Goal: Transaction & Acquisition: Purchase product/service

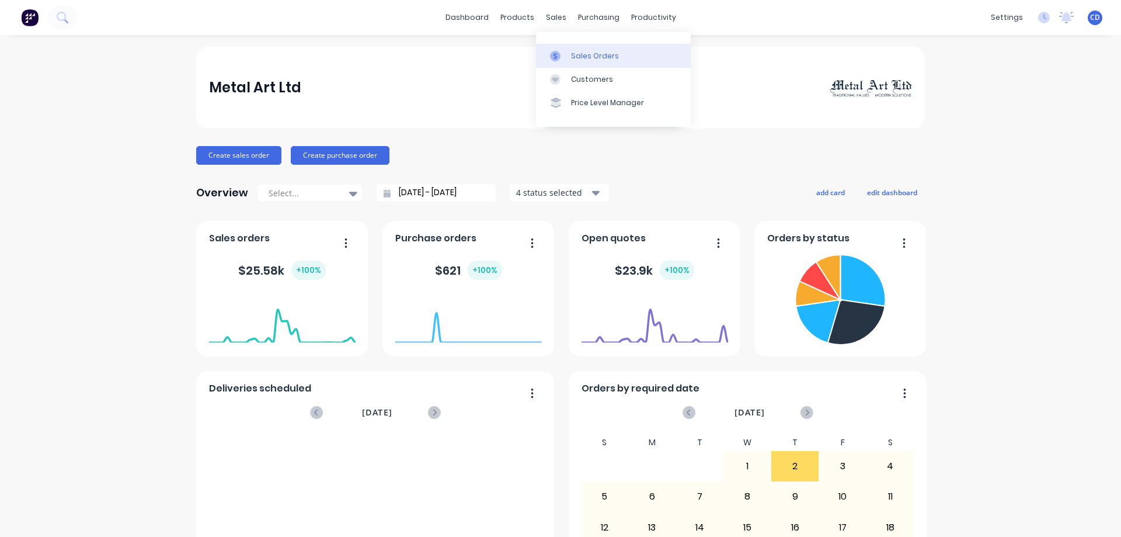
click at [560, 48] on link "Sales Orders" at bounding box center [613, 55] width 155 height 23
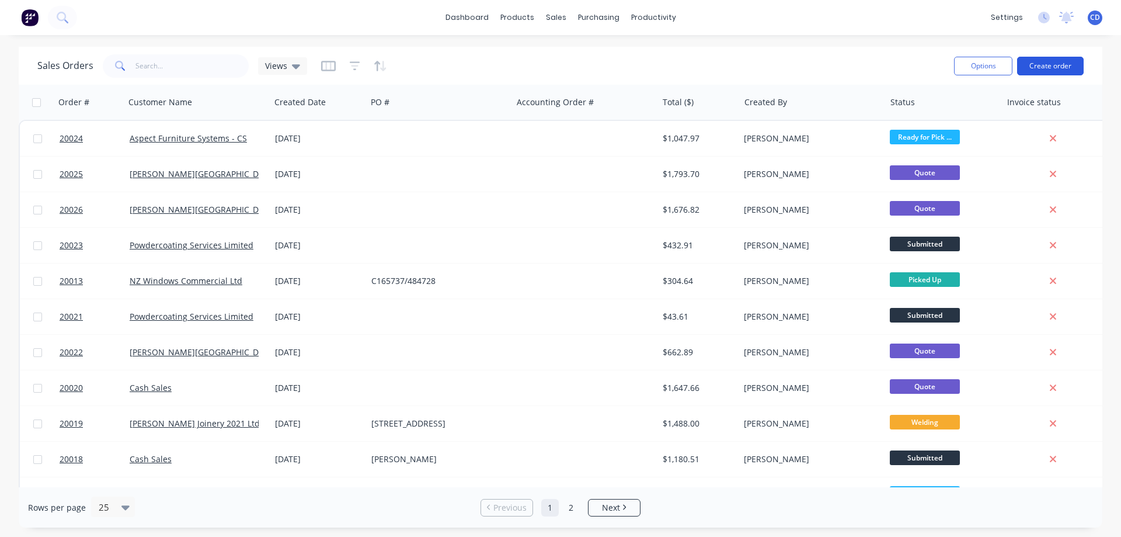
click at [1067, 60] on button "Create order" at bounding box center [1050, 66] width 67 height 19
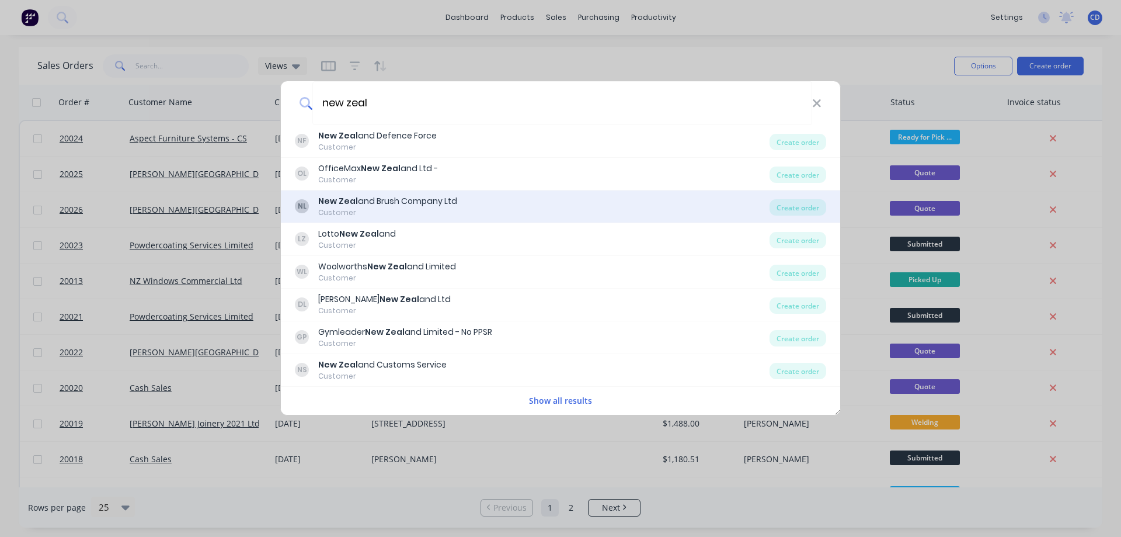
type input "new zeal"
click at [374, 202] on div "New Zeal and Brush Company Ltd" at bounding box center [387, 201] width 139 height 12
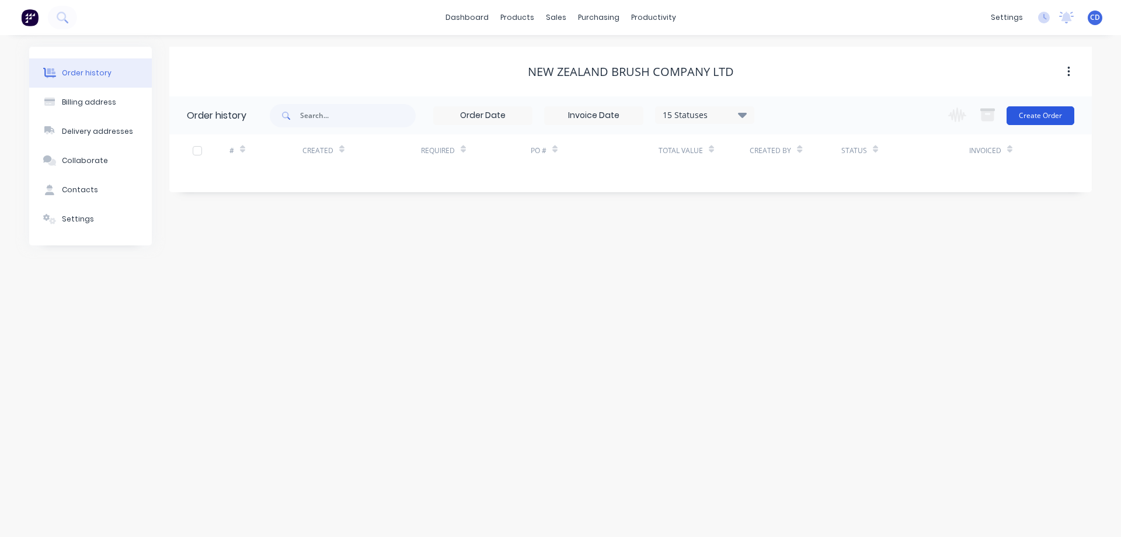
click at [1043, 116] on button "Create Order" at bounding box center [1041, 115] width 68 height 19
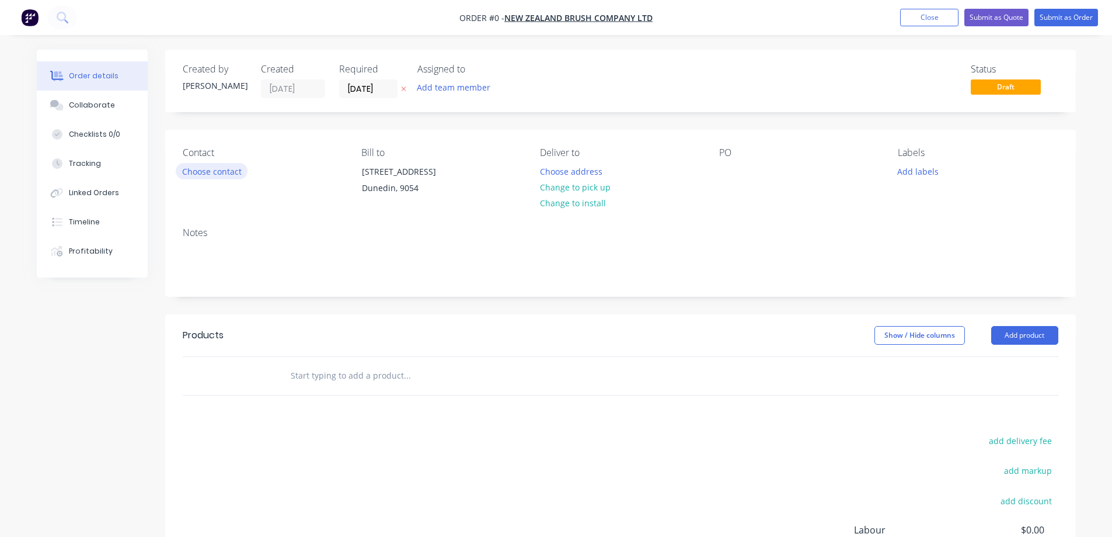
click at [203, 172] on button "Choose contact" at bounding box center [212, 171] width 72 height 16
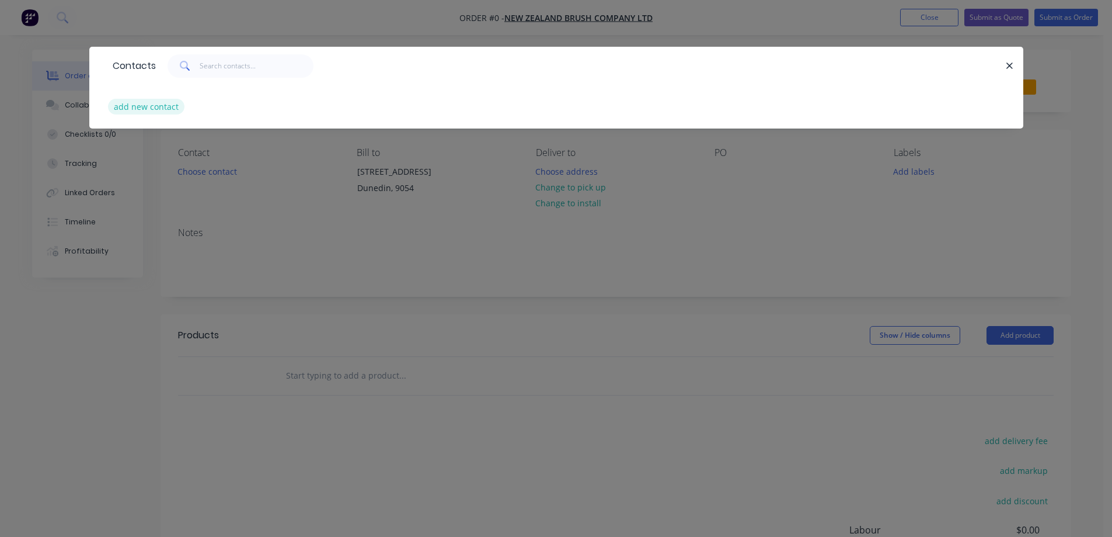
click at [130, 101] on button "add new contact" at bounding box center [146, 107] width 77 height 16
select select "NZ"
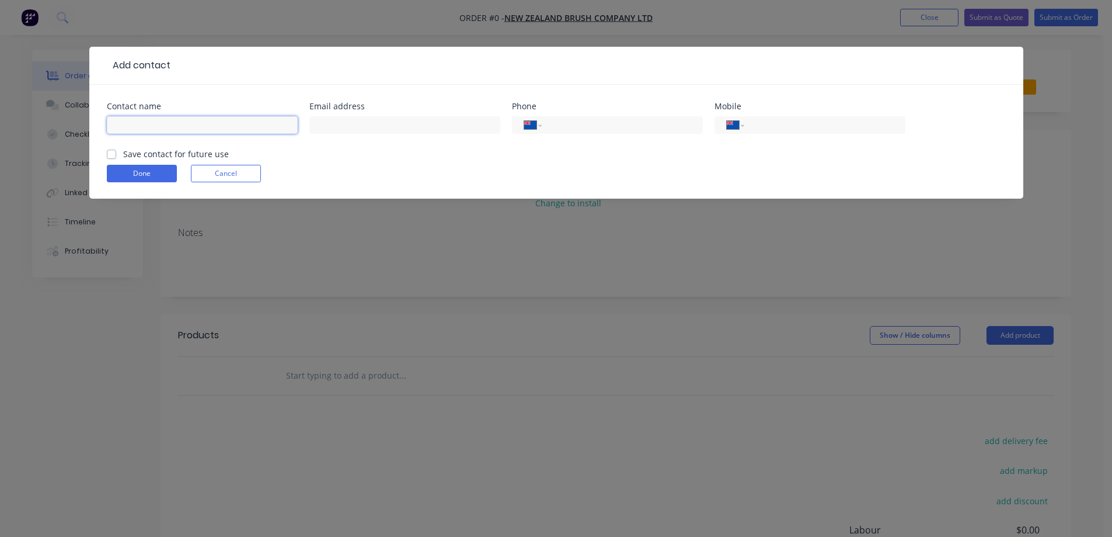
click at [151, 126] on input "text" at bounding box center [202, 125] width 191 height 18
type input "[PERSON_NAME]"
type input "021 835 921"
click at [123, 154] on label "Save contact for future use" at bounding box center [176, 154] width 106 height 12
click at [116, 154] on input "Save contact for future use" at bounding box center [111, 153] width 9 height 11
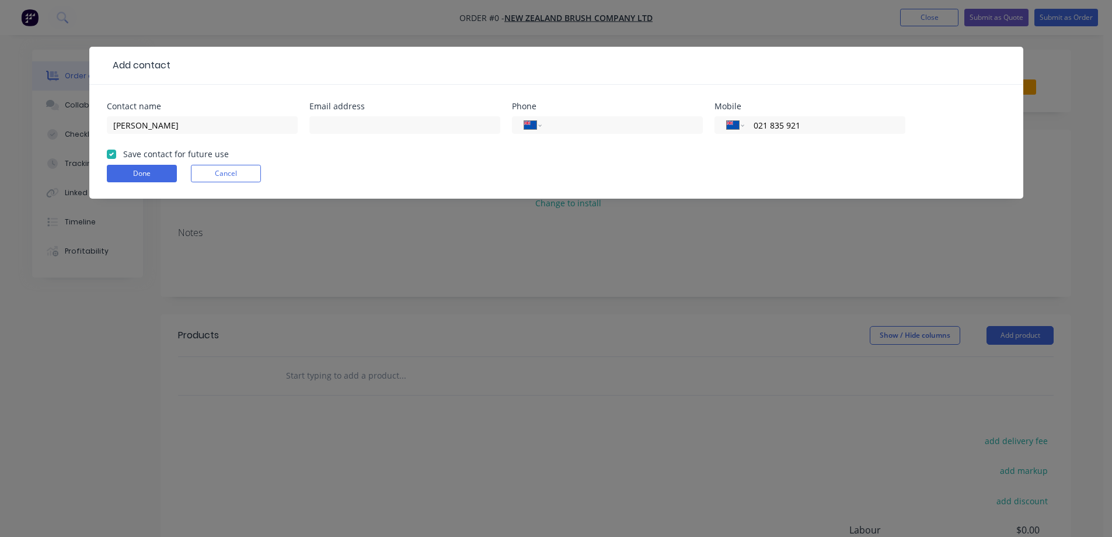
checkbox input "true"
click at [123, 170] on button "Done" at bounding box center [142, 174] width 70 height 18
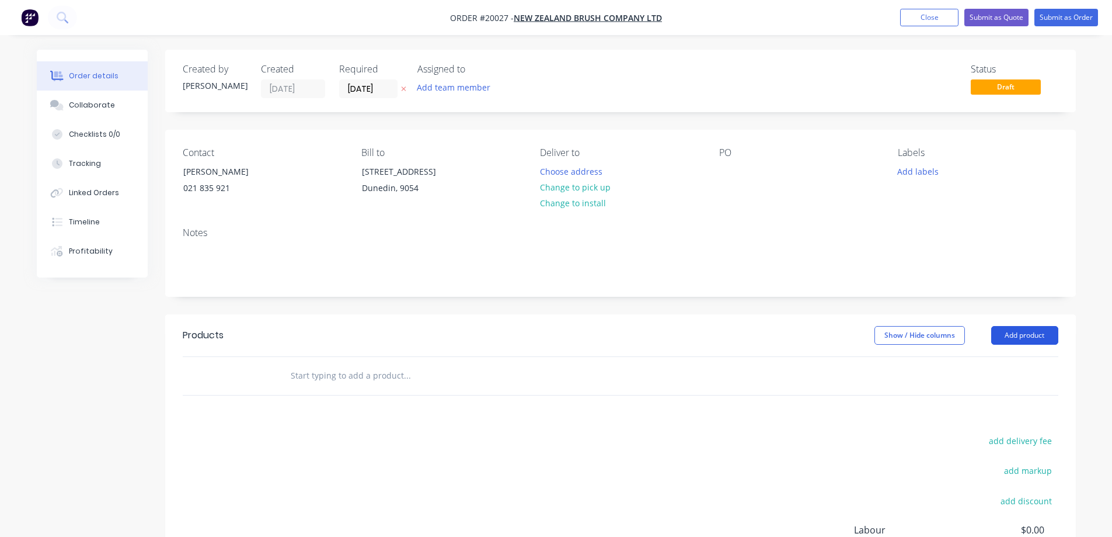
click at [1020, 344] on button "Add product" at bounding box center [1024, 335] width 67 height 19
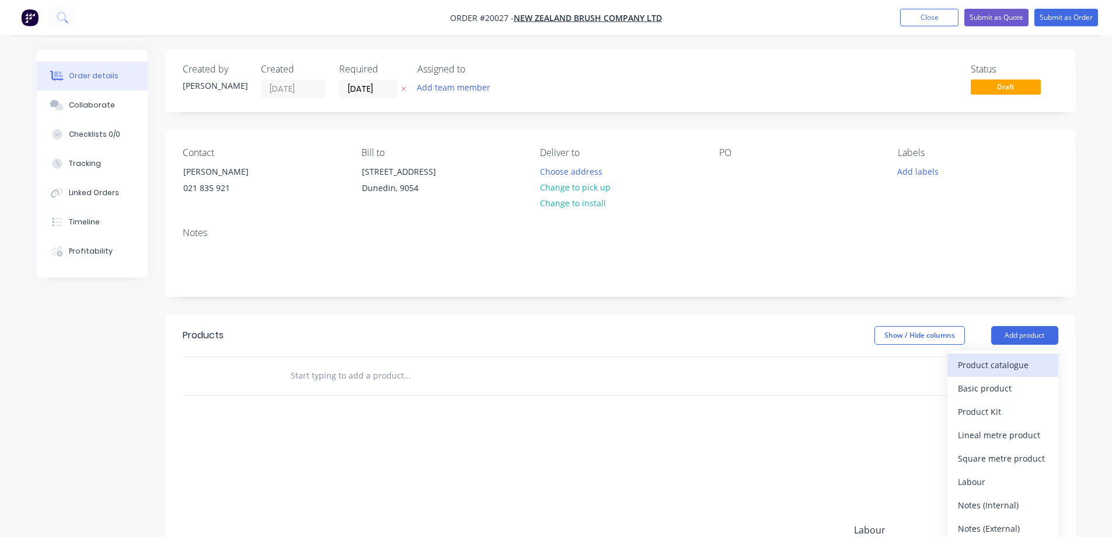
click at [988, 373] on div "Product catalogue" at bounding box center [1003, 364] width 90 height 17
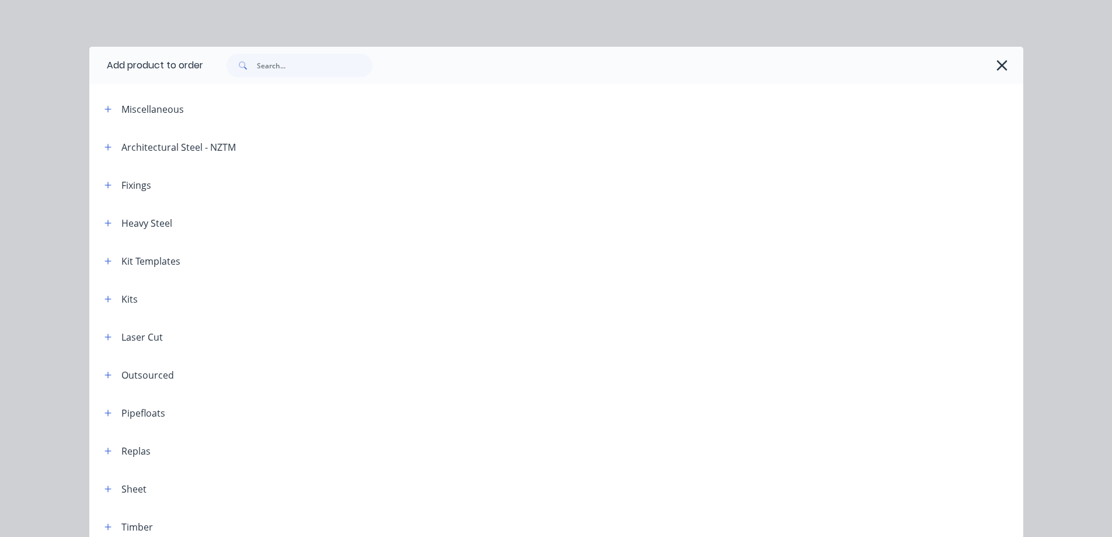
click at [145, 262] on div "Kit Templates" at bounding box center [150, 261] width 59 height 14
click at [105, 260] on icon "button" at bounding box center [108, 261] width 7 height 8
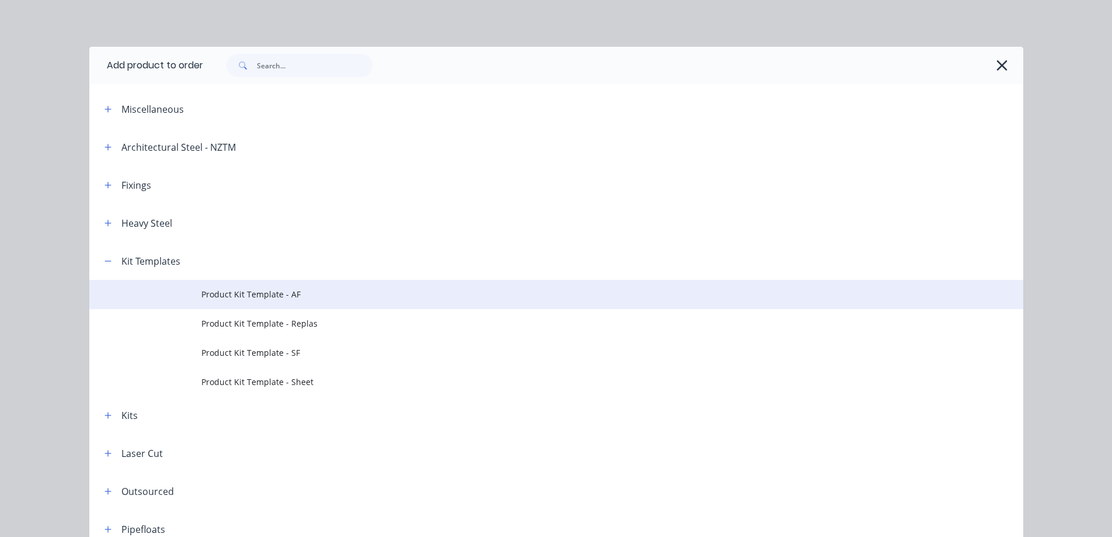
click at [225, 295] on span "Product Kit Template - AF" at bounding box center [529, 294] width 657 height 12
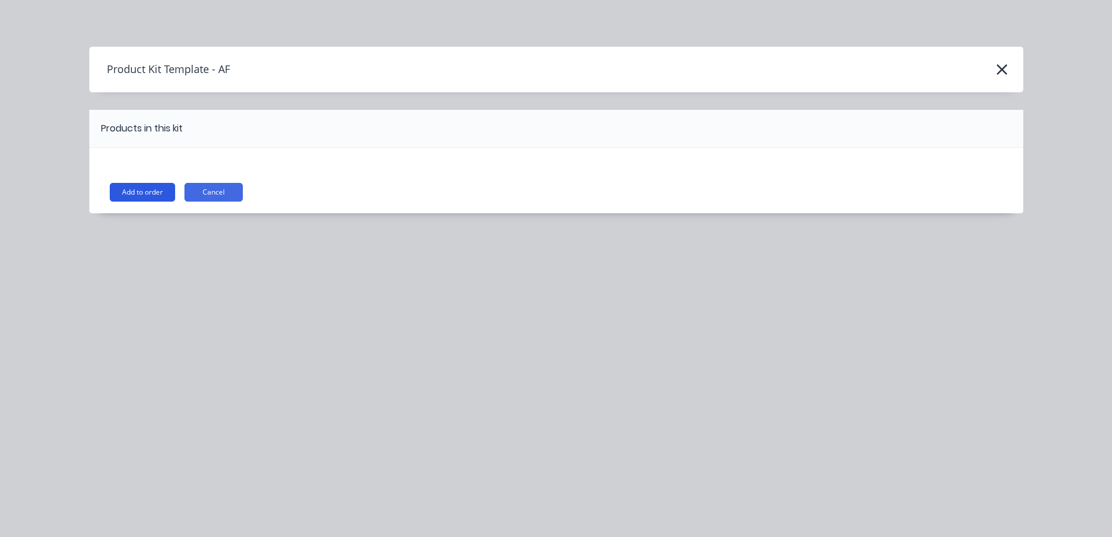
click at [166, 186] on button "Add to order" at bounding box center [142, 192] width 65 height 19
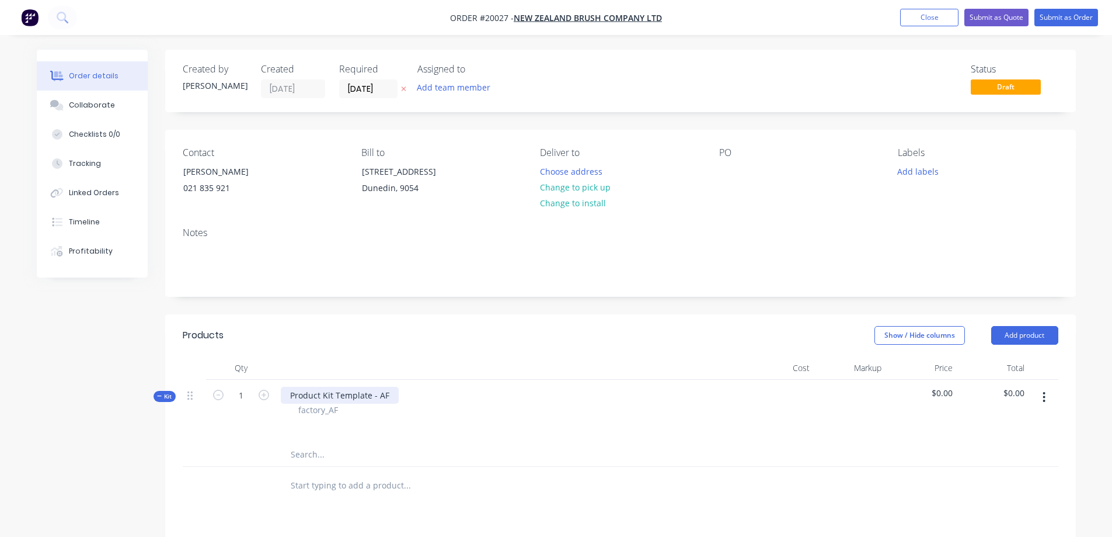
click at [375, 403] on div "Product Kit Template - AF" at bounding box center [340, 394] width 118 height 17
click at [386, 403] on div "Product Kit Template - AF" at bounding box center [340, 394] width 118 height 17
click at [424, 432] on div at bounding box center [510, 424] width 458 height 17
click at [1046, 403] on icon "button" at bounding box center [1044, 397] width 3 height 13
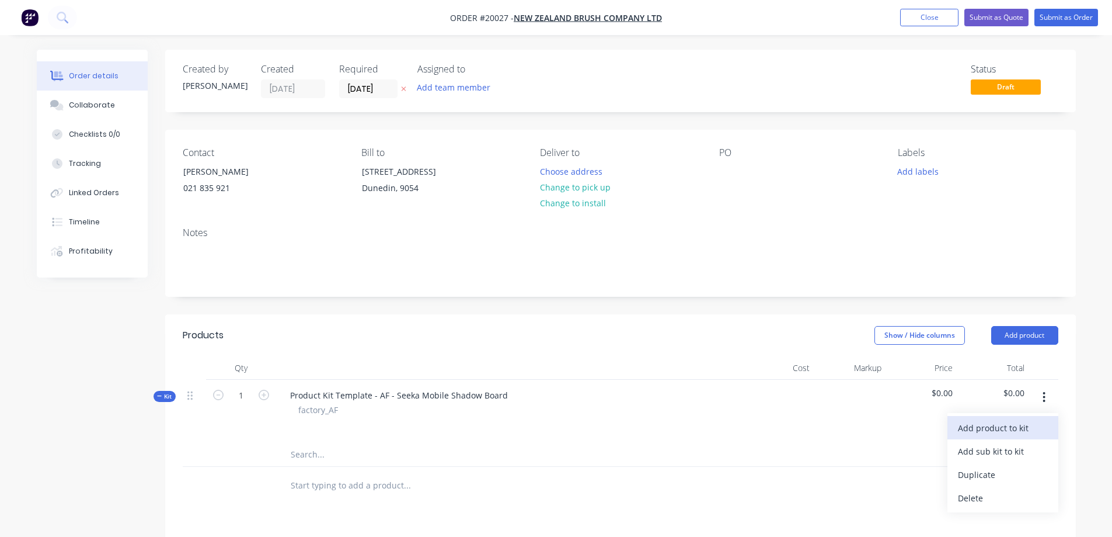
click at [1000, 436] on div "Add product to kit" at bounding box center [1003, 427] width 90 height 17
click at [983, 483] on div "Product catalogue" at bounding box center [1003, 474] width 90 height 17
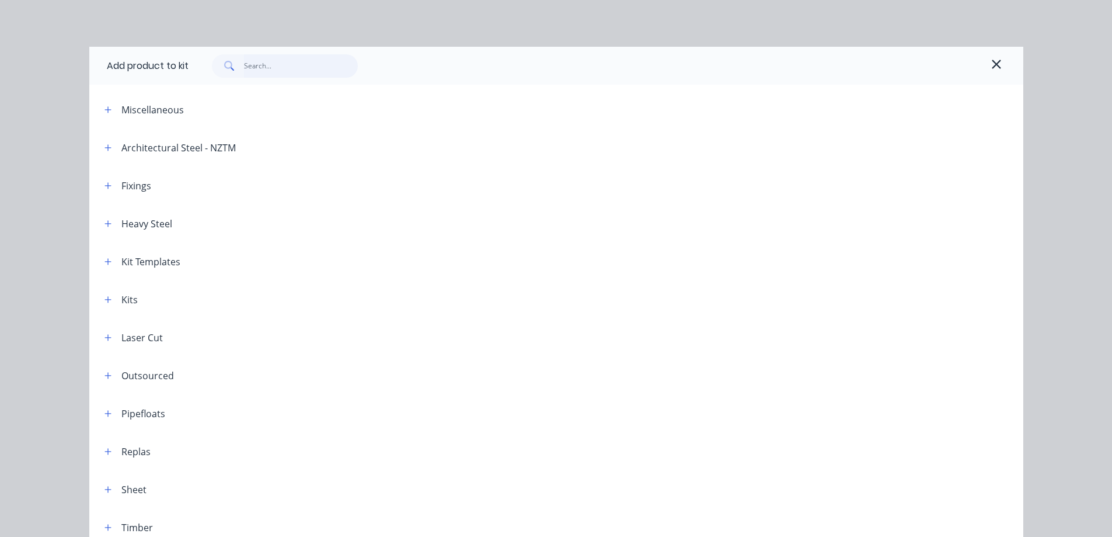
click at [266, 68] on input "text" at bounding box center [301, 65] width 114 height 23
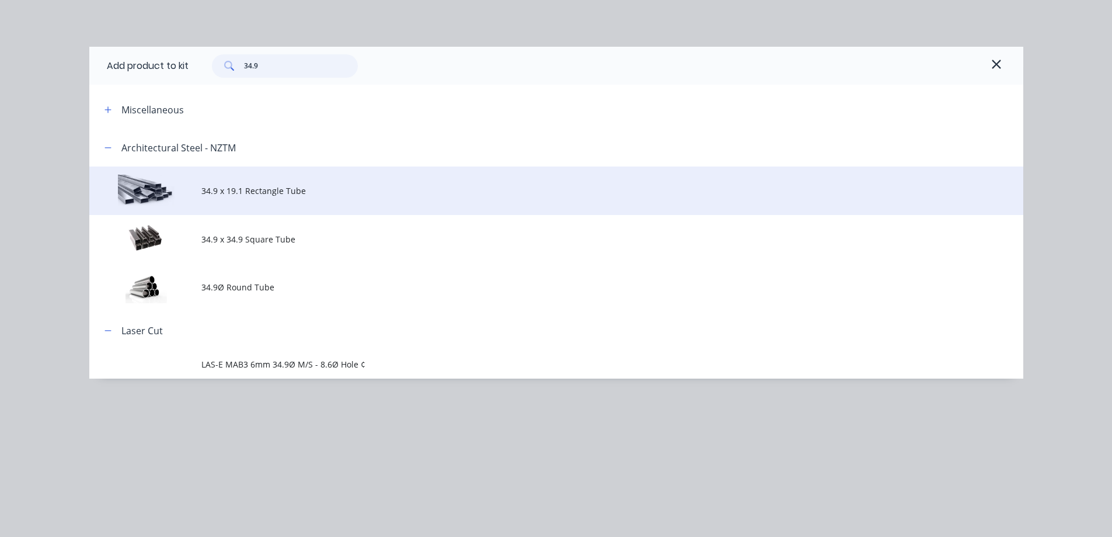
type input "34.9"
click at [241, 189] on span "34.9 x 19.1 Rectangle Tube" at bounding box center [529, 190] width 657 height 12
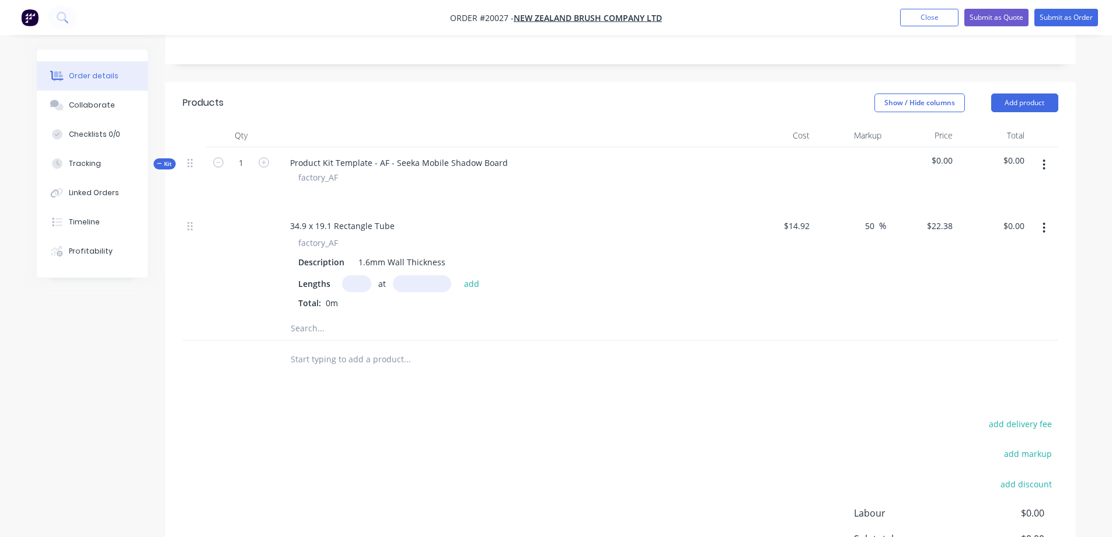
scroll to position [234, 0]
click at [353, 291] on input "text" at bounding box center [356, 282] width 29 height 17
type input "2"
click at [416, 291] on input "text" at bounding box center [422, 282] width 58 height 17
type input "1900"
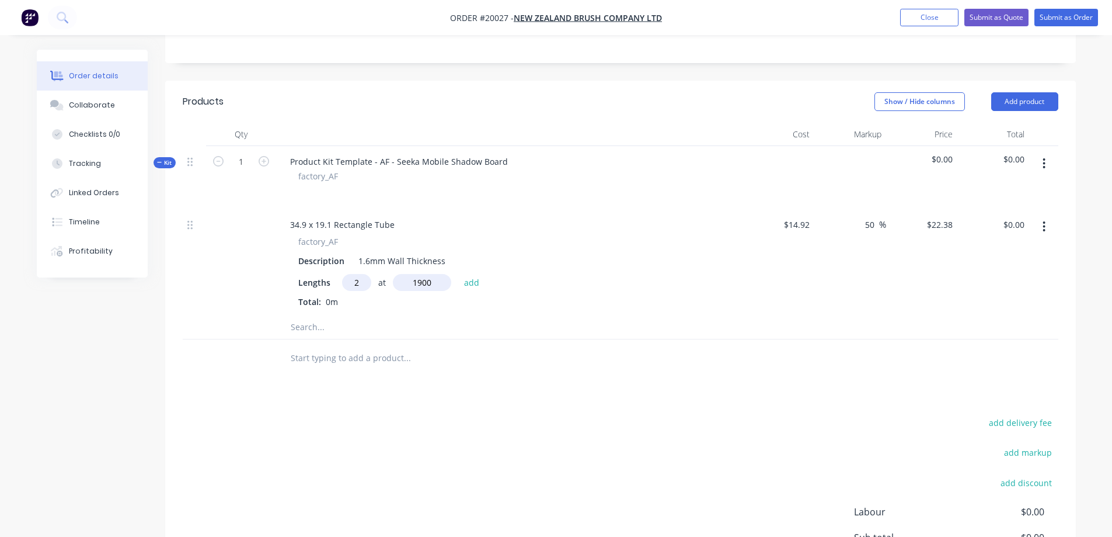
click at [458, 274] on button "add" at bounding box center [471, 282] width 27 height 16
type input "$85.04"
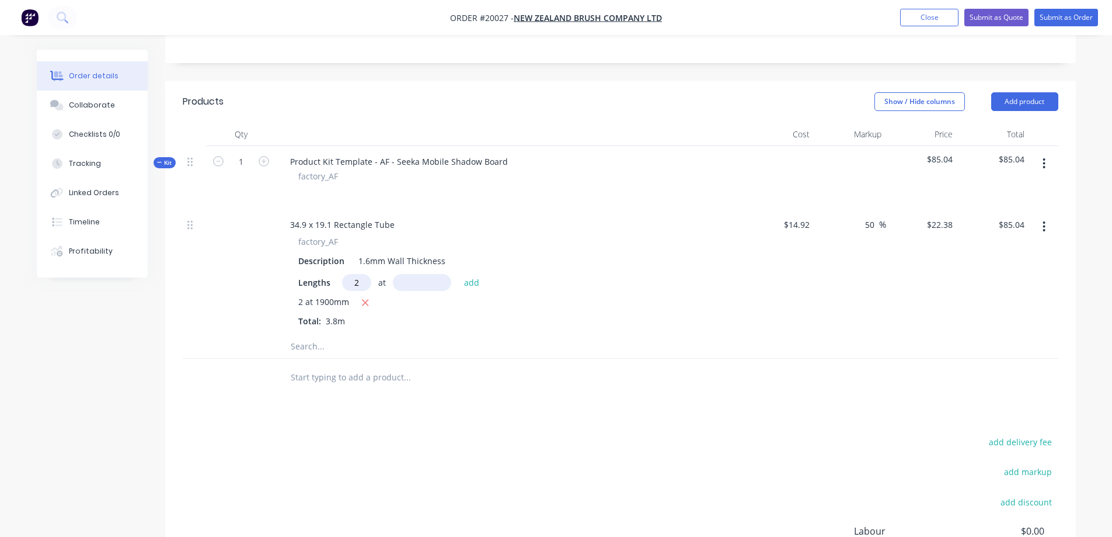
type input "2"
click at [400, 291] on input "text" at bounding box center [422, 282] width 58 height 17
type input "700"
click at [458, 274] on button "add" at bounding box center [471, 282] width 27 height 16
type input "$116.38"
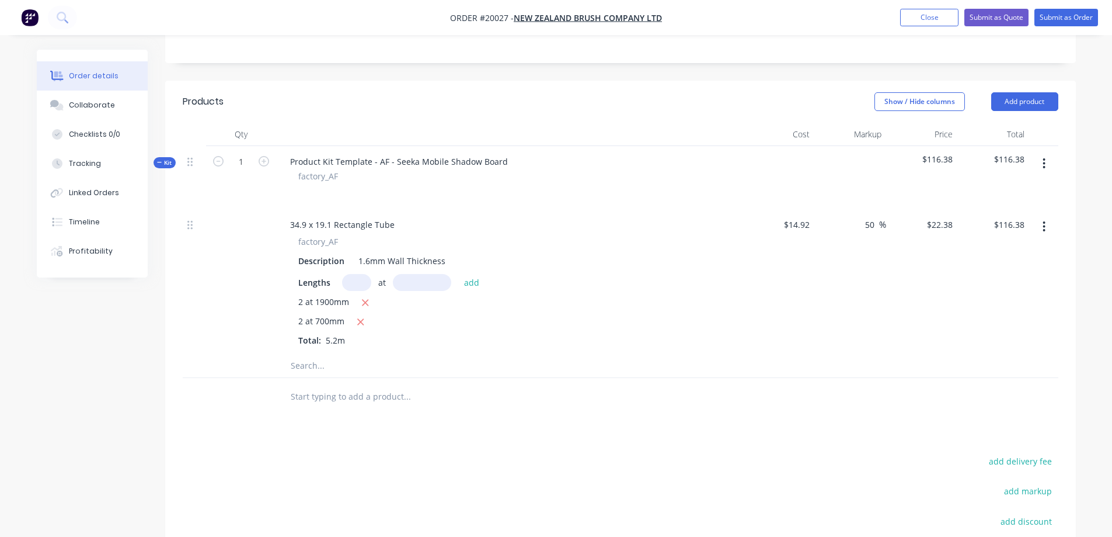
click at [1042, 174] on button "button" at bounding box center [1043, 163] width 27 height 21
click at [1017, 203] on div "Add product to kit" at bounding box center [1003, 194] width 90 height 17
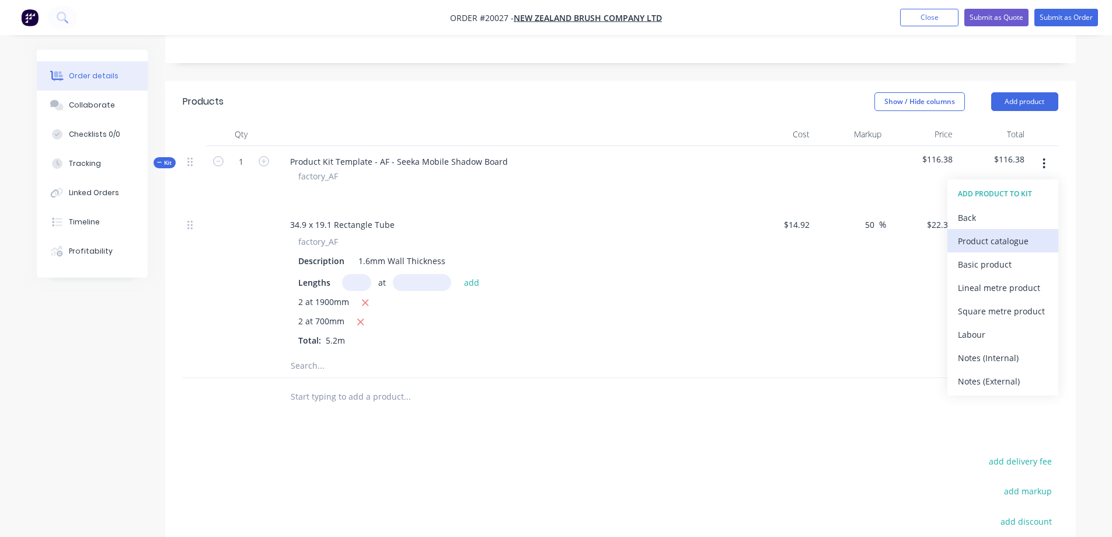
click at [1008, 249] on div "Product catalogue" at bounding box center [1003, 240] width 90 height 17
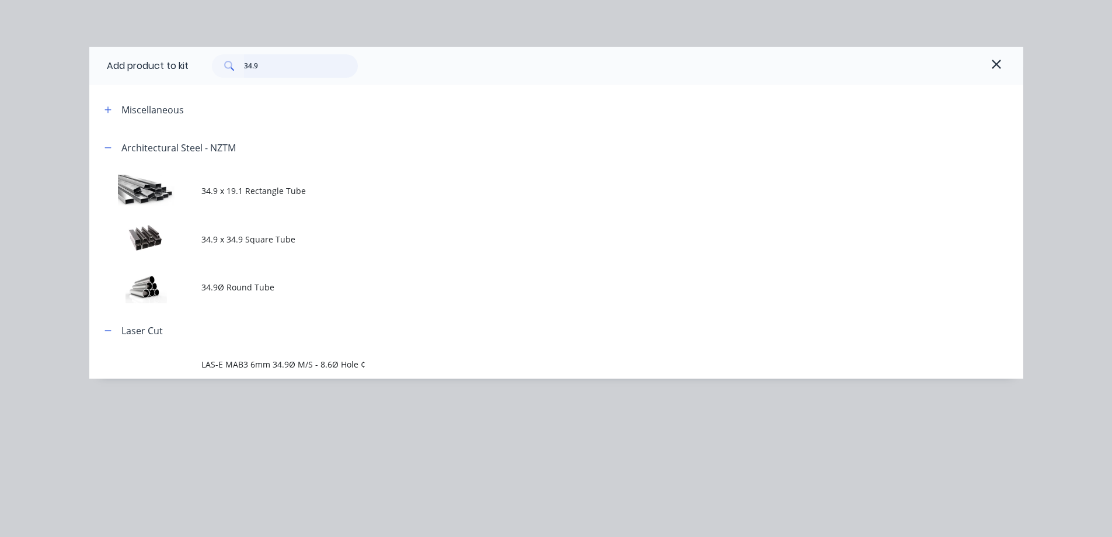
click at [276, 68] on input "34.9" at bounding box center [301, 65] width 114 height 23
click at [997, 60] on icon "button" at bounding box center [996, 64] width 11 height 14
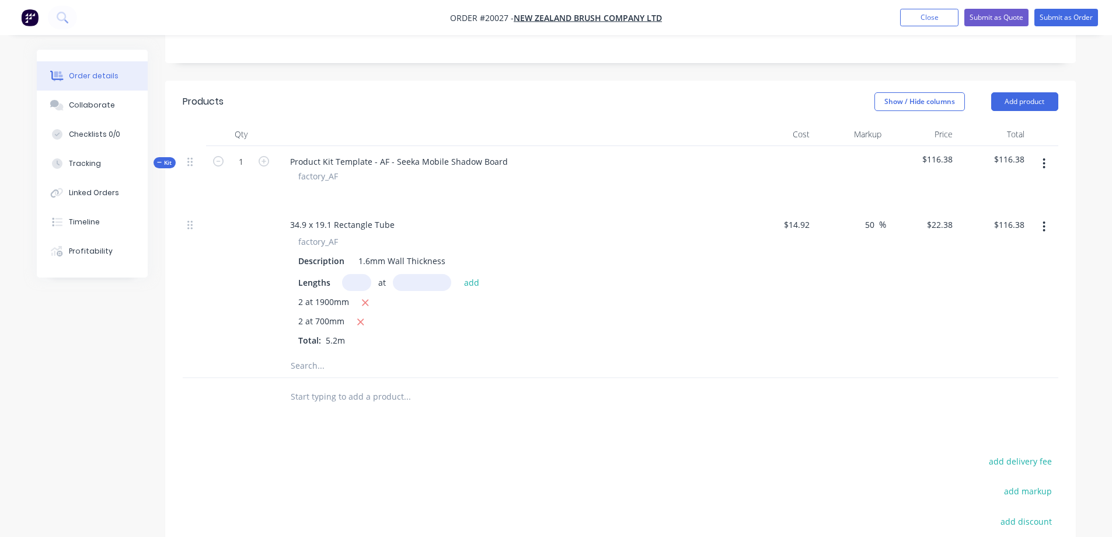
click at [361, 291] on input "text" at bounding box center [356, 282] width 29 height 17
click at [1046, 174] on button "button" at bounding box center [1043, 163] width 27 height 21
click at [998, 203] on div "Add product to kit" at bounding box center [1003, 194] width 90 height 17
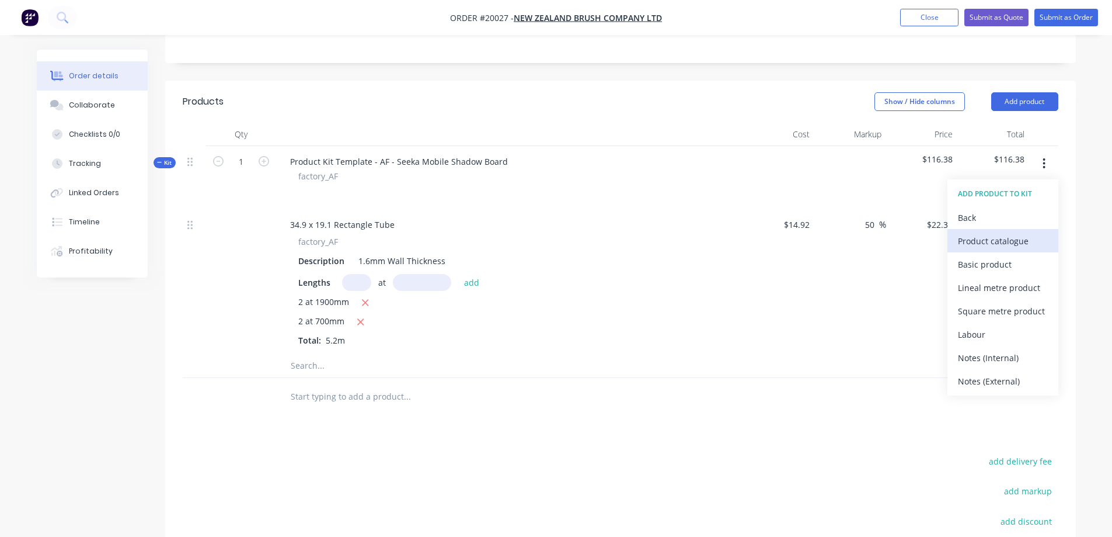
click at [976, 249] on div "Product catalogue" at bounding box center [1003, 240] width 90 height 17
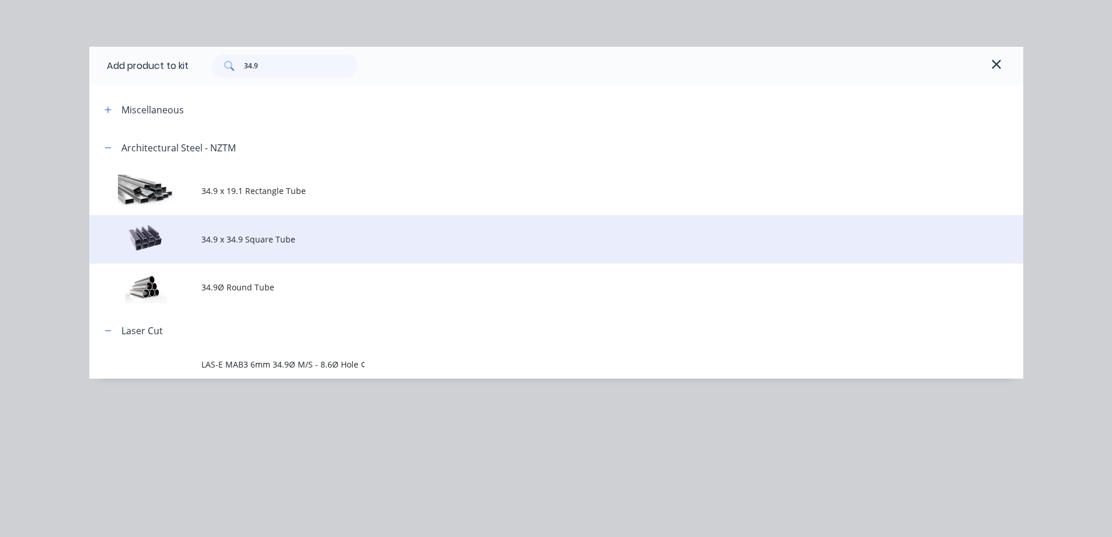
click at [278, 236] on span "34.9 x 34.9 Square Tube" at bounding box center [529, 239] width 657 height 12
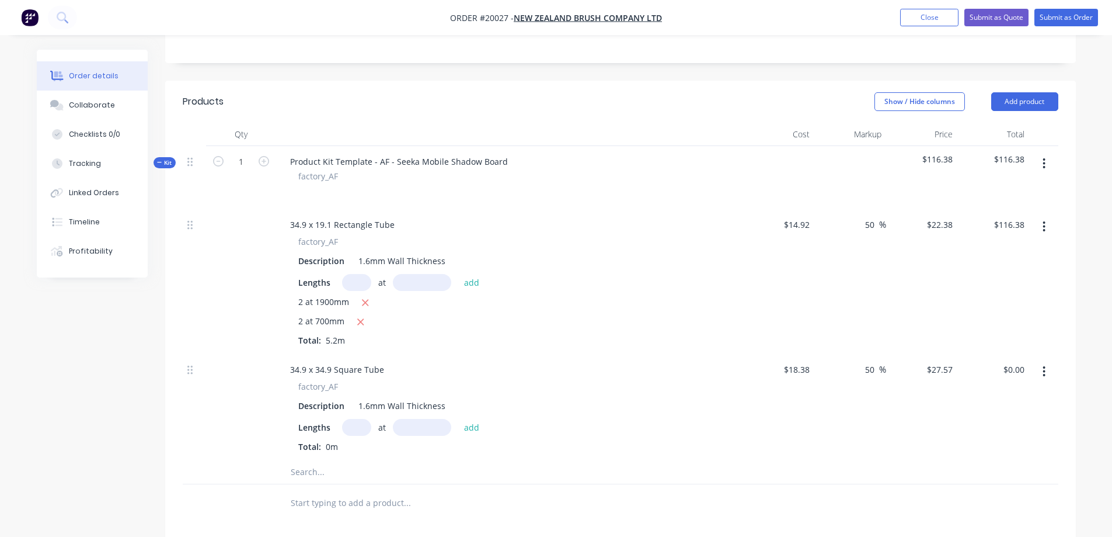
click at [363, 291] on input "text" at bounding box center [356, 282] width 29 height 17
type input "3"
type input "572mm"
click at [469, 290] on button "add" at bounding box center [471, 282] width 27 height 16
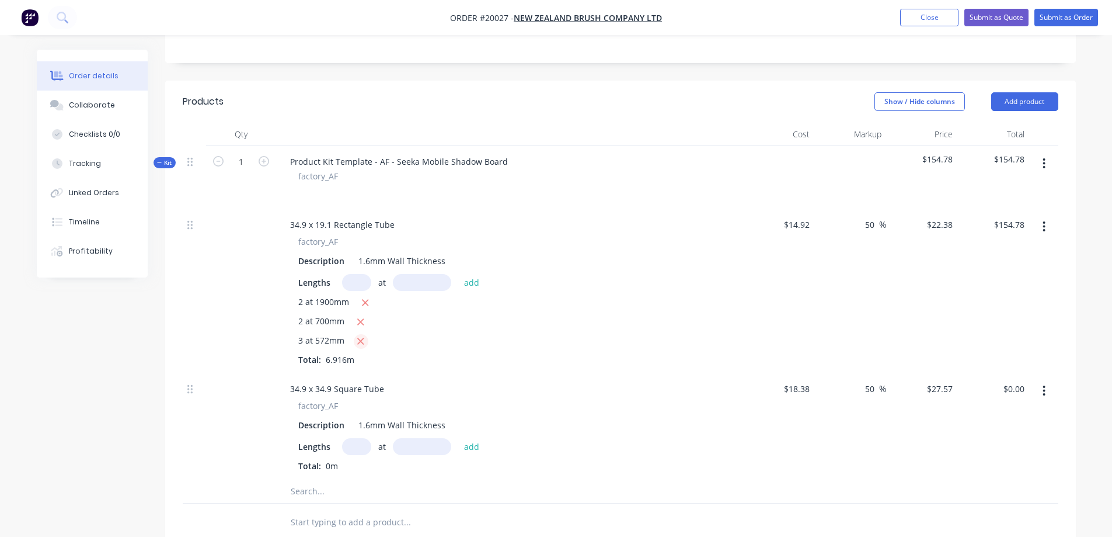
click at [360, 344] on icon "button" at bounding box center [361, 341] width 6 height 6
type input "$116.38"
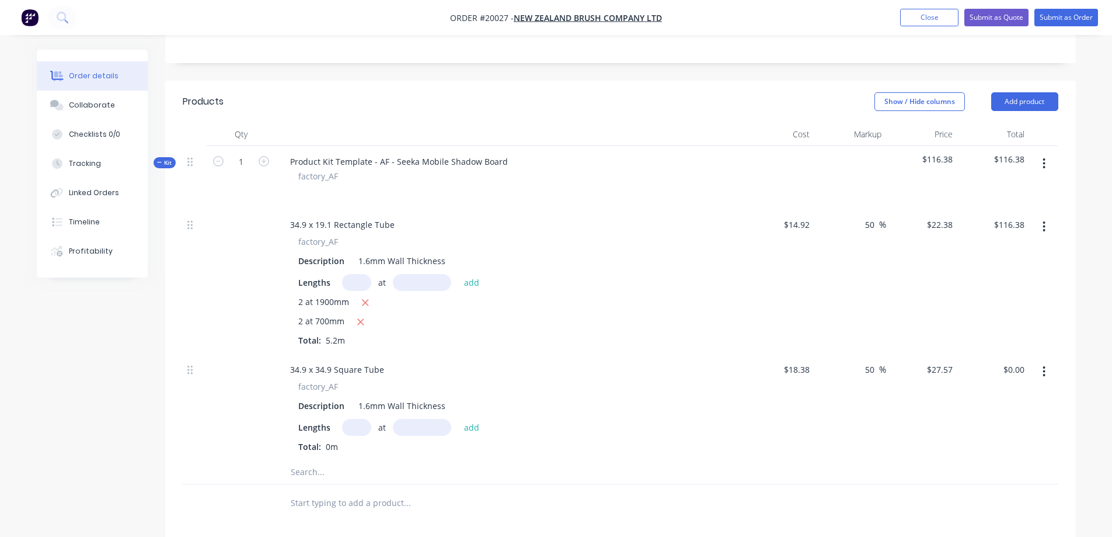
click at [356, 436] on input "text" at bounding box center [356, 427] width 29 height 17
type input "3"
type input "572mm"
click at [473, 434] on button "add" at bounding box center [471, 427] width 27 height 16
type input "$47.31"
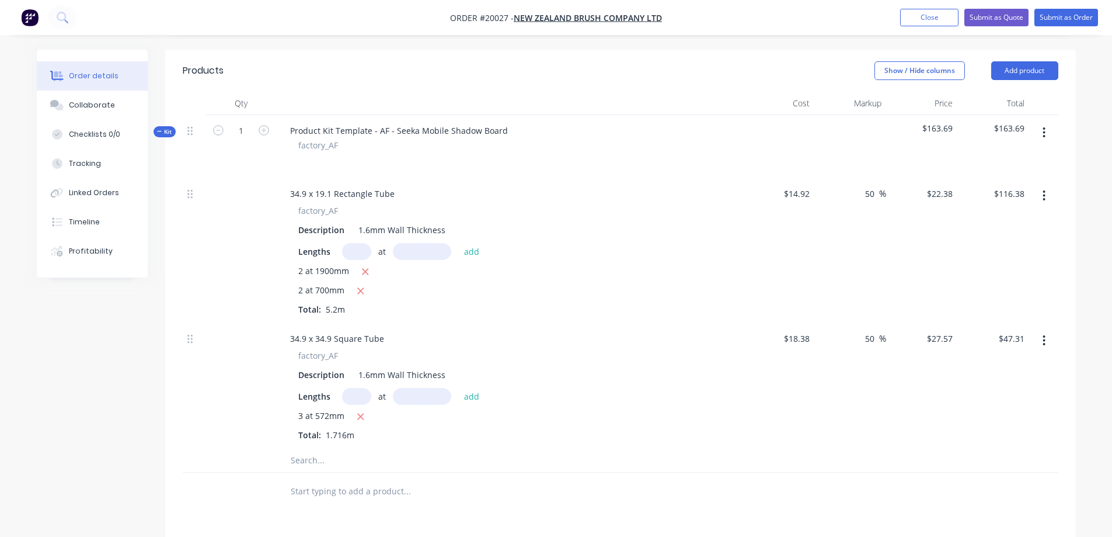
scroll to position [292, 0]
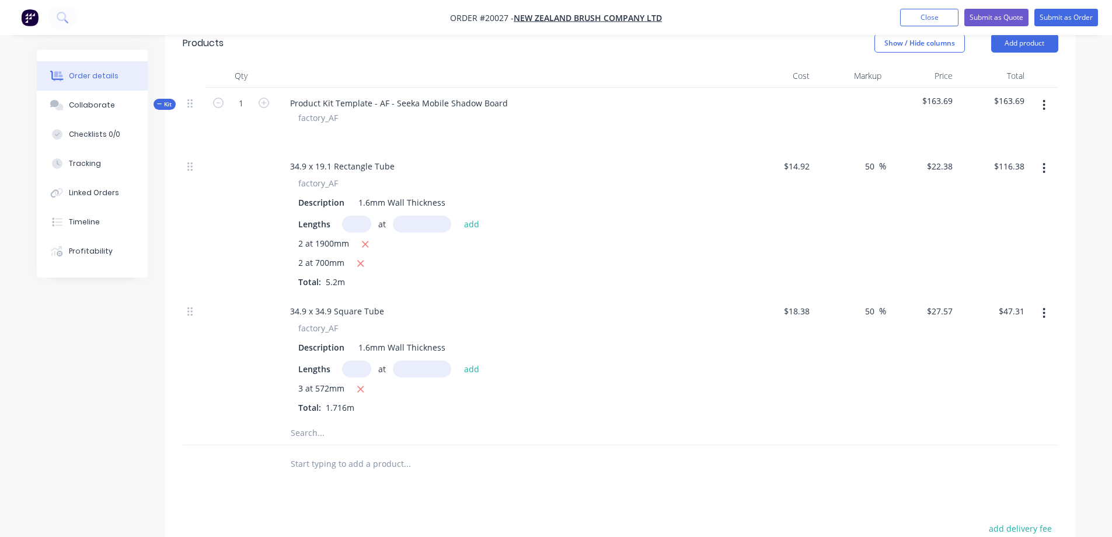
click at [1045, 110] on icon "button" at bounding box center [1044, 105] width 2 height 11
click at [1007, 144] on div "Add product to kit" at bounding box center [1003, 135] width 90 height 17
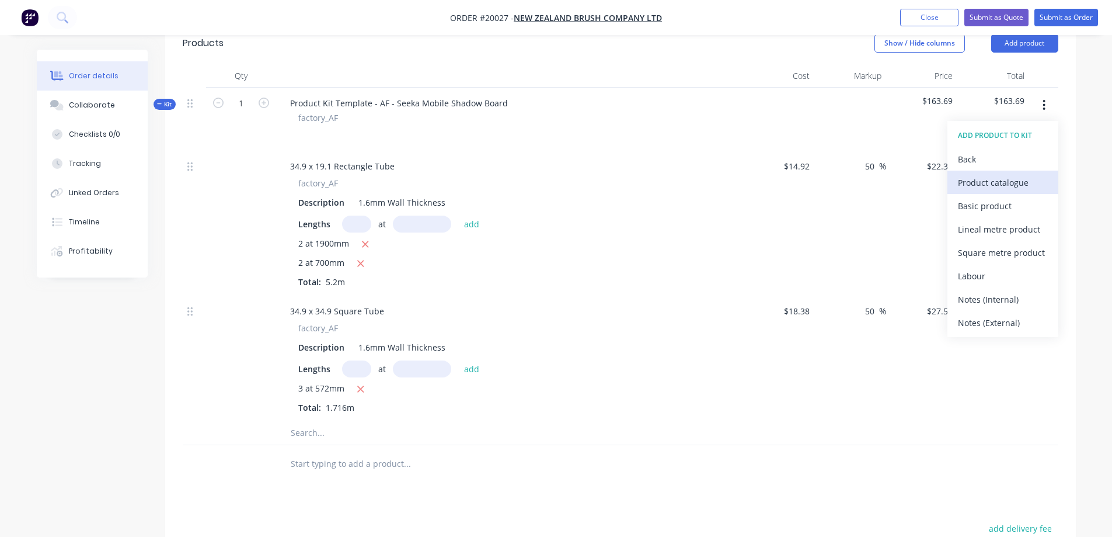
click at [985, 191] on div "Product catalogue" at bounding box center [1003, 182] width 90 height 17
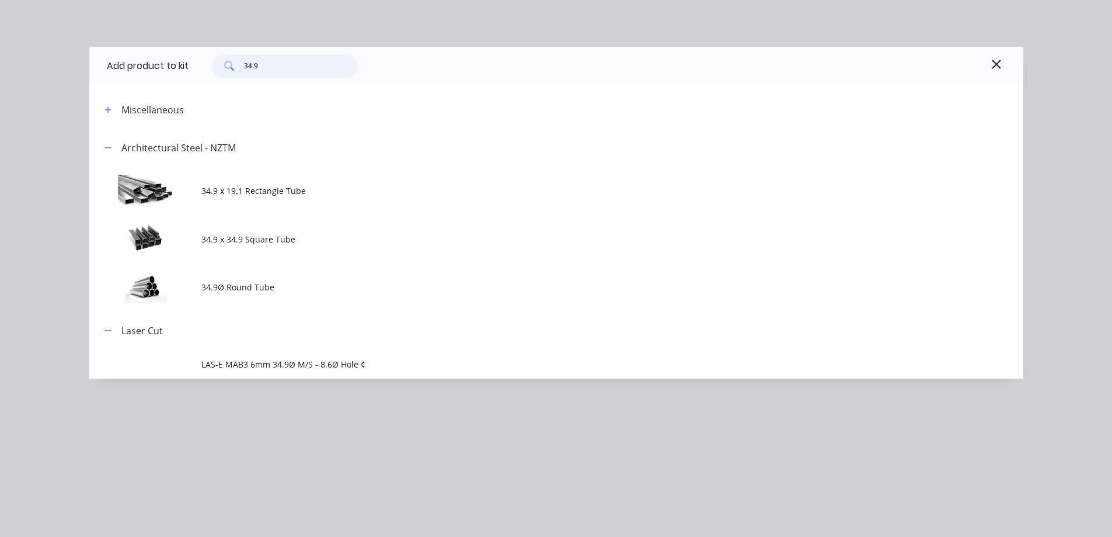
click at [274, 68] on input "34.9" at bounding box center [301, 65] width 114 height 23
type input "3"
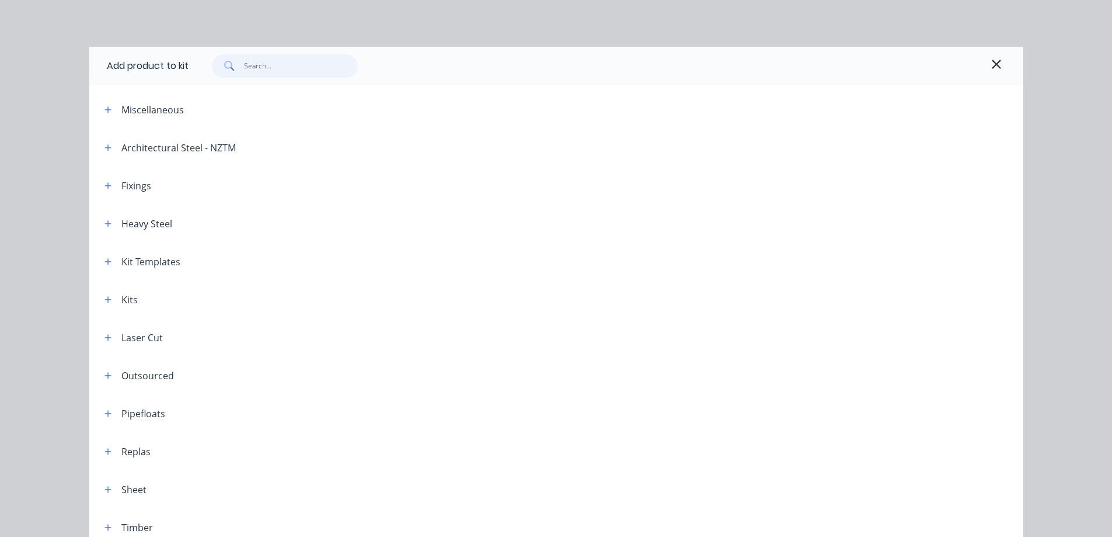
click at [295, 63] on input "text" at bounding box center [301, 65] width 114 height 23
click at [105, 338] on icon "button" at bounding box center [108, 337] width 7 height 8
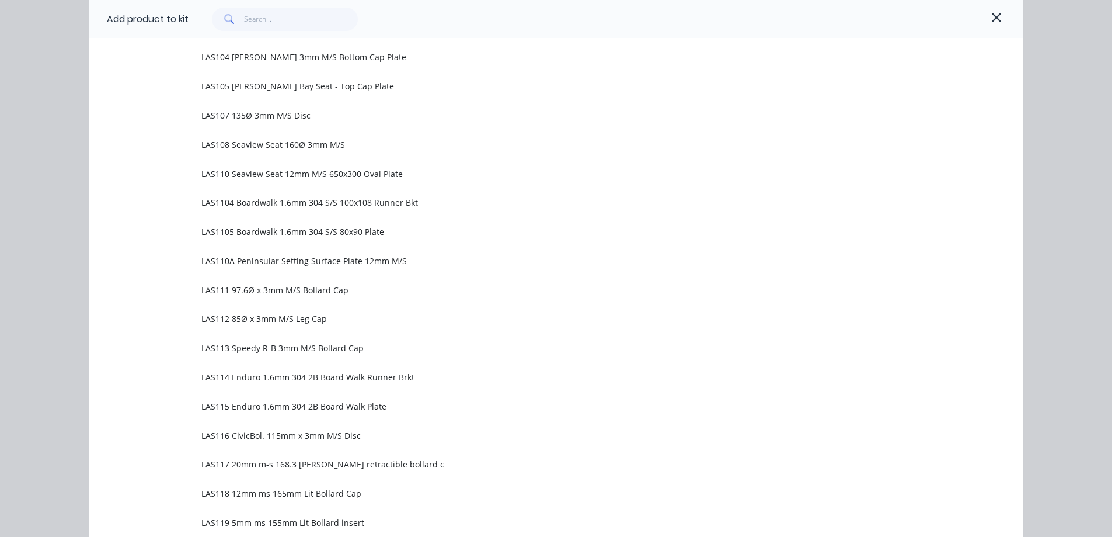
scroll to position [3795, 0]
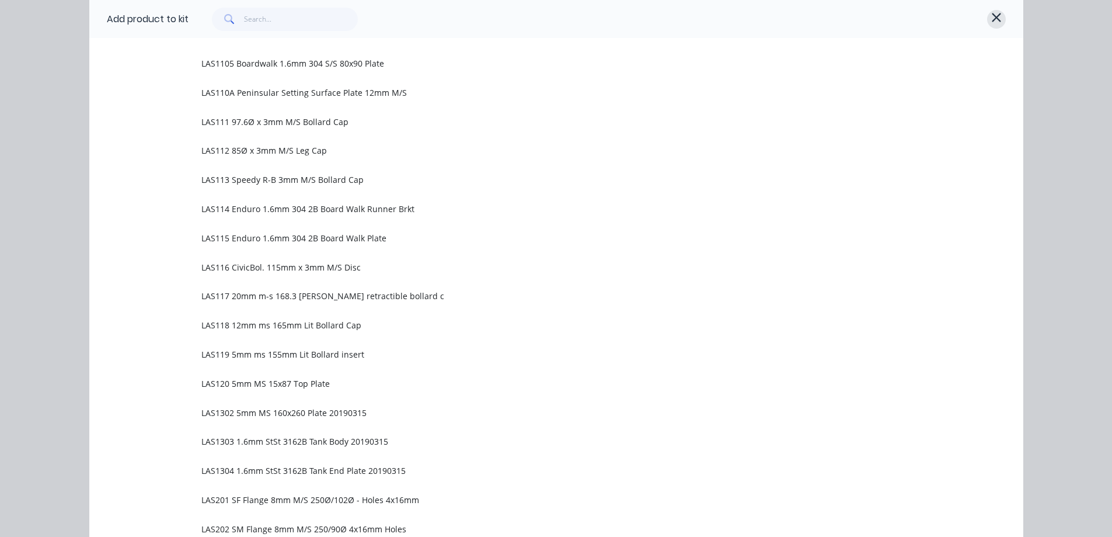
click at [997, 17] on button "button" at bounding box center [996, 19] width 19 height 19
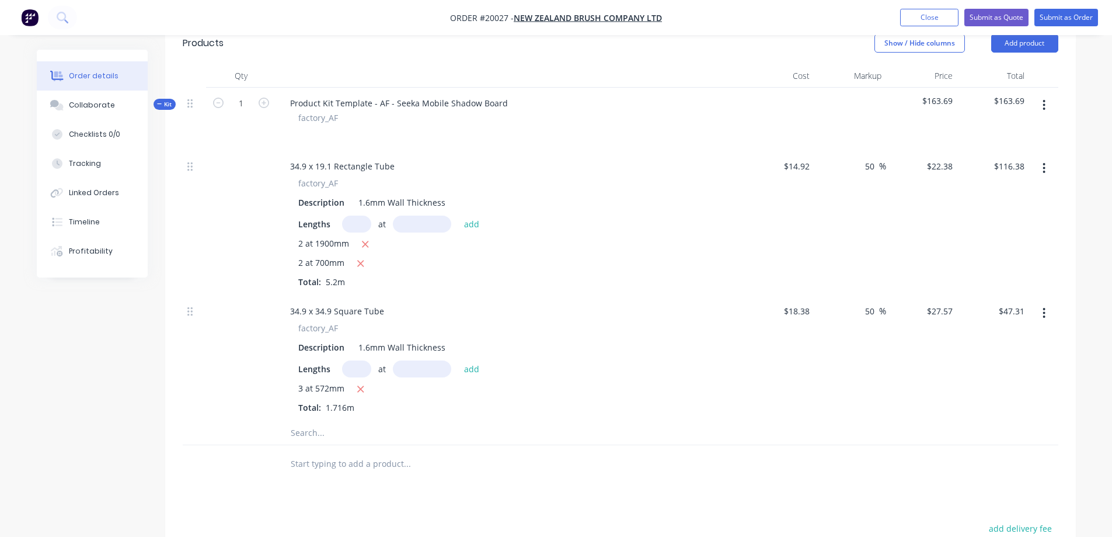
click at [307, 444] on input "text" at bounding box center [407, 432] width 234 height 23
paste input "LAS E64971 200x200 Plate with Holes"
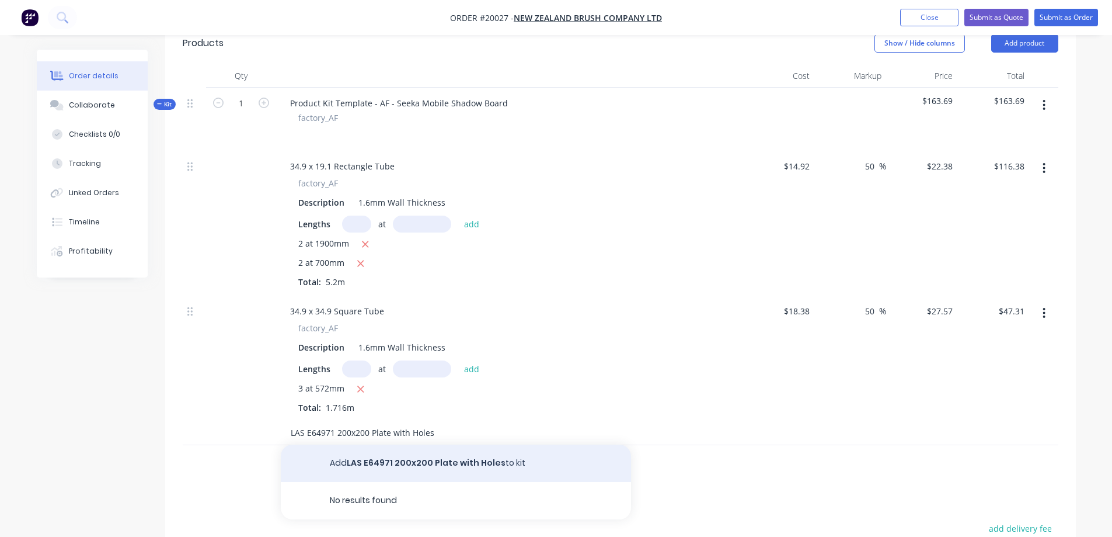
type input "LAS E64971 200x200 Plate with Holes"
click at [400, 473] on button "Add LAS E64971 200x200 Plate with Holes to kit" at bounding box center [456, 462] width 350 height 37
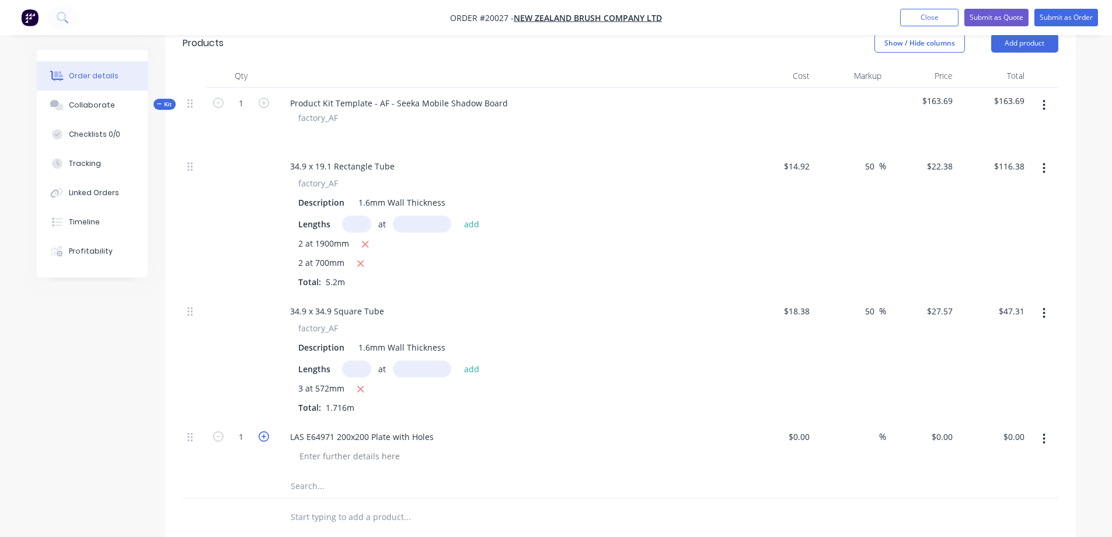
click at [262, 441] on icon "button" at bounding box center [264, 436] width 11 height 11
type input "2"
click at [794, 451] on div "$0.00" at bounding box center [779, 447] width 72 height 53
type input "$11.77"
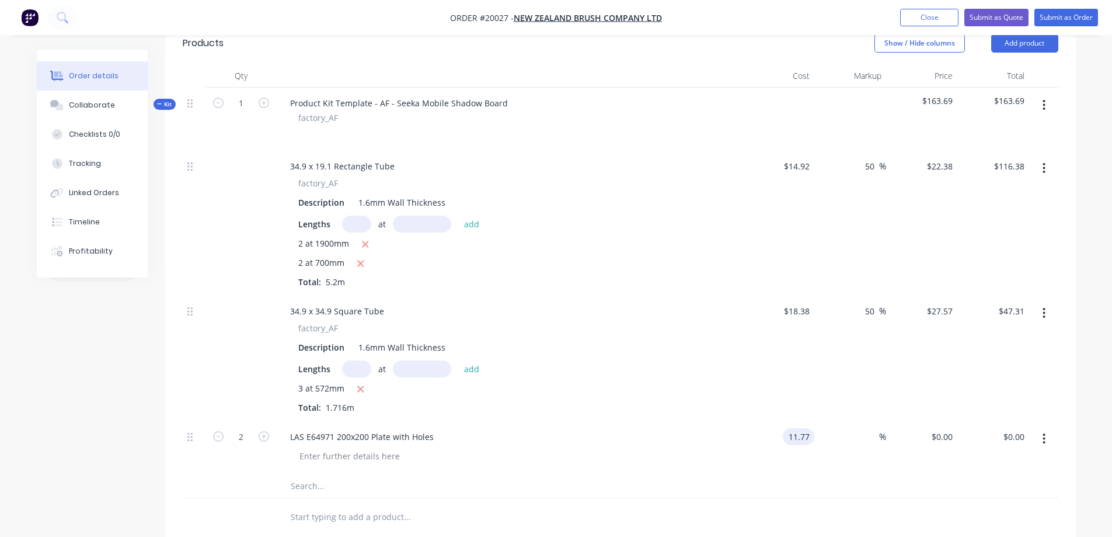
type input "$23.54"
type input "50"
type input "17.655"
type input "$35.31"
type input "$17.655"
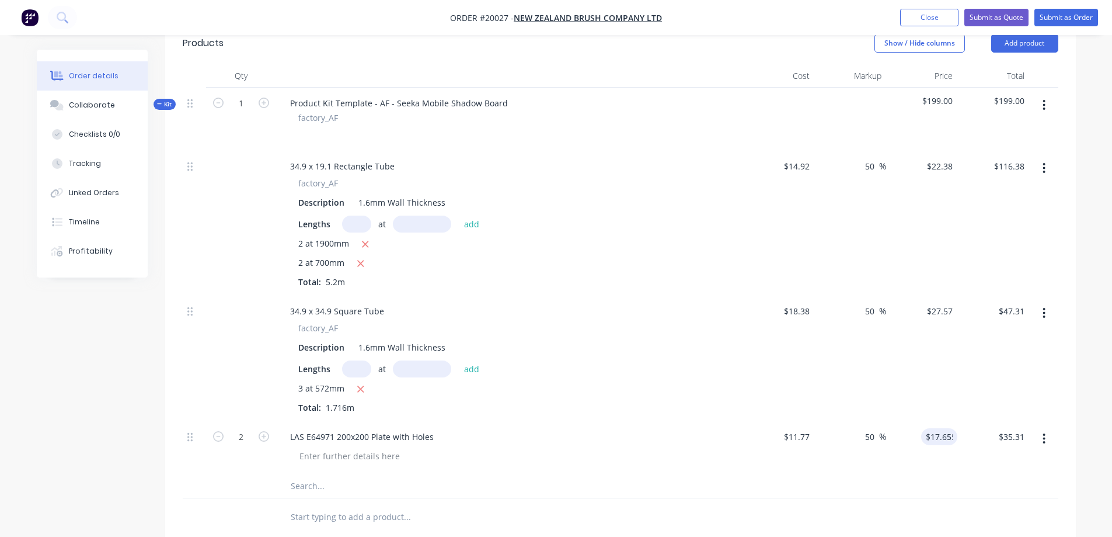
click at [748, 459] on div "$11.77 $11.77" at bounding box center [779, 447] width 72 height 53
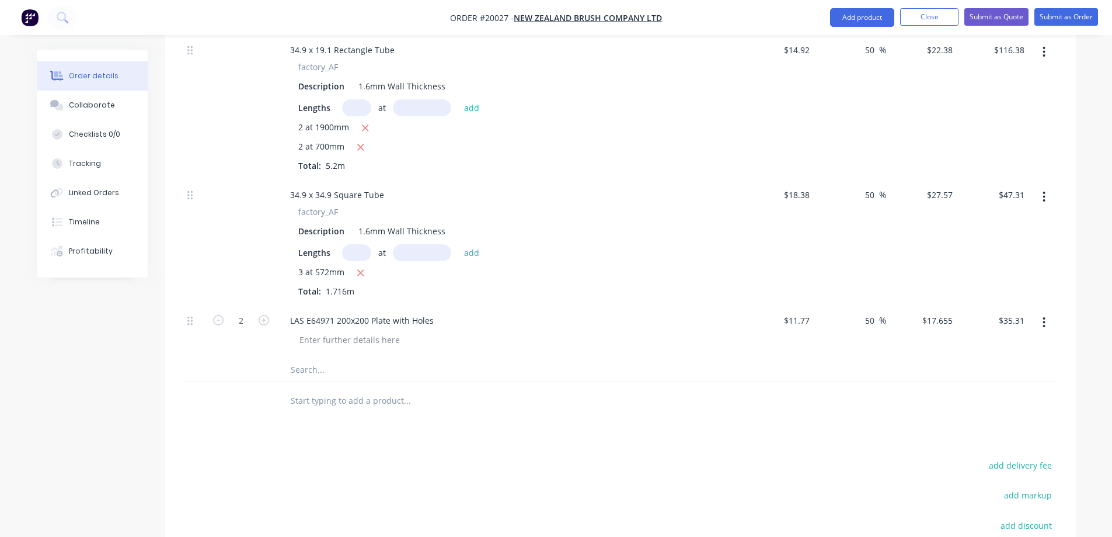
scroll to position [409, 0]
click at [312, 381] on input "text" at bounding box center [407, 368] width 234 height 23
paste input "Plug - 35x19 - Black"
type input "Plug - 35x19 - Black"
click at [357, 415] on button "Add Plug - 35x19 - Black to kit" at bounding box center [456, 399] width 350 height 37
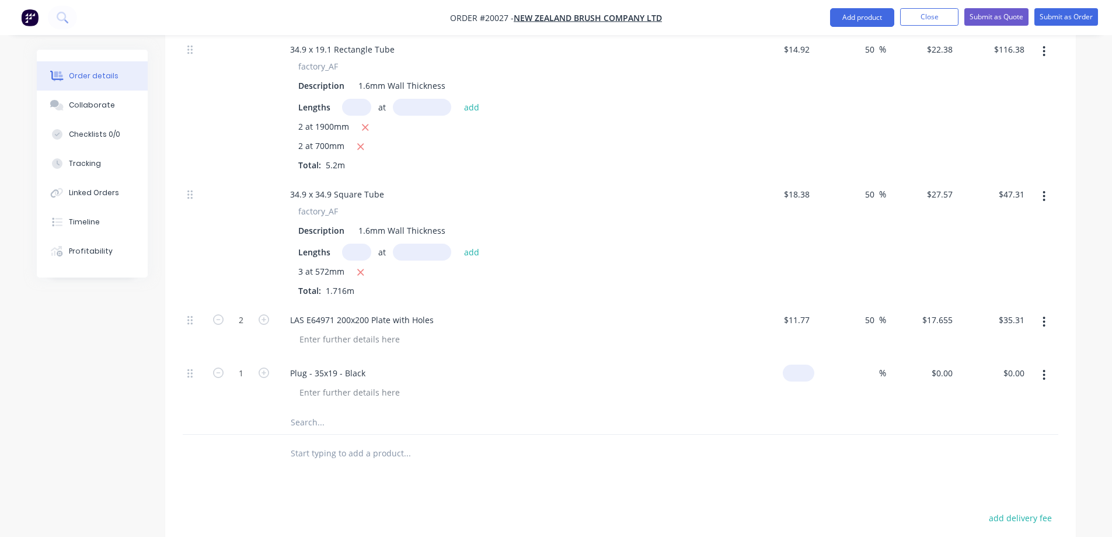
click at [809, 381] on input at bounding box center [801, 372] width 27 height 17
click at [480, 401] on div at bounding box center [514, 392] width 448 height 17
click at [799, 381] on div "0 $0.00" at bounding box center [799, 372] width 32 height 17
type input "$0.45"
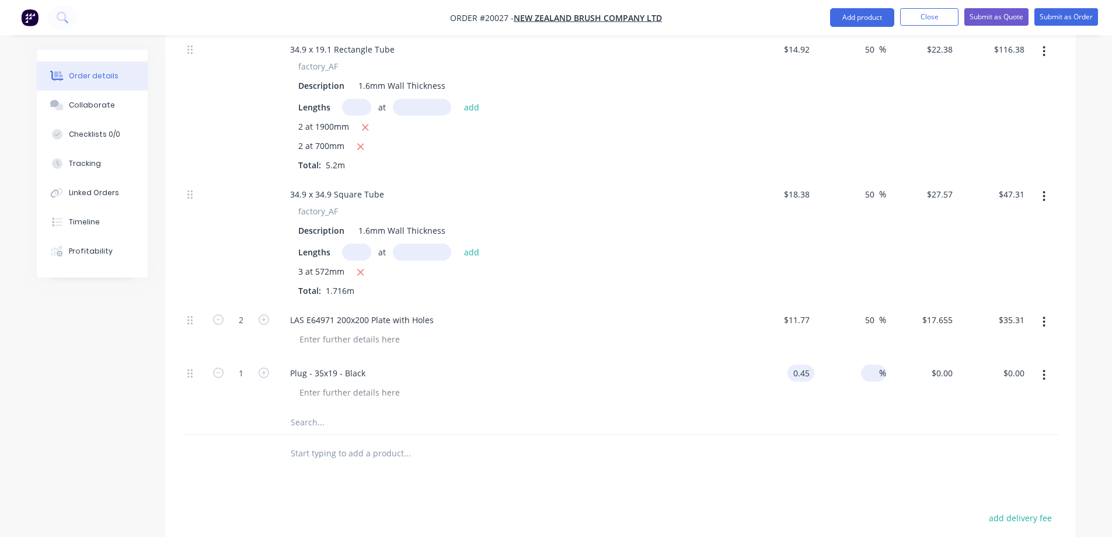
type input "$0.45"
click at [872, 381] on input at bounding box center [872, 372] width 13 height 17
type input "50"
type input "$0.675"
type input "$0.68"
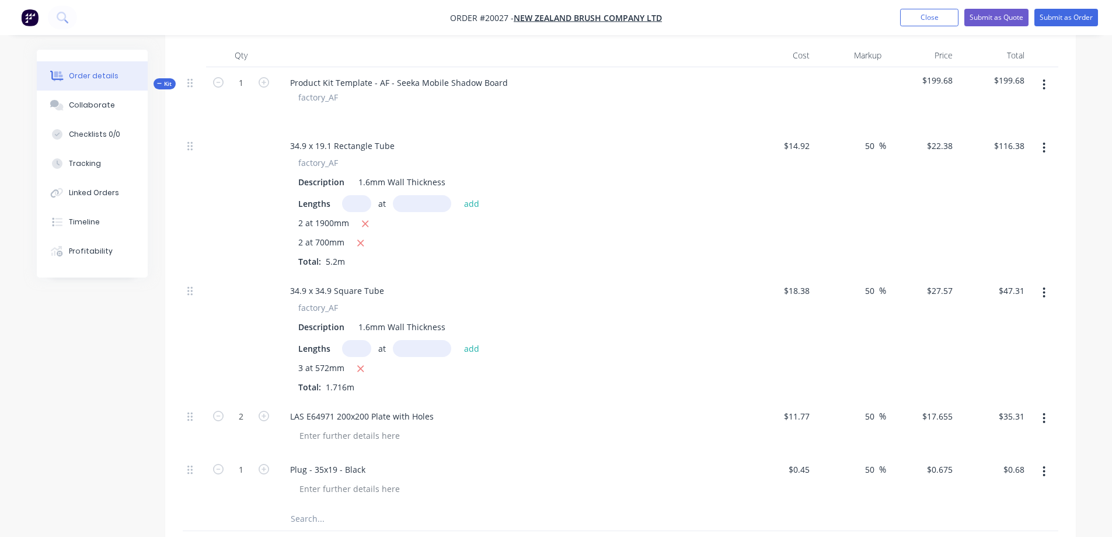
scroll to position [292, 0]
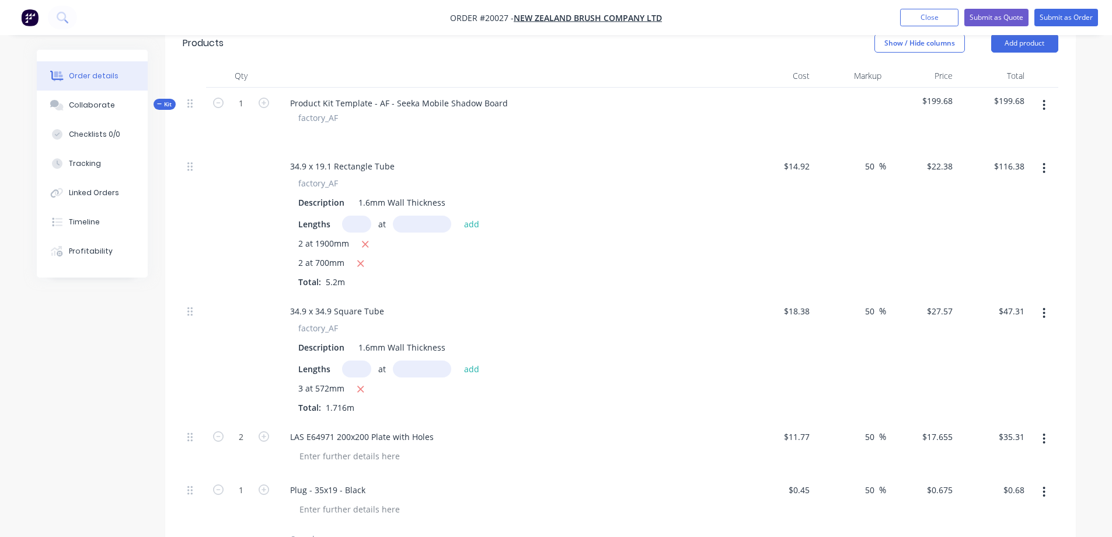
click at [1046, 112] on icon "button" at bounding box center [1044, 105] width 3 height 13
click at [1021, 142] on div "Add product to kit" at bounding box center [1003, 135] width 90 height 17
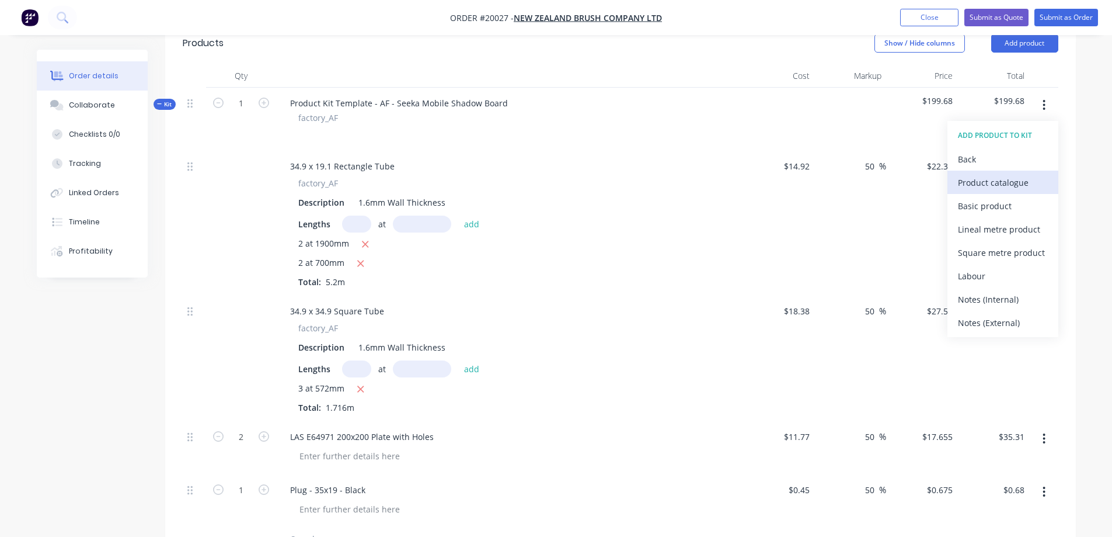
click at [983, 191] on div "Product catalogue" at bounding box center [1003, 182] width 90 height 17
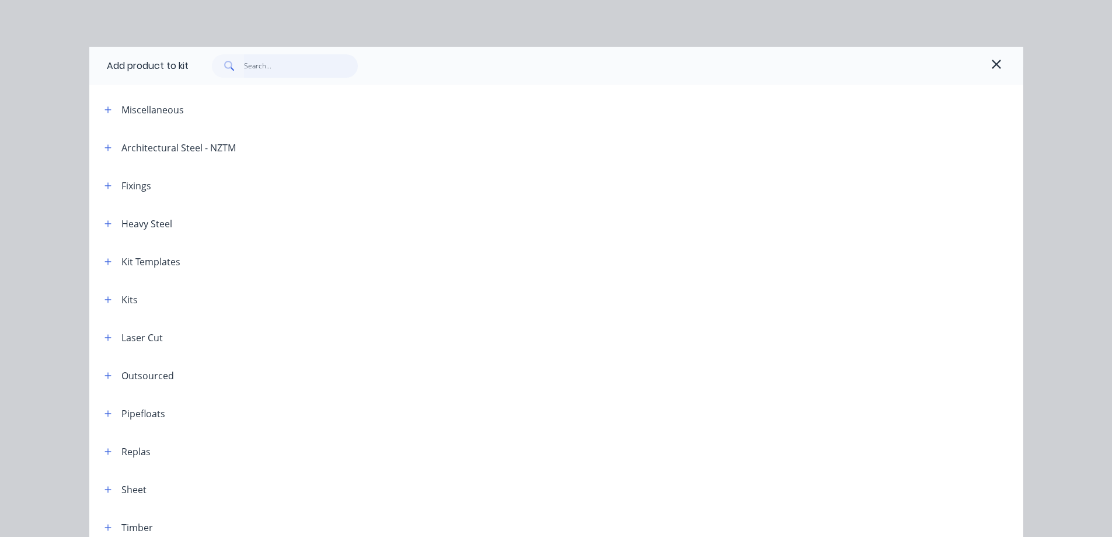
click at [273, 70] on input "text" at bounding box center [301, 65] width 114 height 23
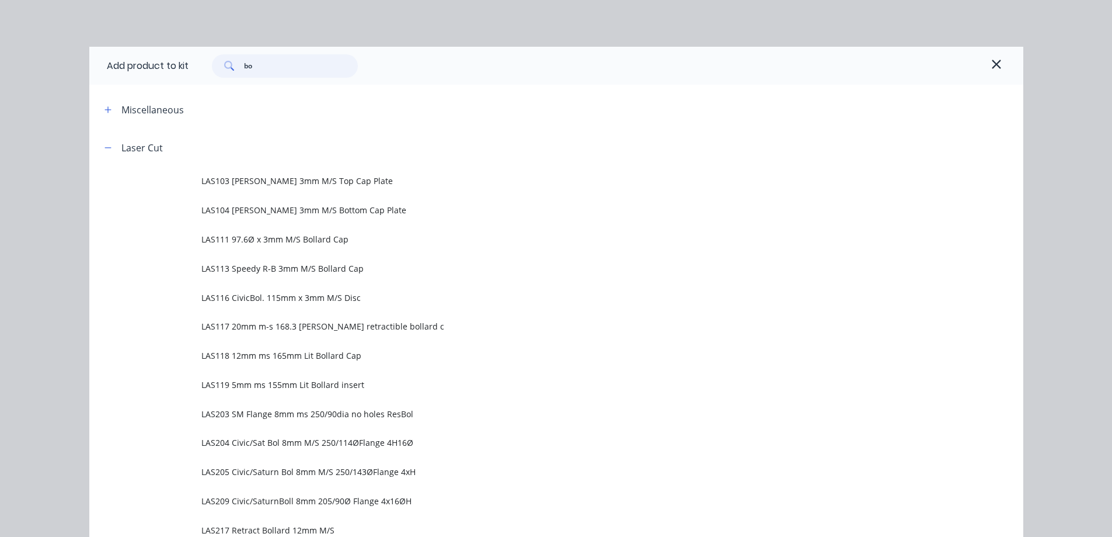
type input "b"
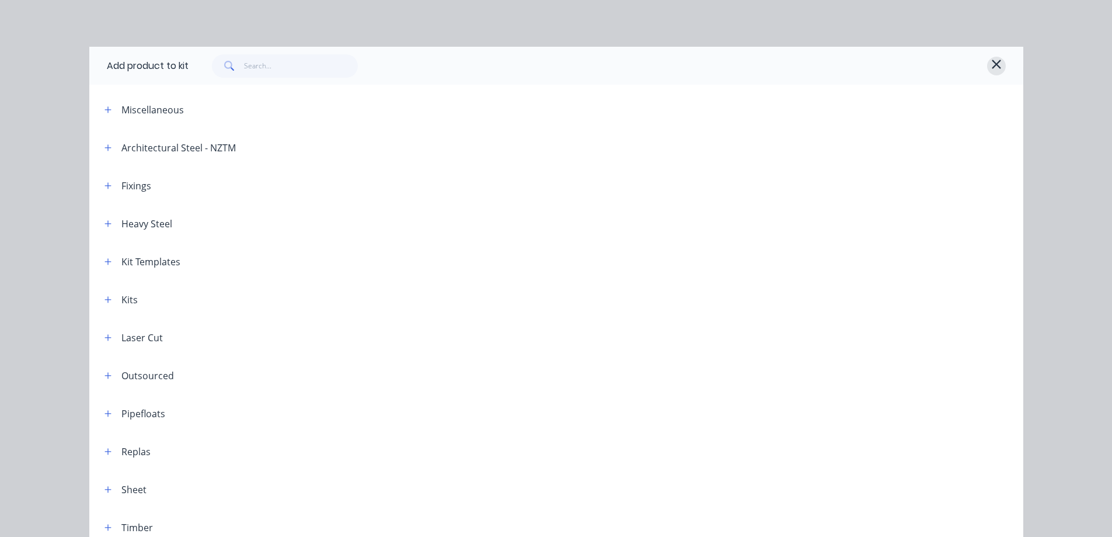
click at [991, 60] on icon "button" at bounding box center [996, 64] width 11 height 14
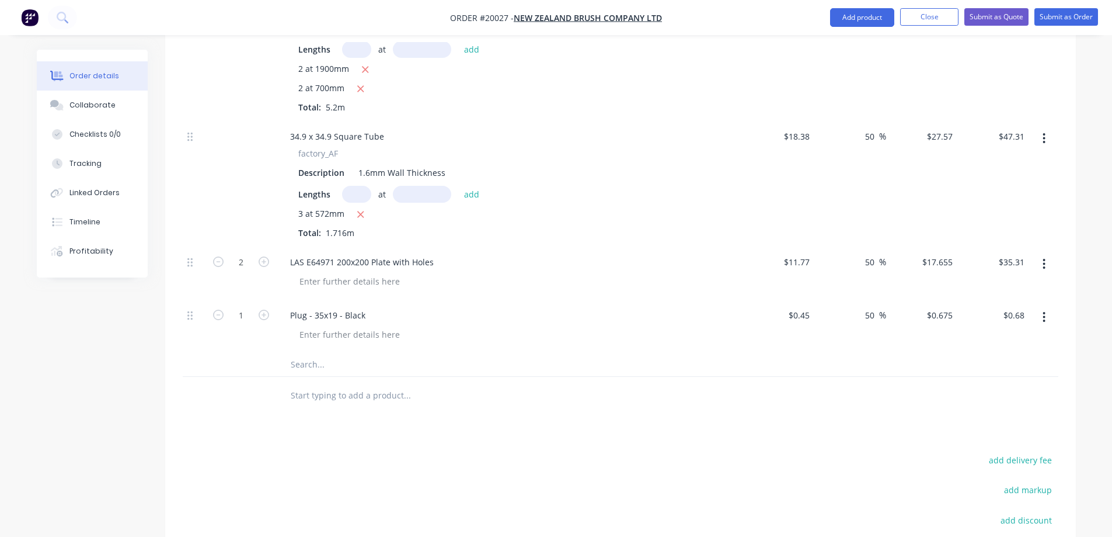
scroll to position [467, 0]
click at [303, 375] on input "text" at bounding box center [407, 363] width 234 height 23
paste input "Bolt Hex Set Screw M10 x 25 Zinc"
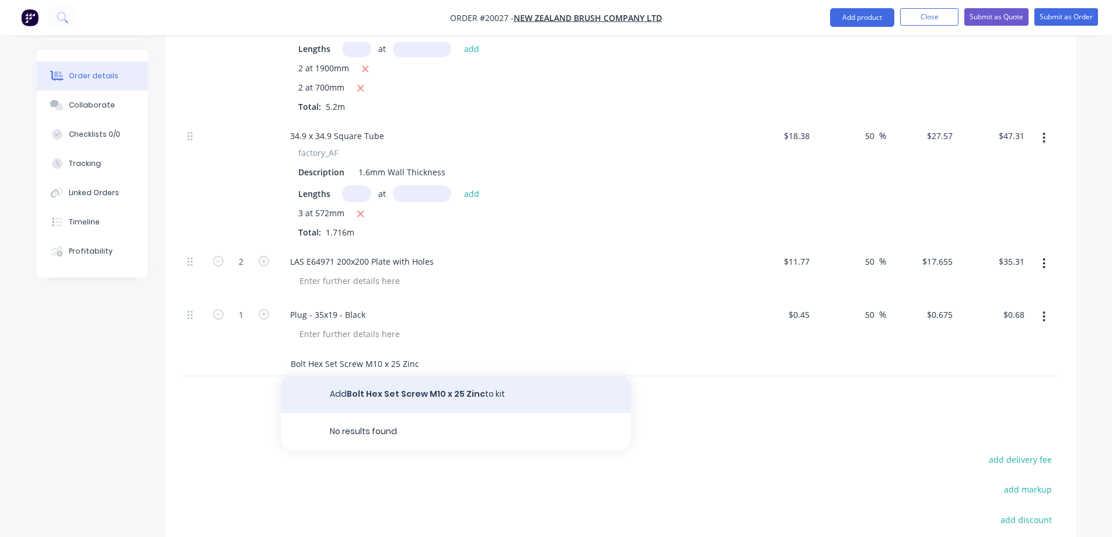
type input "Bolt Hex Set Screw M10 x 25 Zinc"
click at [428, 402] on button "Add Bolt Hex Set Screw M10 x 25 Zinc to kit" at bounding box center [456, 393] width 350 height 37
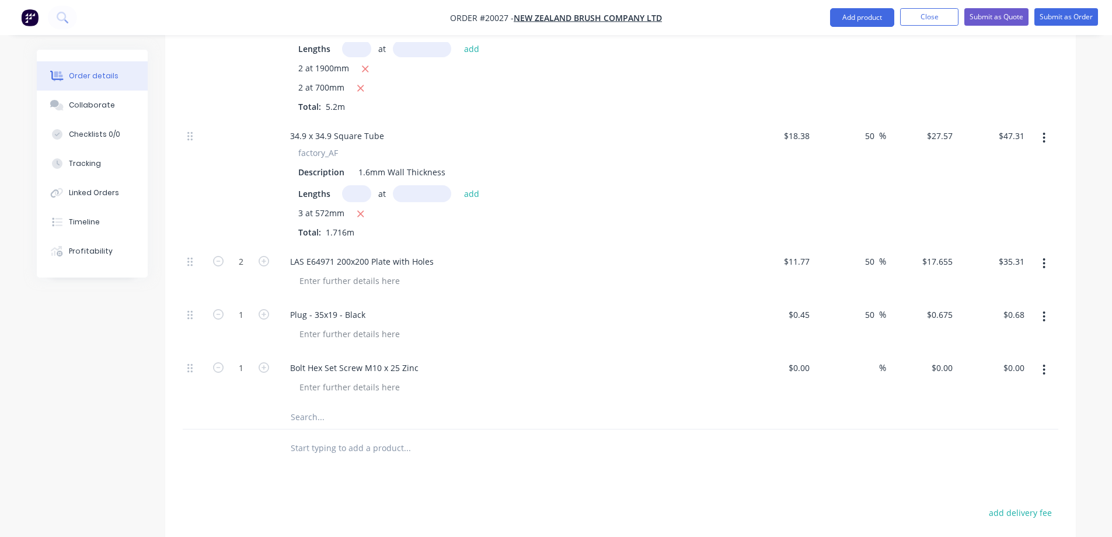
click at [302, 429] on input "text" at bounding box center [407, 416] width 234 height 23
paste input "Washer Zinc Plated Spring M10"
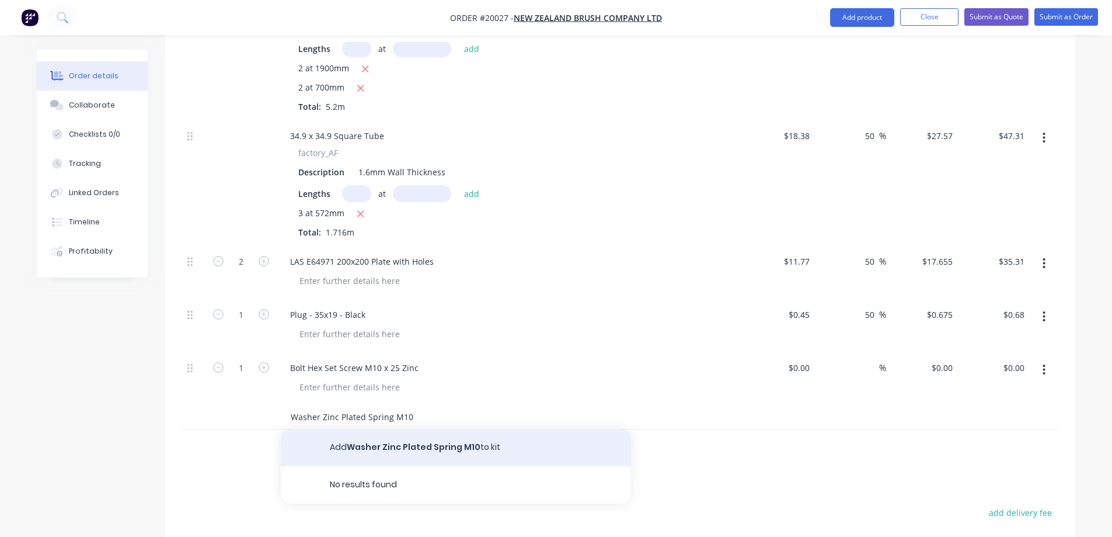
type input "Washer Zinc Plated Spring M10"
click at [376, 460] on button "Add Washer Zinc Plated Spring M10 to kit" at bounding box center [456, 447] width 350 height 37
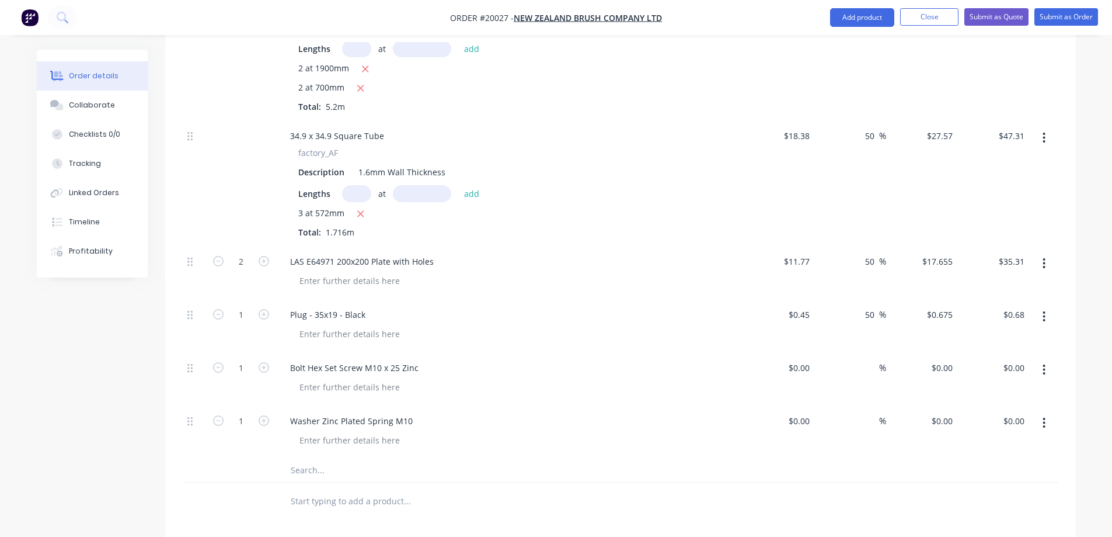
click at [319, 482] on input "text" at bounding box center [407, 469] width 234 height 23
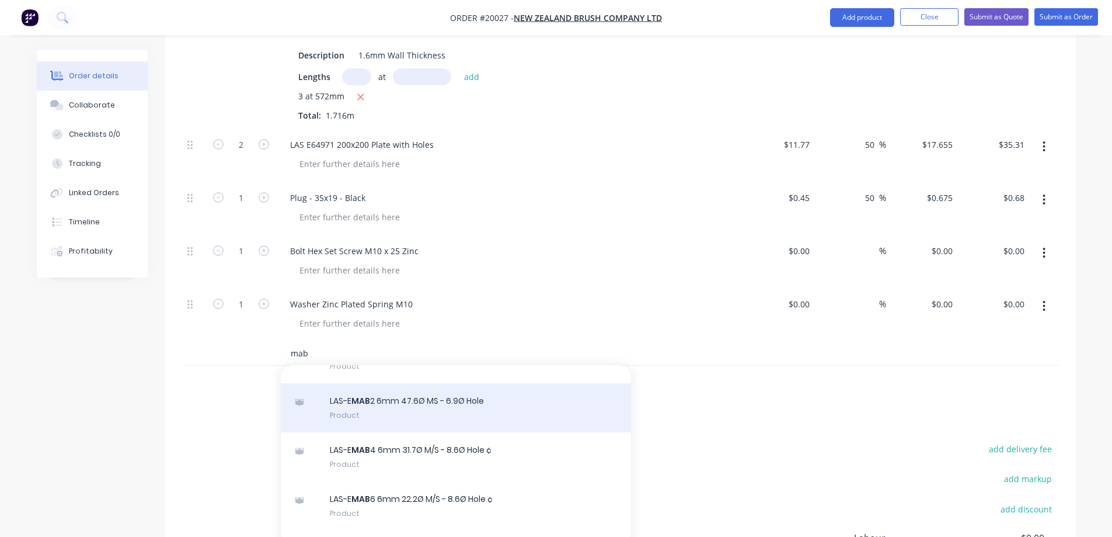
scroll to position [175, 0]
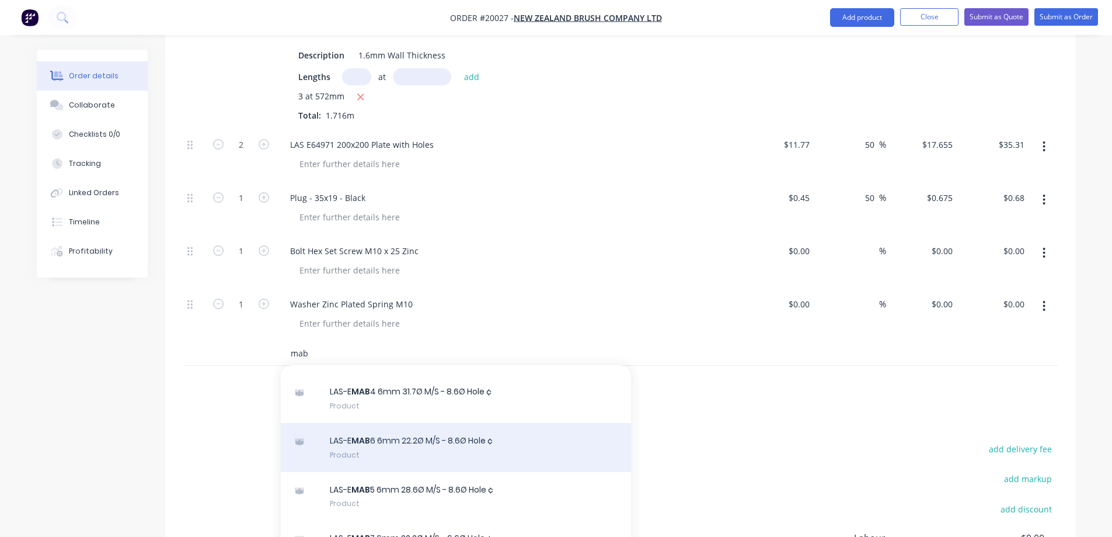
type input "mab"
click at [388, 458] on div "LAS-E MAB 6 6mm 22.2Ø M/S - 8.6Ø Hole ¢ Product" at bounding box center [456, 447] width 350 height 49
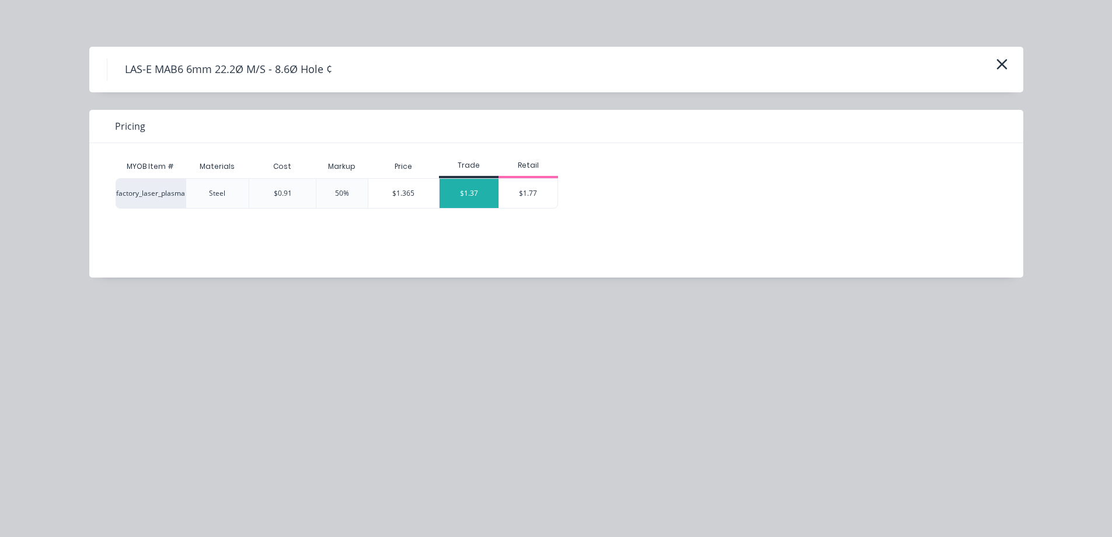
click at [452, 198] on div "$1.37" at bounding box center [469, 193] width 59 height 29
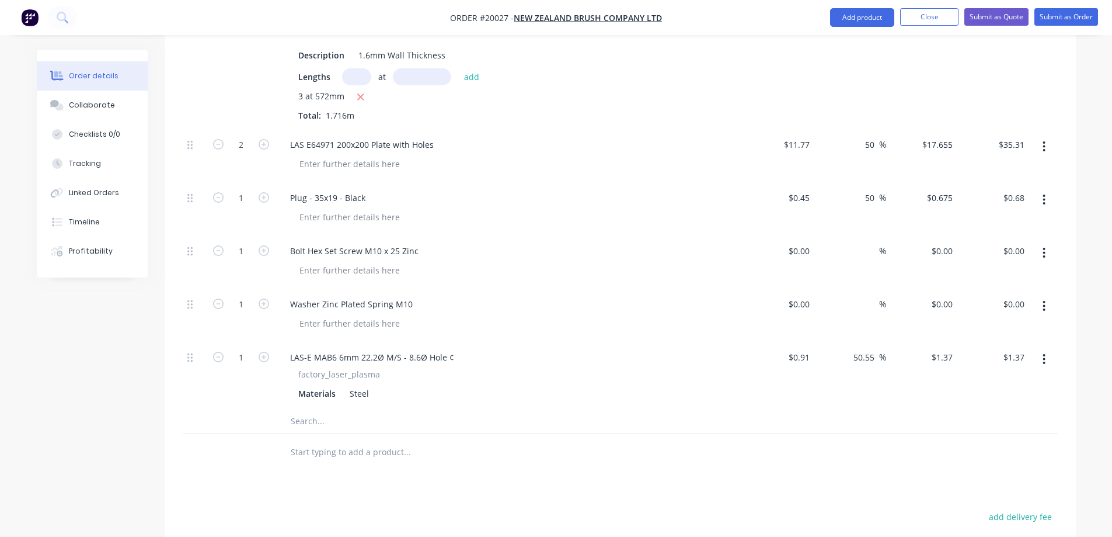
click at [322, 433] on input "text" at bounding box center [407, 420] width 234 height 23
paste input "Castor 50Ø Rubber Braked 10mm - WLU50/H-B"
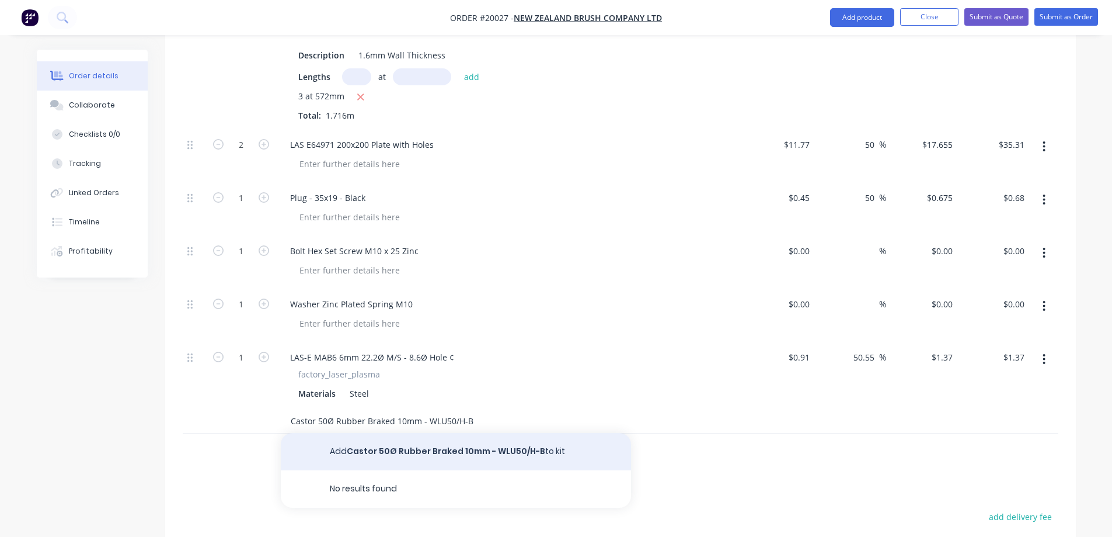
type input "Castor 50Ø Rubber Braked 10mm - WLU50/H-B"
click at [386, 459] on button "Add Castor 50Ø Rubber Braked 10mm - WLU50/H-B to kit" at bounding box center [456, 451] width 350 height 37
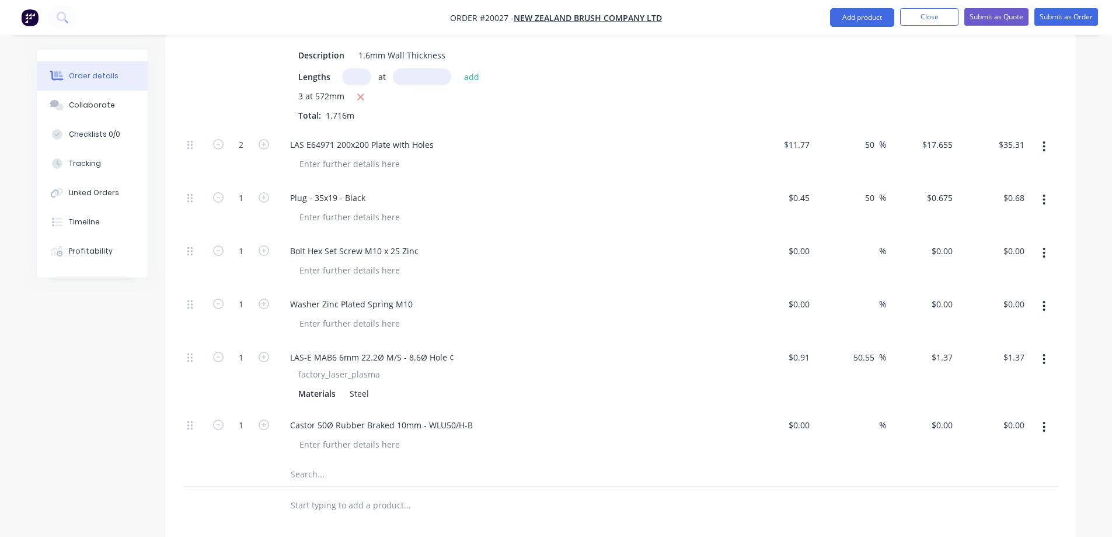
click at [593, 452] on div at bounding box center [514, 444] width 448 height 17
click at [263, 203] on icon "button" at bounding box center [264, 197] width 11 height 11
type input "2"
type input "$1.35"
click at [263, 203] on icon "button" at bounding box center [264, 197] width 11 height 11
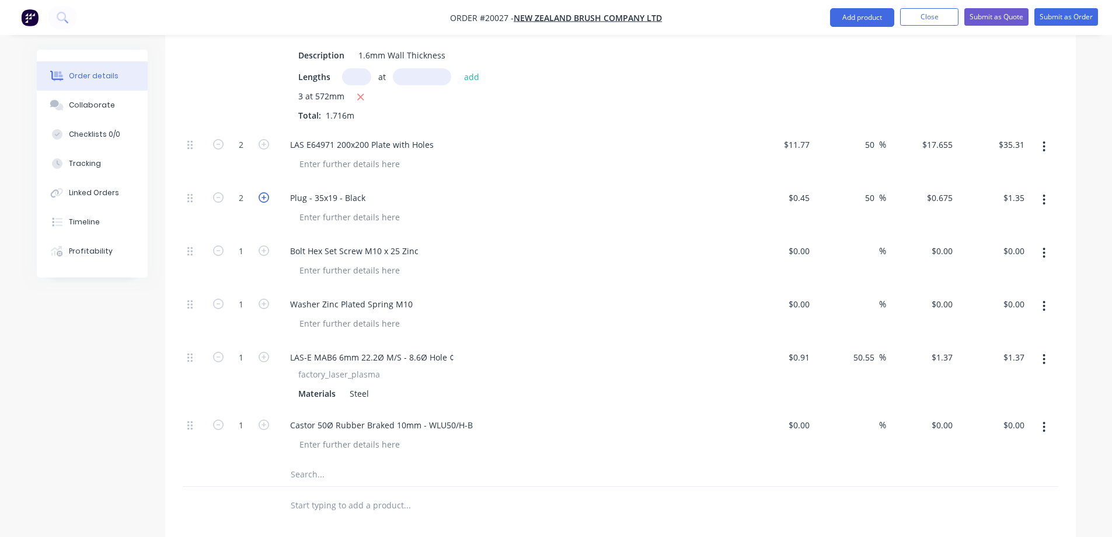
type input "3"
type input "$2.03"
click at [263, 203] on icon "button" at bounding box center [264, 197] width 11 height 11
type input "4"
type input "$2.70"
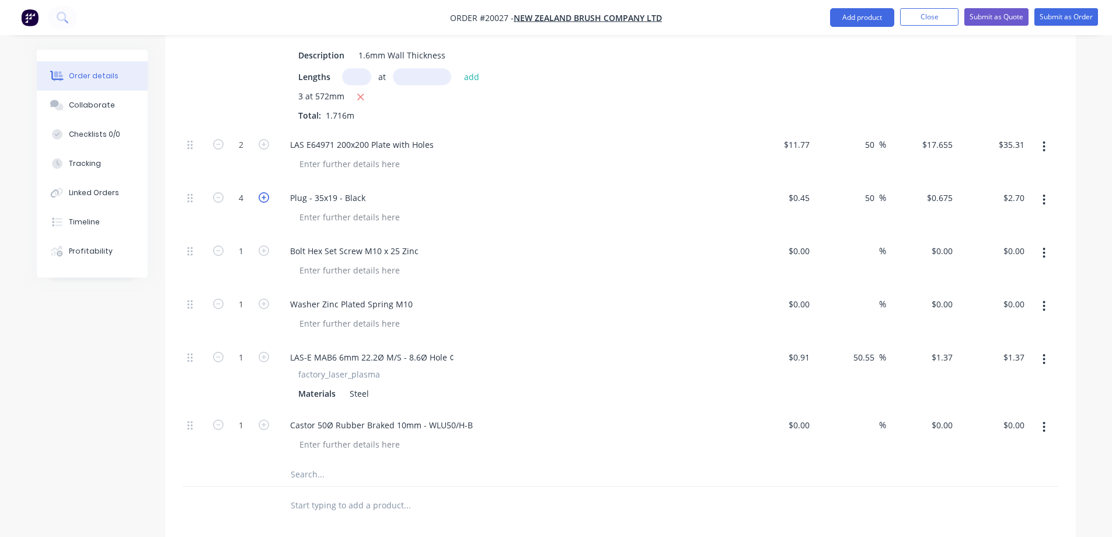
click at [263, 203] on icon "button" at bounding box center [264, 197] width 11 height 11
type input "5"
type input "$3.38"
click at [263, 203] on icon "button" at bounding box center [264, 197] width 11 height 11
type input "6"
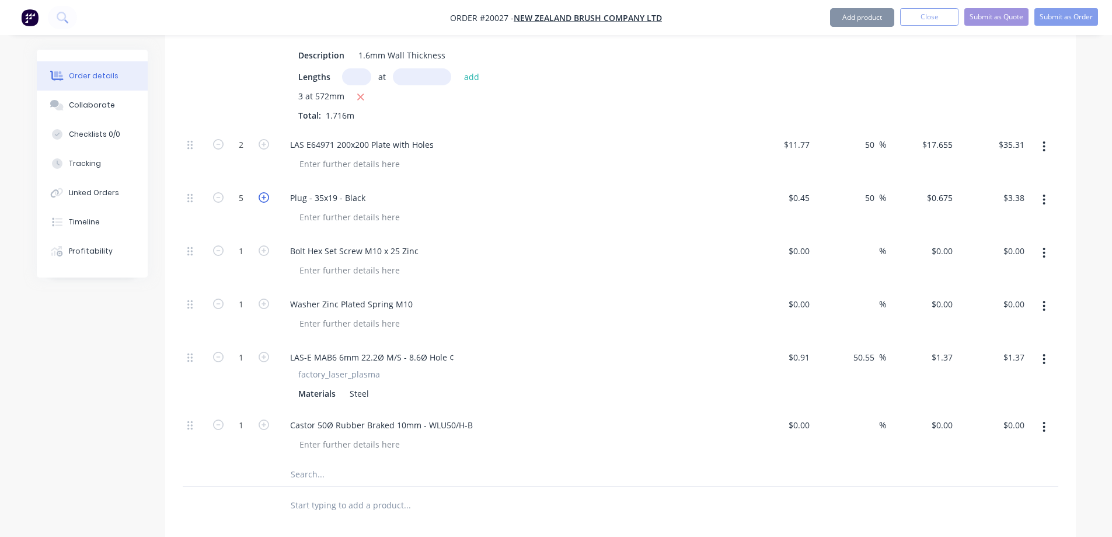
type input "$4.05"
click at [266, 256] on icon "button" at bounding box center [264, 250] width 11 height 11
type input "4"
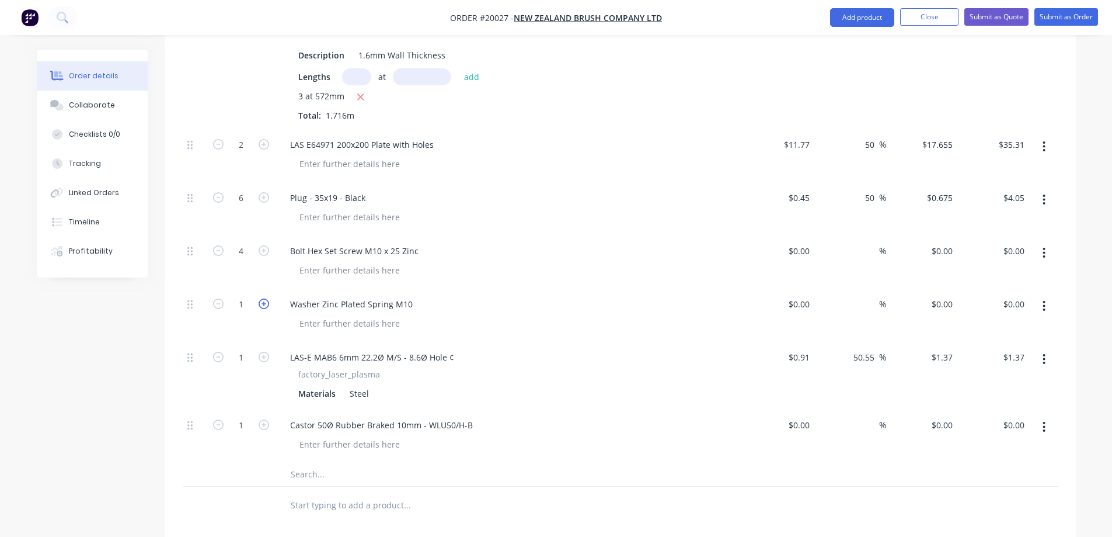
click at [264, 309] on icon "button" at bounding box center [264, 303] width 11 height 11
click at [214, 309] on icon "button" at bounding box center [218, 303] width 11 height 11
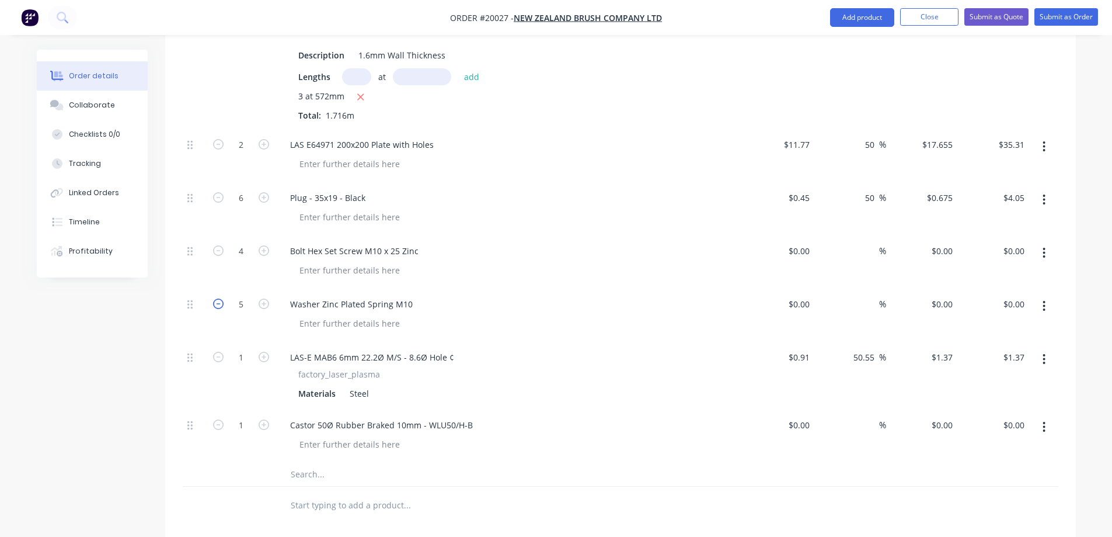
type input "4"
click at [267, 362] on icon "button" at bounding box center [264, 356] width 11 height 11
type input "2"
type input "$2.74"
click at [267, 362] on icon "button" at bounding box center [264, 356] width 11 height 11
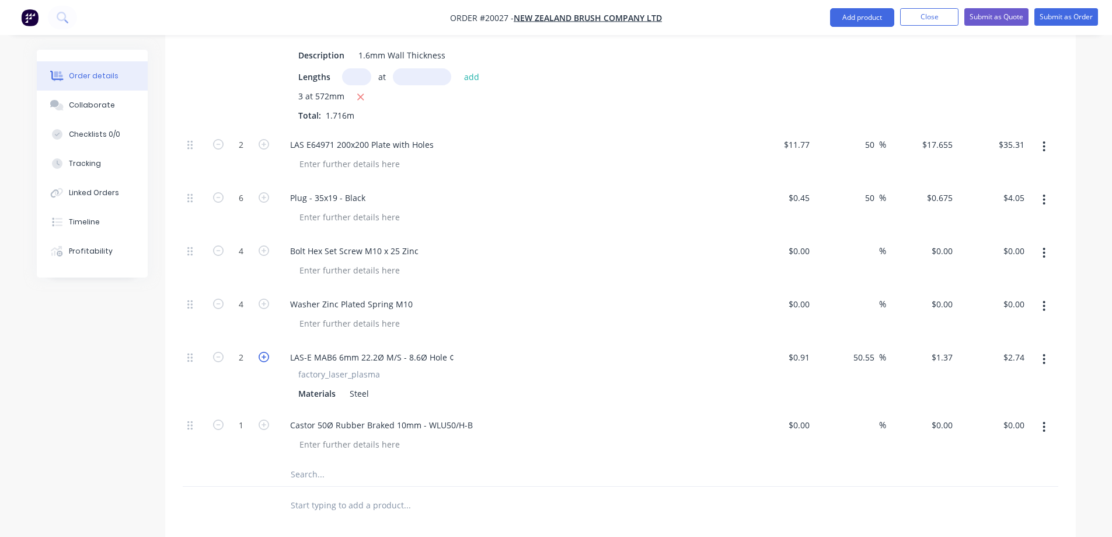
type input "3"
type input "$4.11"
click at [267, 362] on icon "button" at bounding box center [264, 356] width 11 height 11
type input "4"
type input "$5.48"
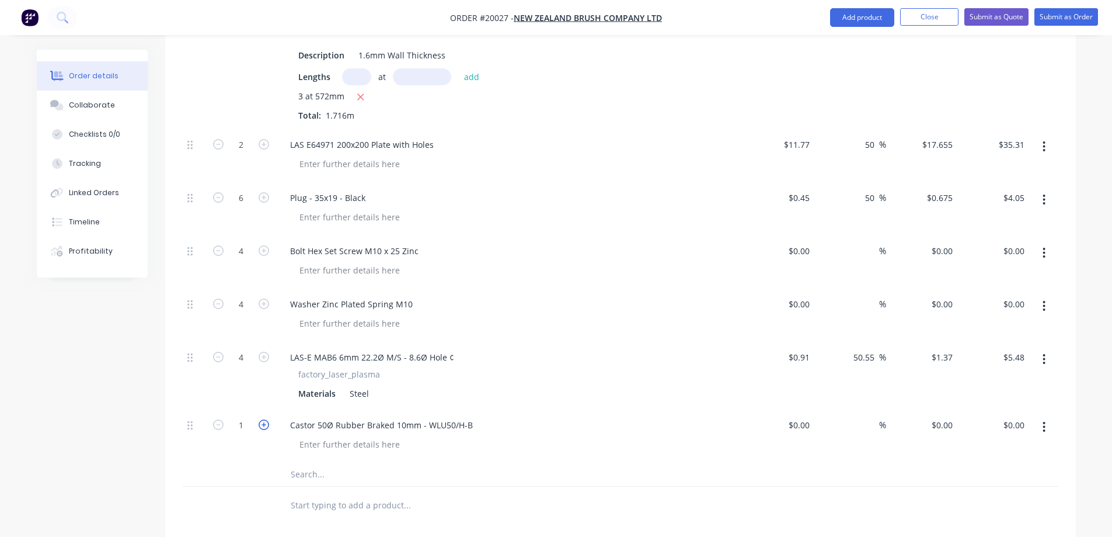
click at [265, 430] on icon "button" at bounding box center [264, 424] width 11 height 11
click at [221, 430] on icon "button" at bounding box center [218, 424] width 11 height 11
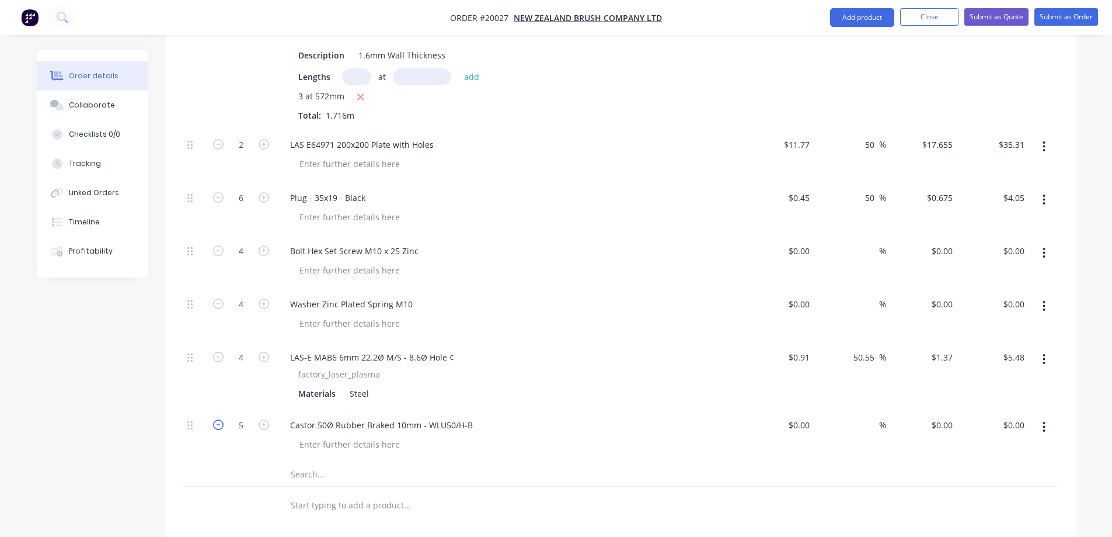
type input "4"
click at [324, 486] on input "text" at bounding box center [407, 473] width 234 height 23
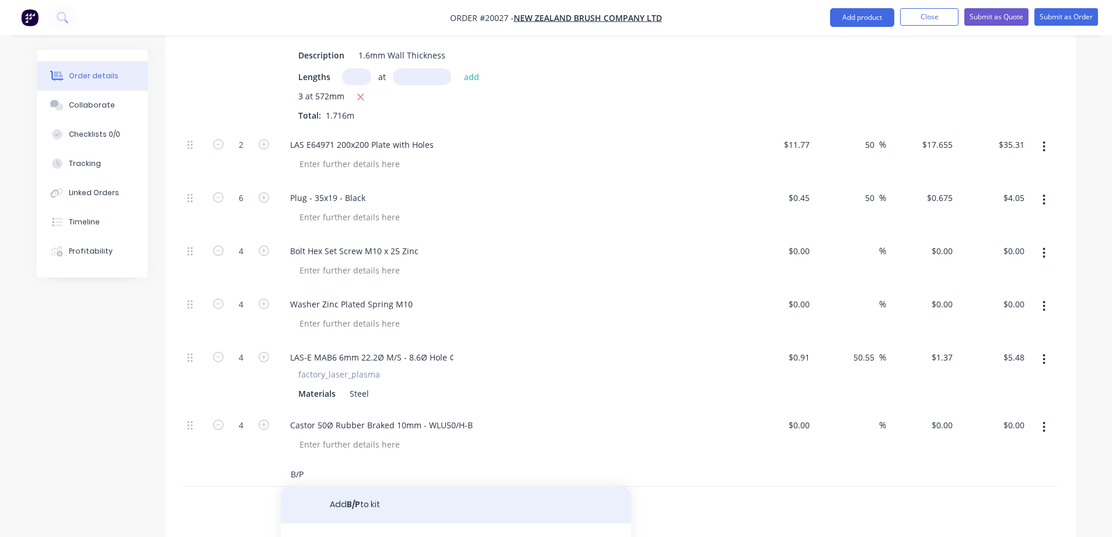
type input "B/P"
click at [341, 518] on button "Add B/P to kit" at bounding box center [456, 504] width 350 height 37
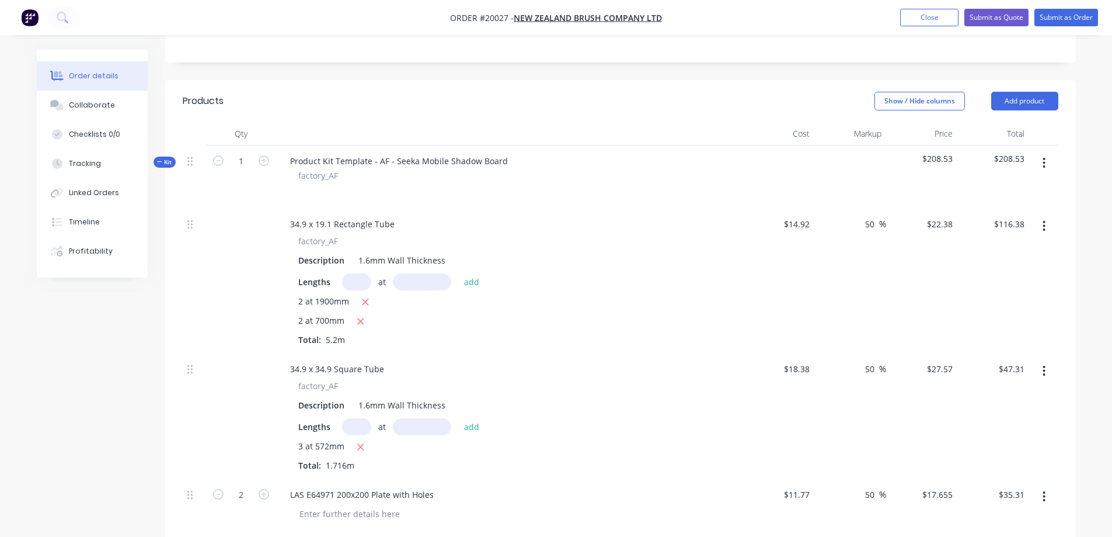
scroll to position [234, 0]
click at [1042, 174] on button "button" at bounding box center [1043, 163] width 27 height 21
click at [1017, 200] on div "Add product to kit" at bounding box center [1003, 194] width 90 height 17
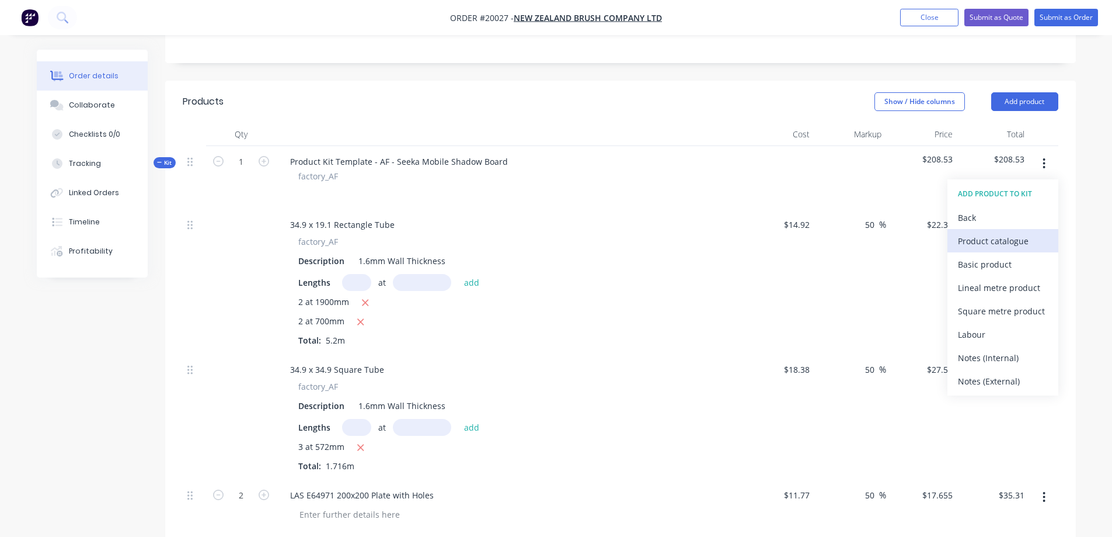
click at [980, 249] on div "Product catalogue" at bounding box center [1003, 240] width 90 height 17
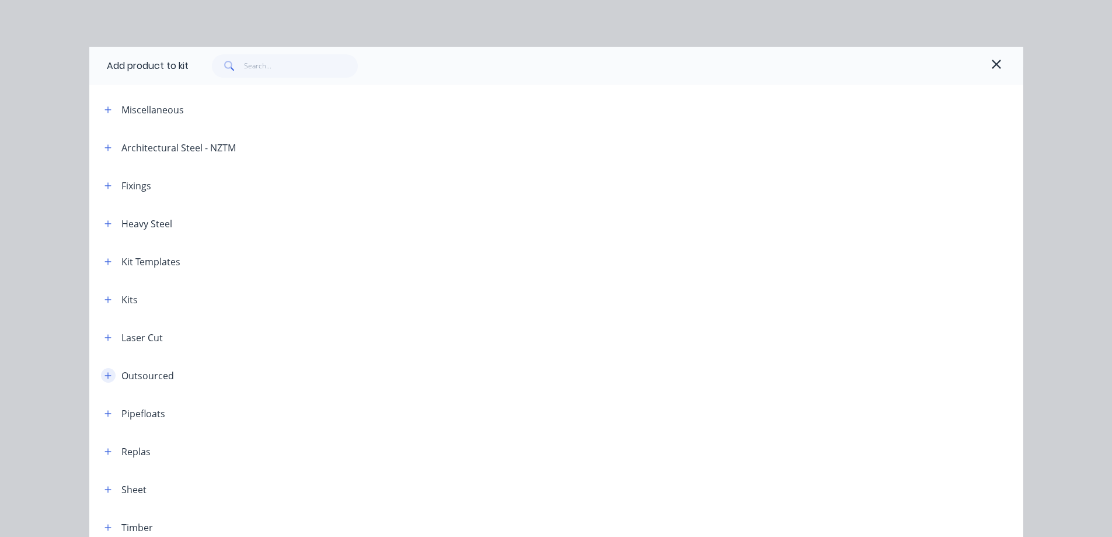
click at [105, 377] on icon "button" at bounding box center [108, 375] width 7 height 8
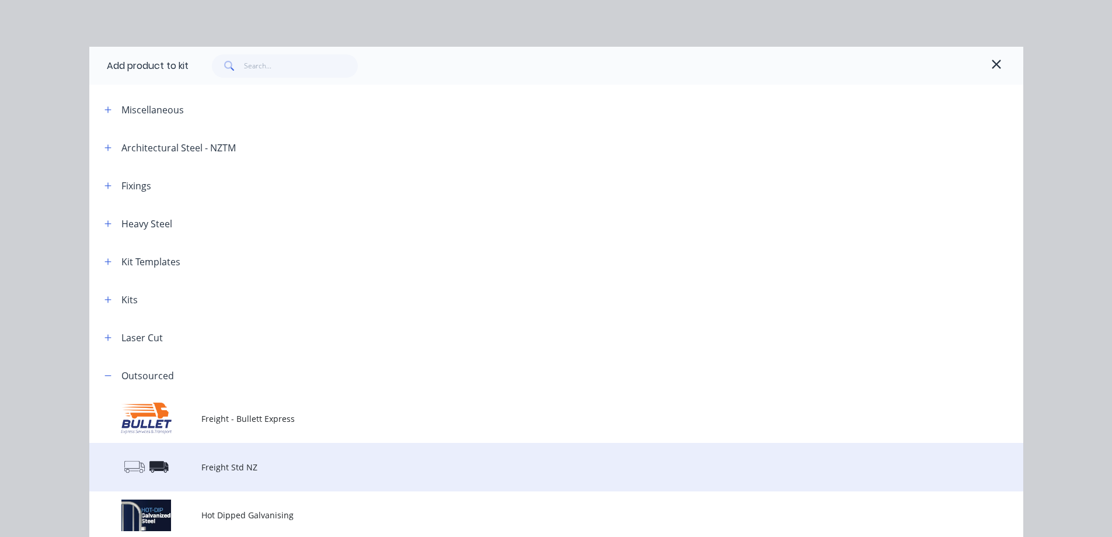
scroll to position [58, 0]
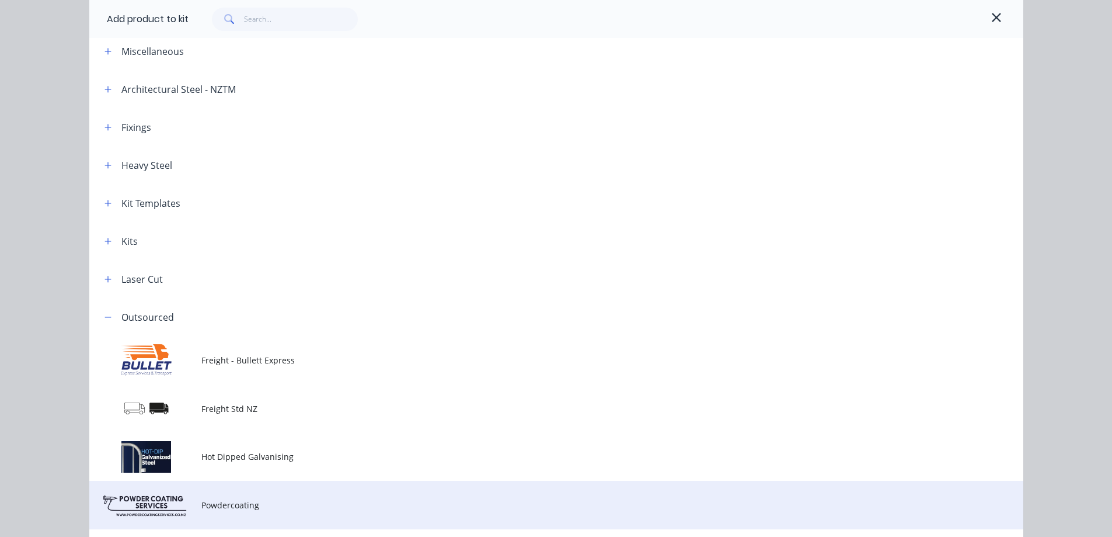
click at [222, 496] on td "Powdercoating" at bounding box center [612, 504] width 822 height 48
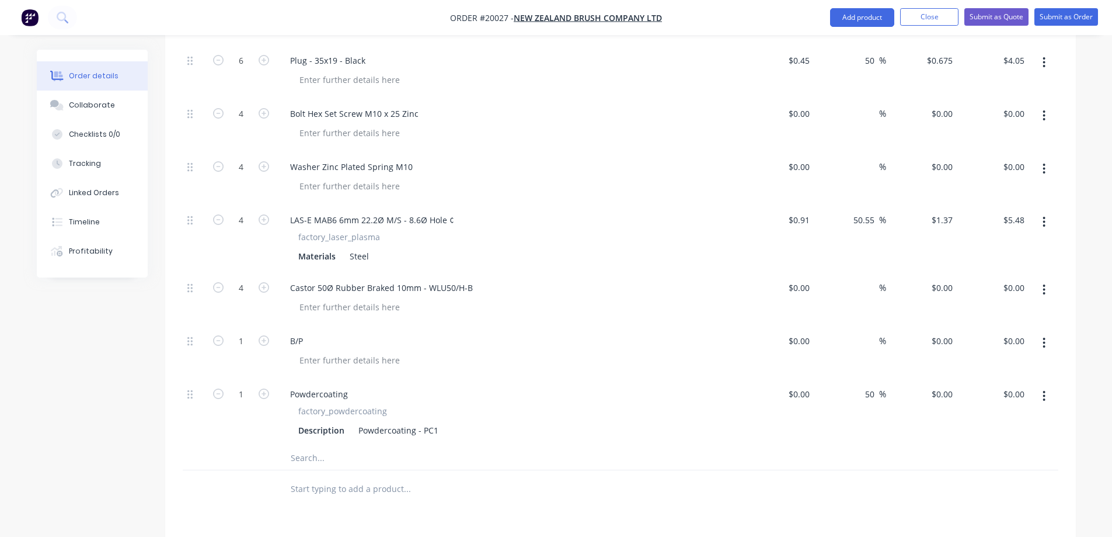
scroll to position [701, 0]
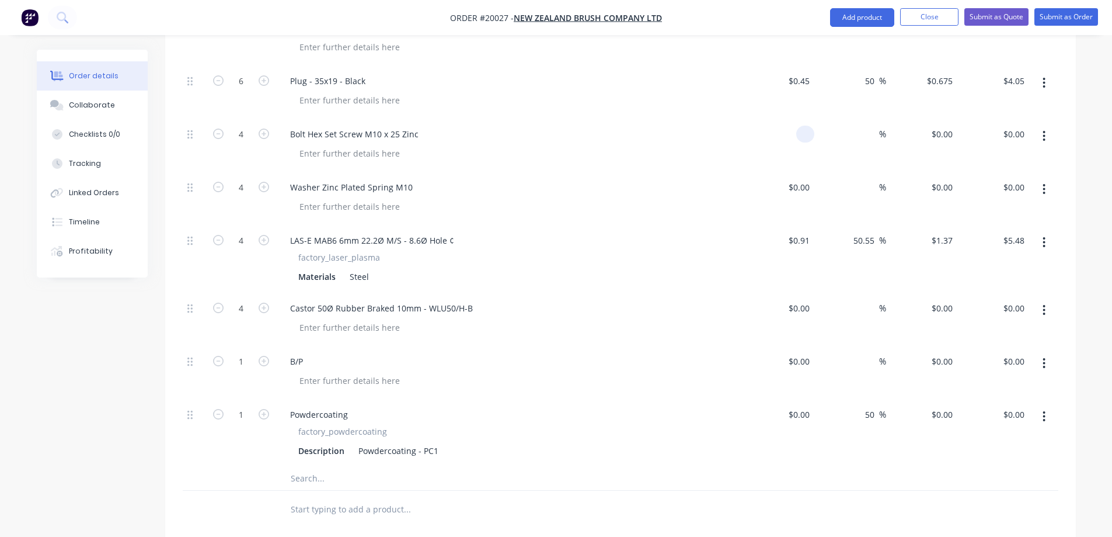
click at [806, 142] on input at bounding box center [807, 134] width 13 height 17
type input "$0.75"
type input "$3.00"
type input "50"
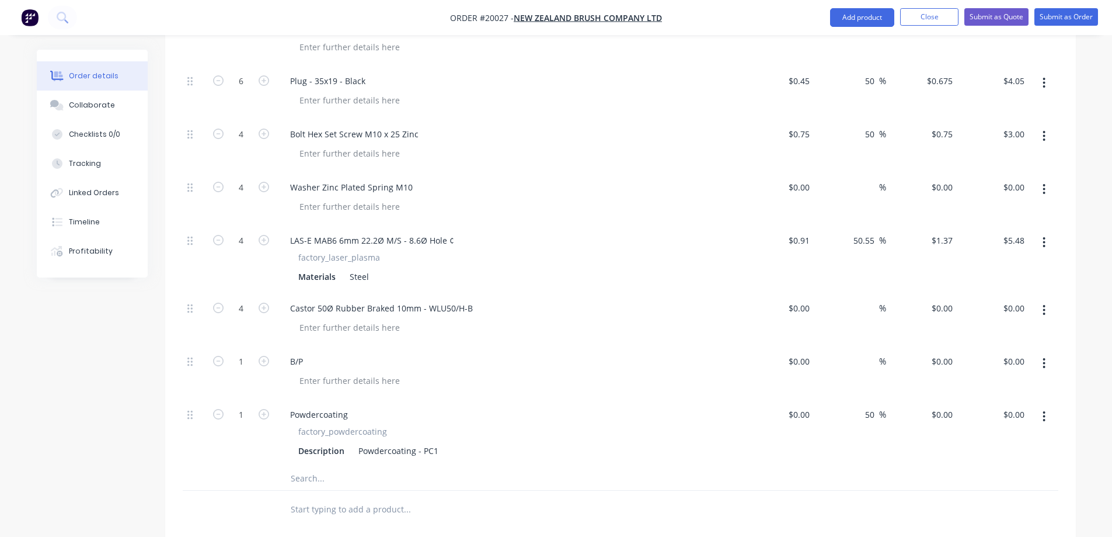
type input "$1.125"
type input "$4.50"
click at [821, 200] on div "4 Washer Zinc Plated Spring M10 % $0.00 $0.00 $0.00 $0.00" at bounding box center [621, 198] width 876 height 53
type input "$0.10"
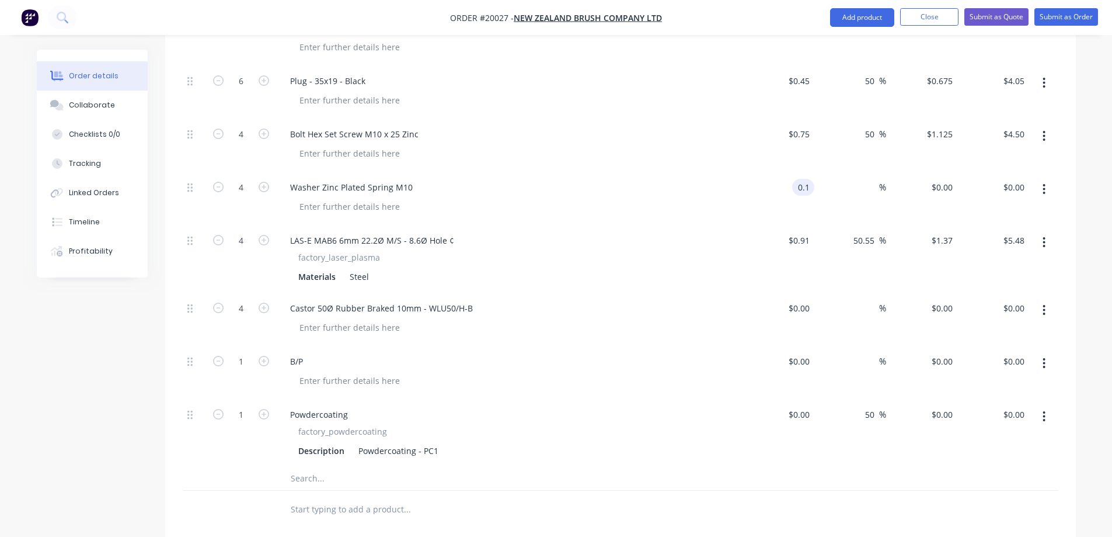
type input "$0.40"
type input "50"
type input "$0.15"
type input "$0.60"
click at [823, 216] on div "50 50 %" at bounding box center [850, 198] width 72 height 53
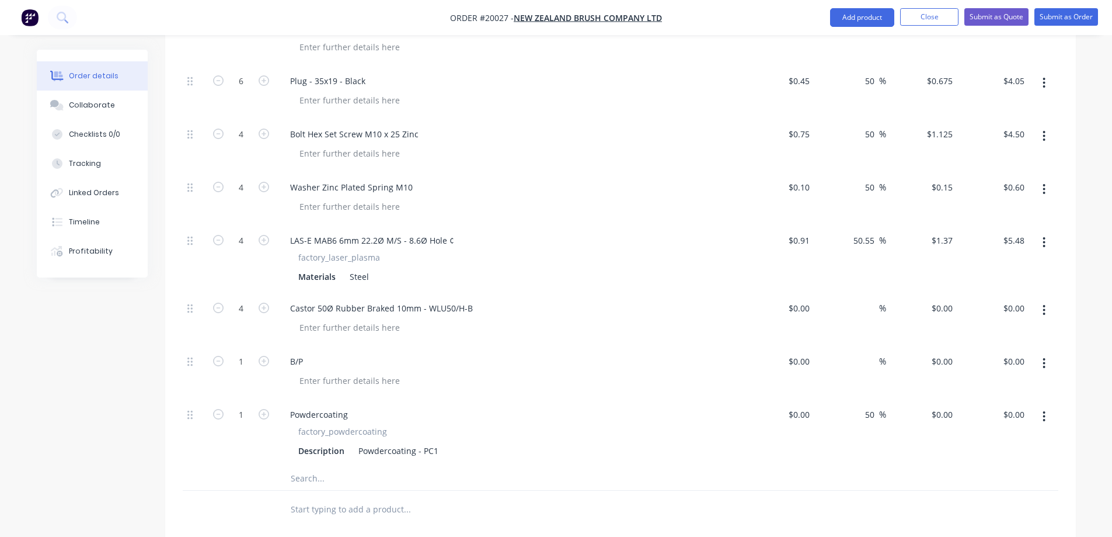
click at [521, 333] on div at bounding box center [514, 327] width 448 height 17
click at [788, 323] on div at bounding box center [779, 318] width 72 height 53
type input "$8.10"
type input "$32.40"
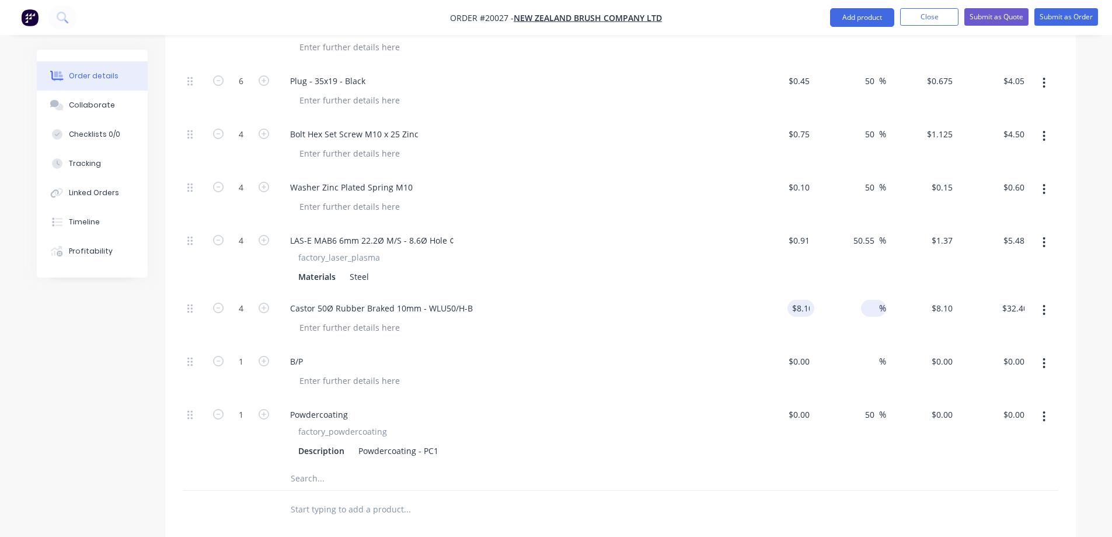
click at [874, 316] on input at bounding box center [872, 308] width 13 height 17
type input "50"
type input "$12.15"
type input "$48.60"
click at [799, 396] on div "$0.00 $0.00" at bounding box center [779, 372] width 72 height 53
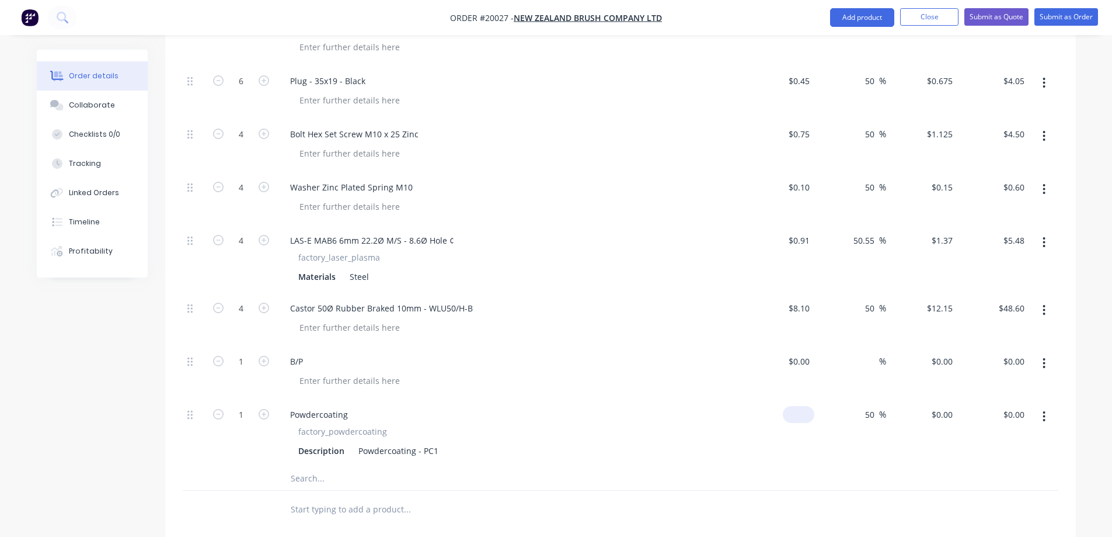
click at [807, 423] on input at bounding box center [801, 414] width 27 height 17
type input "$68.44"
type input "$102.66"
click at [807, 464] on div "$68.44 68.44" at bounding box center [779, 433] width 72 height 68
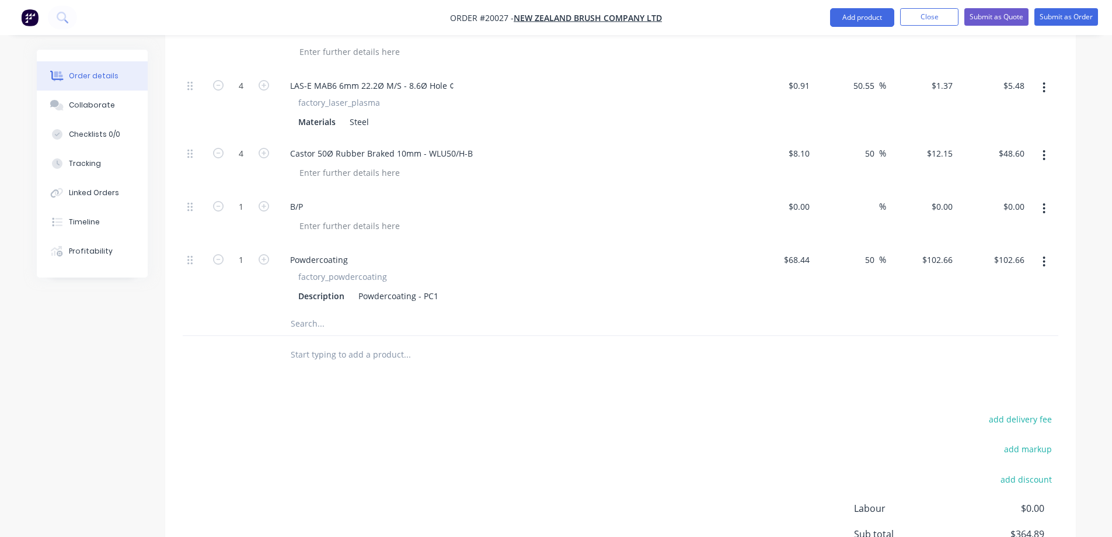
scroll to position [876, 0]
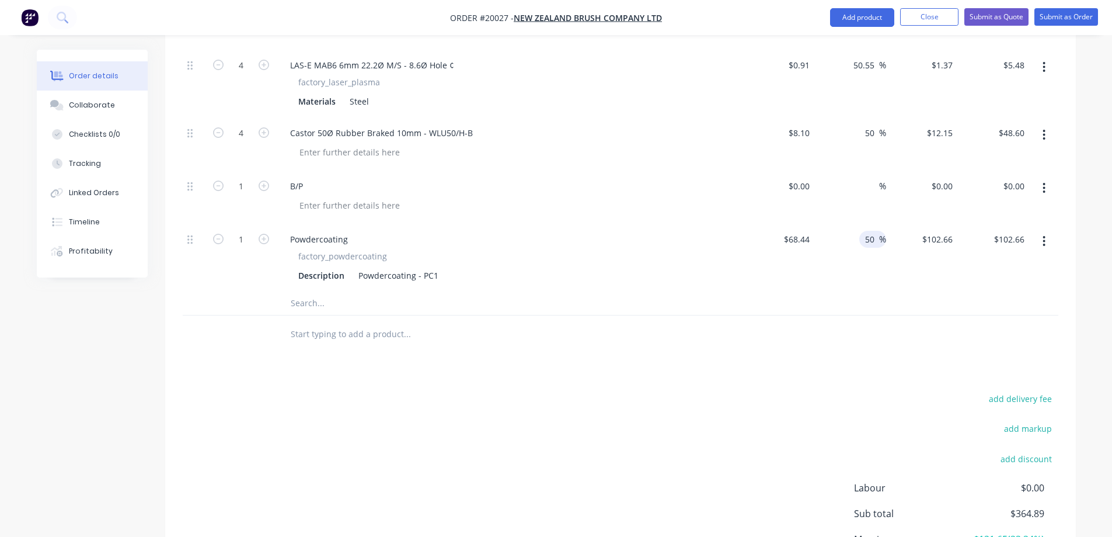
click at [870, 248] on input "50" at bounding box center [871, 239] width 15 height 17
drag, startPoint x: 873, startPoint y: 254, endPoint x: 859, endPoint y: 255, distance: 14.6
click at [859, 255] on div "50 50 %" at bounding box center [850, 258] width 72 height 68
type input "30"
type input "$88.972"
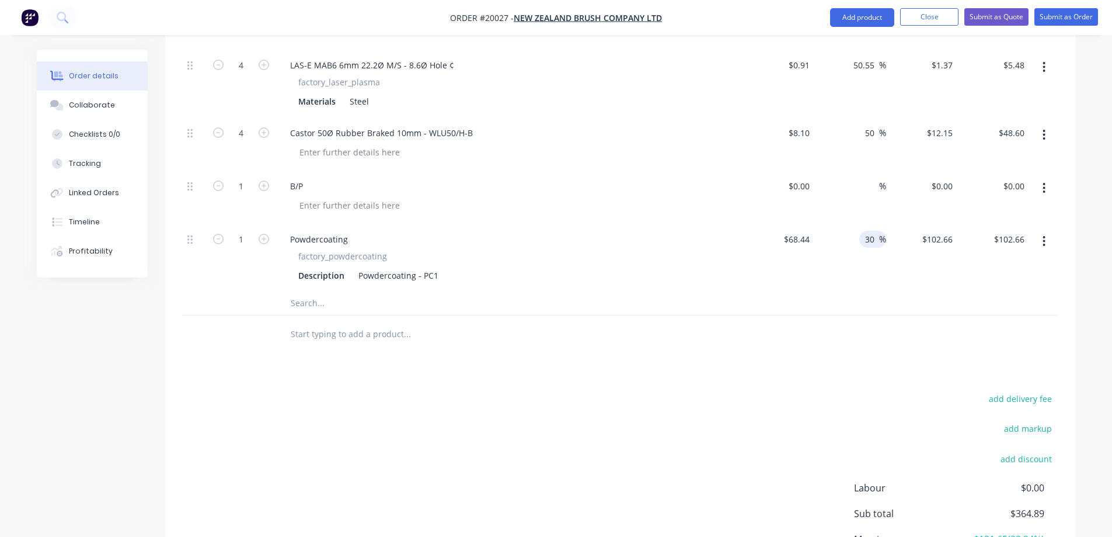
type input "$88.97"
click at [863, 284] on div "30 30 %" at bounding box center [850, 258] width 72 height 68
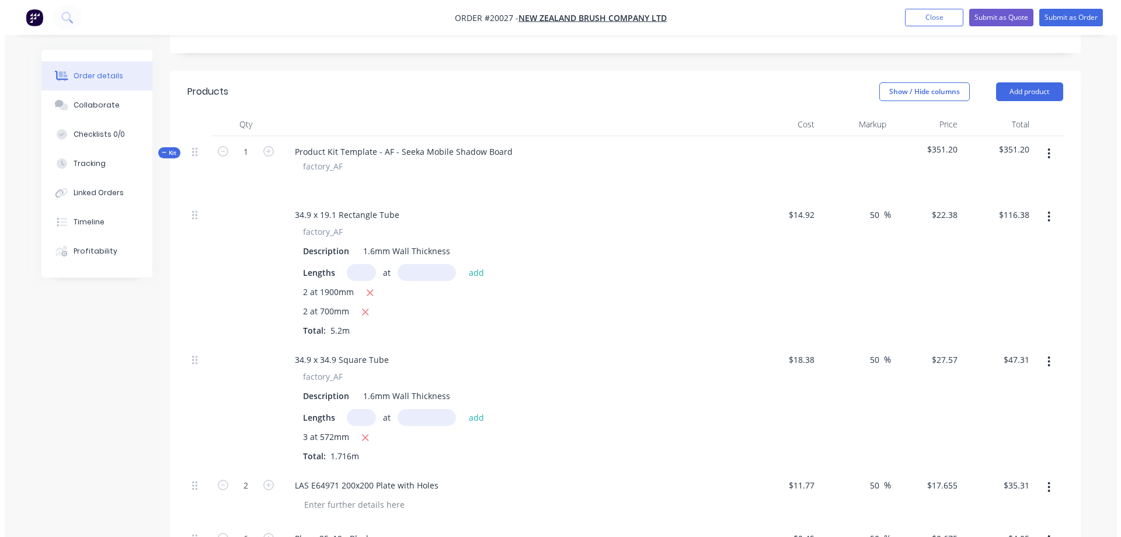
scroll to position [234, 0]
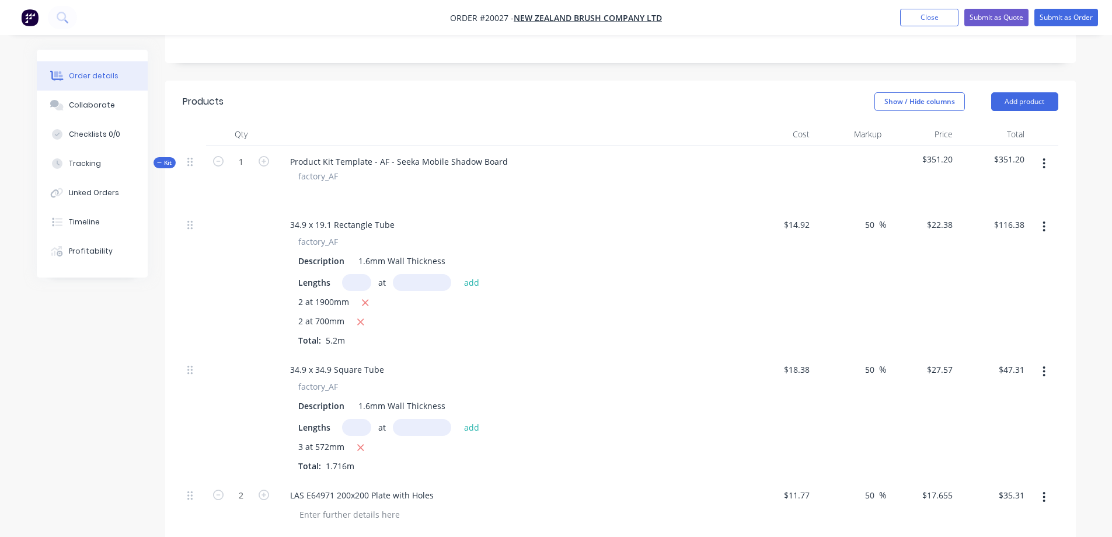
click at [1042, 174] on button "button" at bounding box center [1043, 163] width 27 height 21
click at [1010, 203] on div "Add product to kit" at bounding box center [1003, 194] width 90 height 17
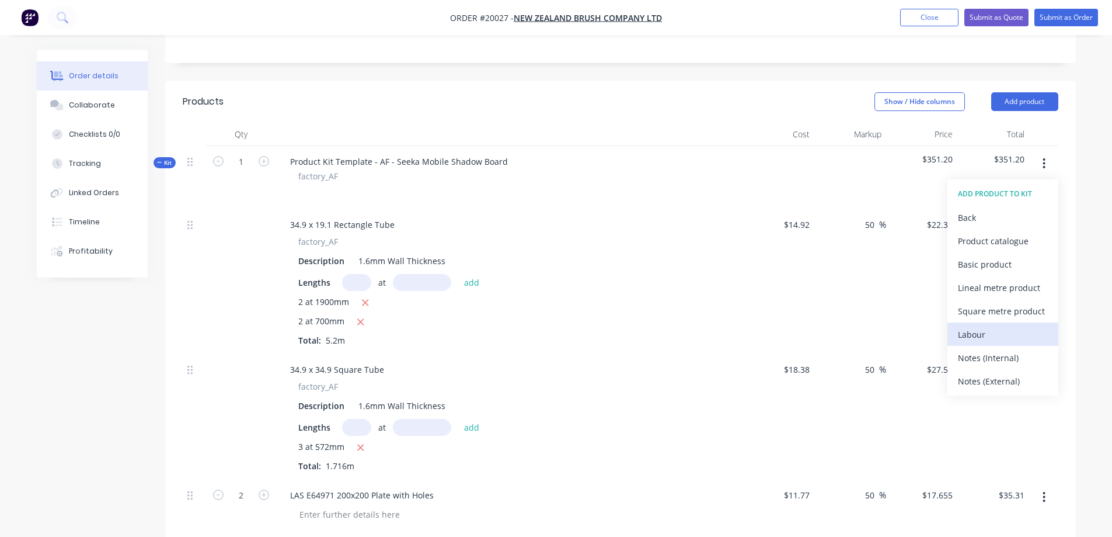
click at [985, 343] on div "Labour" at bounding box center [1003, 334] width 90 height 17
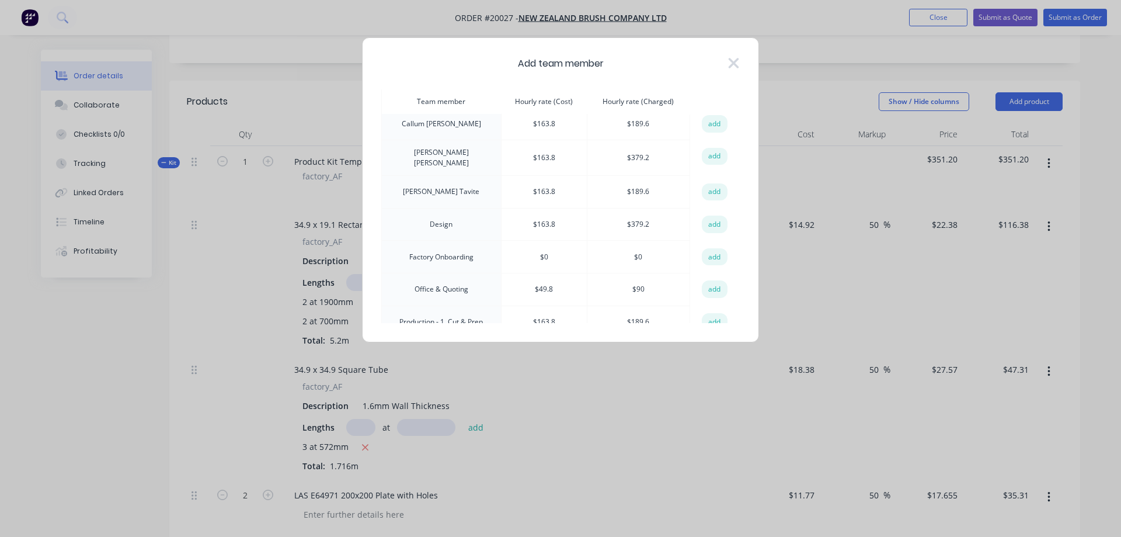
scroll to position [117, 0]
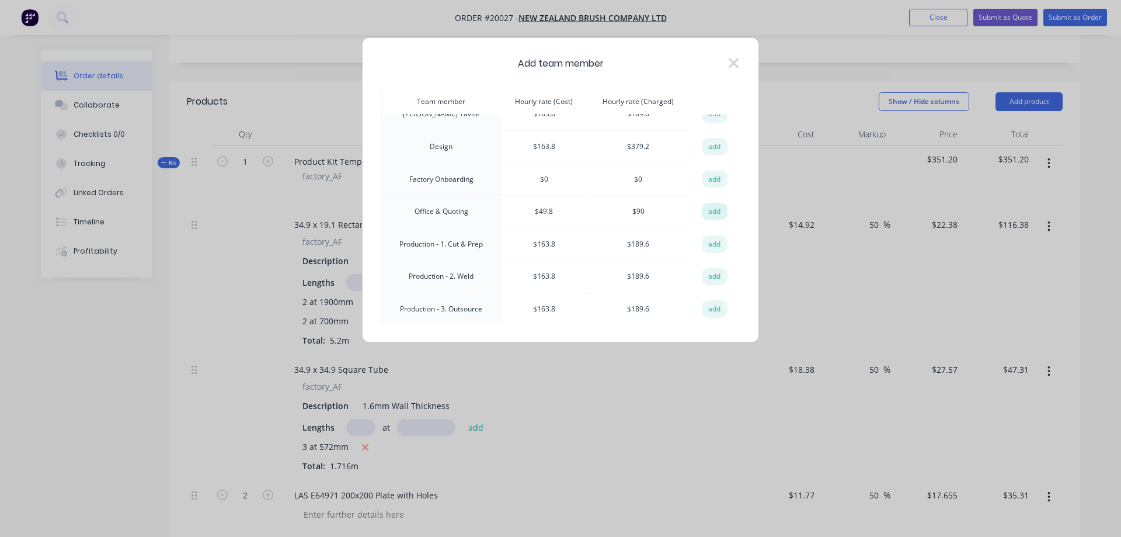
click at [712, 209] on button "add" at bounding box center [715, 212] width 26 height 18
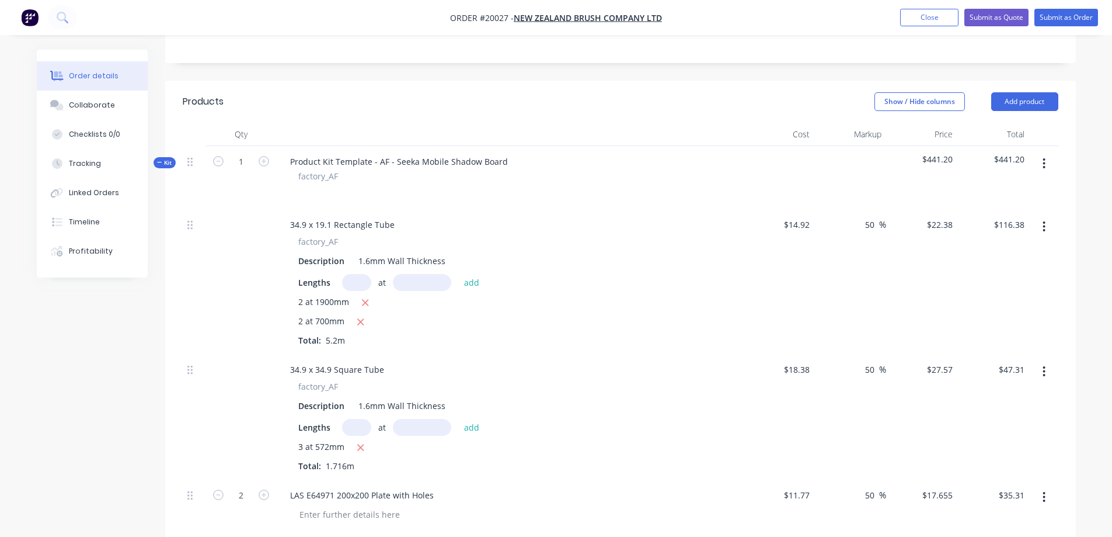
click at [1045, 170] on icon "button" at bounding box center [1044, 163] width 3 height 13
click at [990, 203] on div "Add product to kit" at bounding box center [1003, 194] width 90 height 17
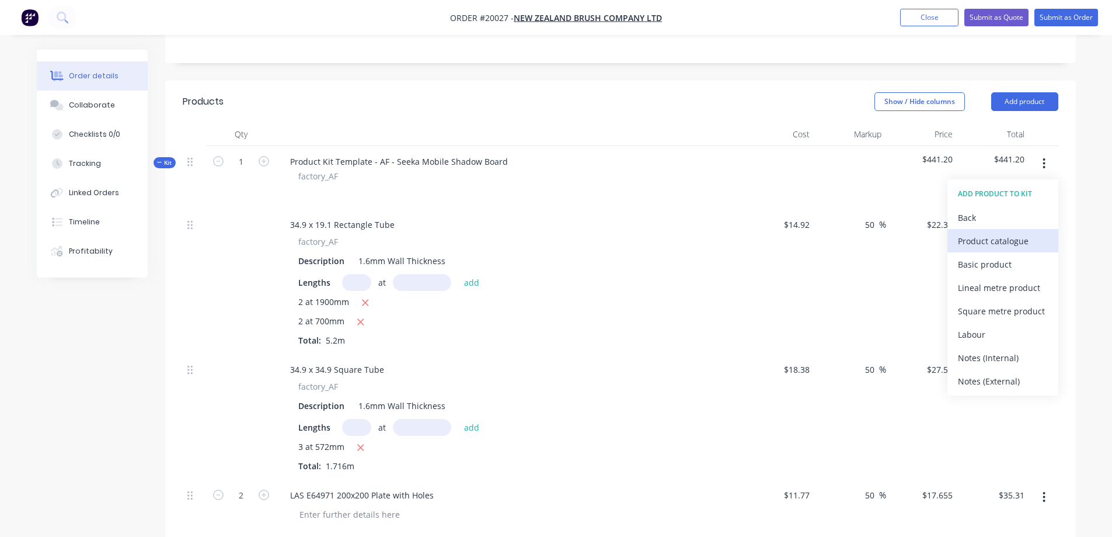
click at [986, 249] on div "Product catalogue" at bounding box center [1003, 240] width 90 height 17
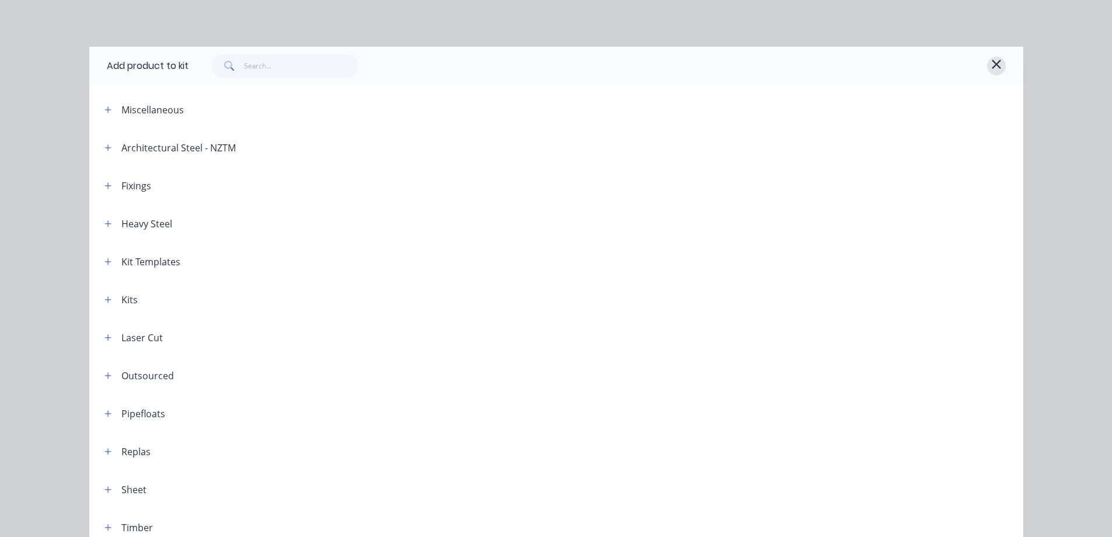
click at [993, 64] on icon "button" at bounding box center [996, 64] width 9 height 9
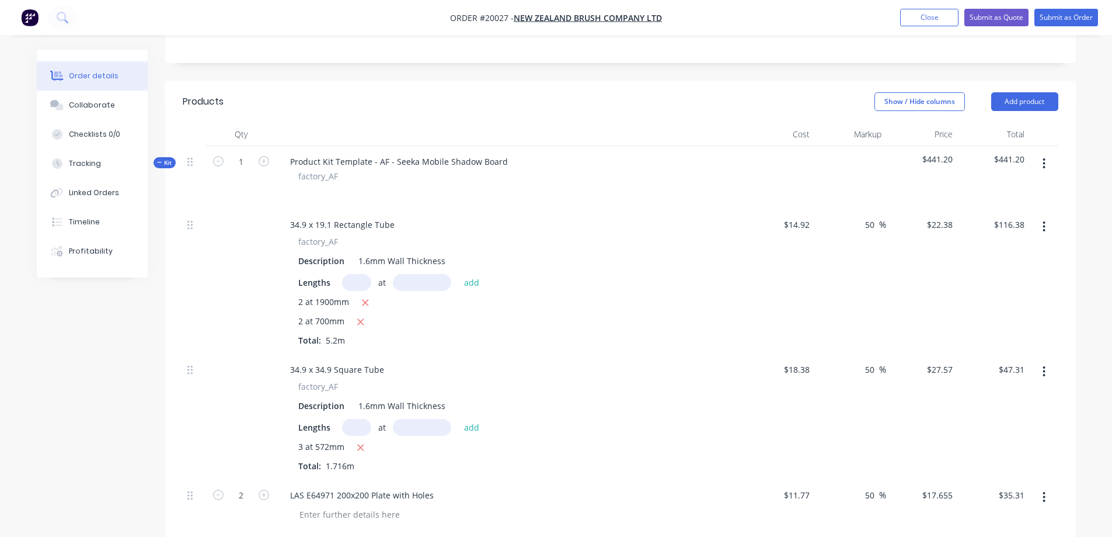
click at [1043, 170] on icon "button" at bounding box center [1044, 163] width 3 height 13
click at [1015, 203] on div "Add product to kit" at bounding box center [1003, 194] width 90 height 17
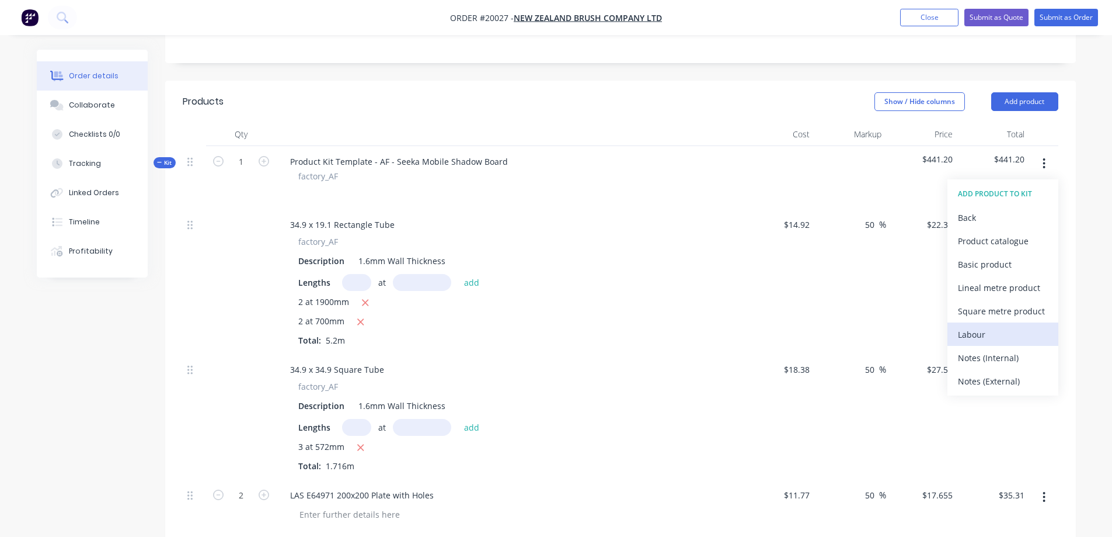
click at [991, 340] on div "Labour" at bounding box center [1003, 334] width 90 height 17
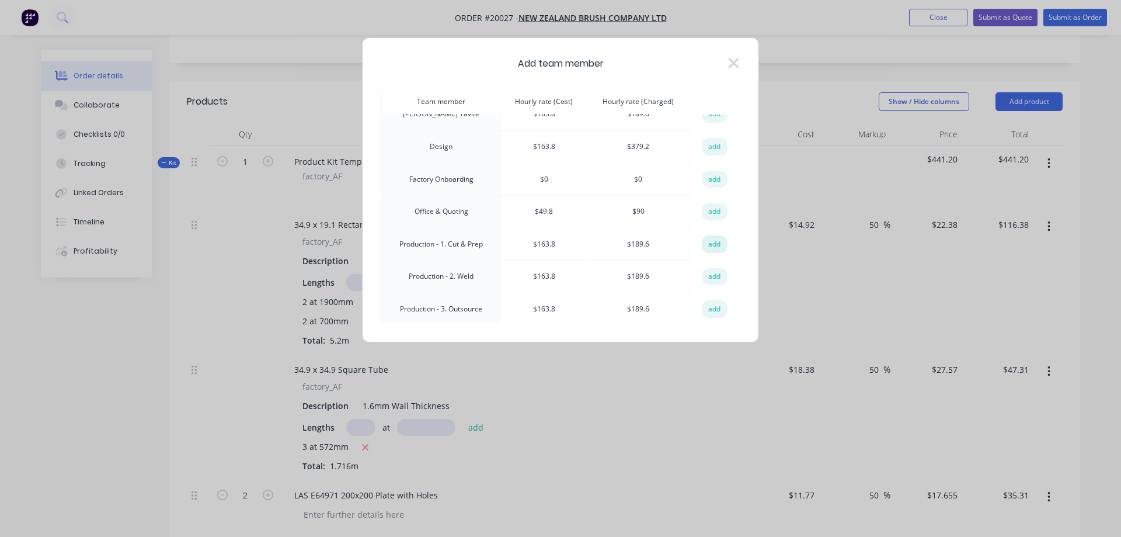
click at [705, 242] on button "add" at bounding box center [715, 244] width 26 height 18
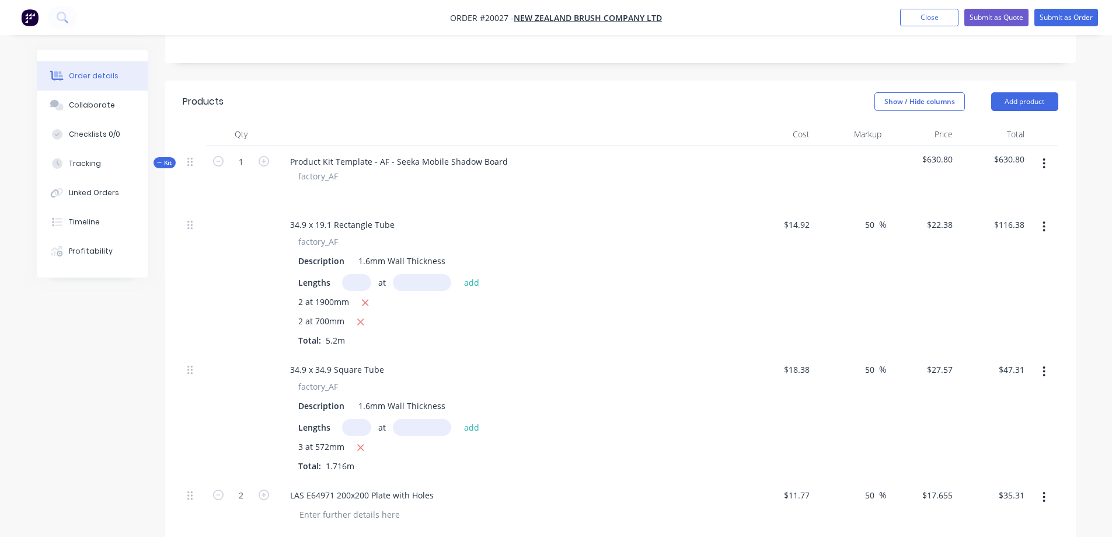
click at [1042, 174] on button "button" at bounding box center [1043, 163] width 27 height 21
click at [1006, 203] on div "Add product to kit" at bounding box center [1003, 194] width 90 height 17
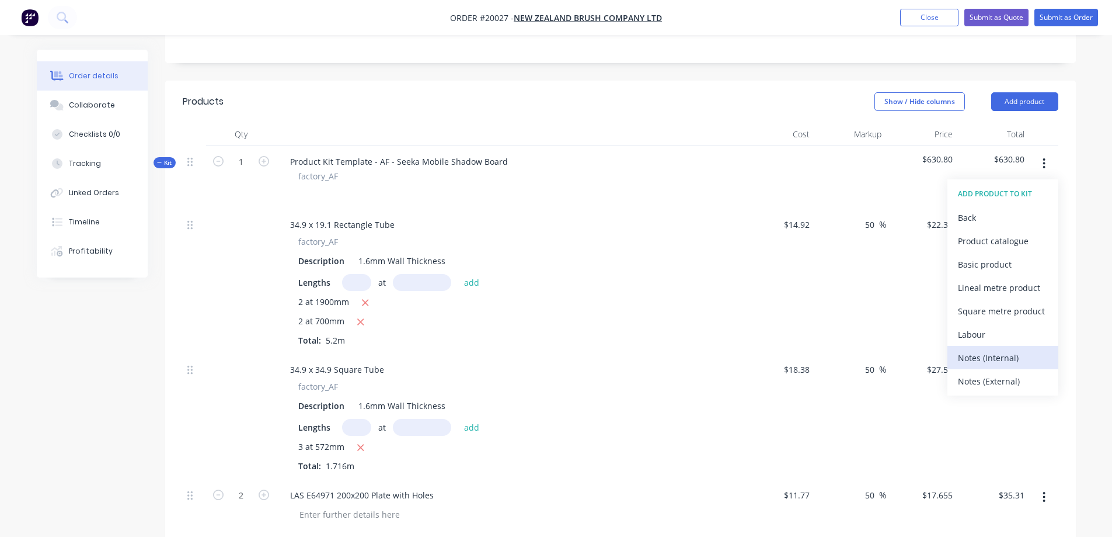
click at [986, 361] on div "Notes (Internal)" at bounding box center [1003, 357] width 90 height 17
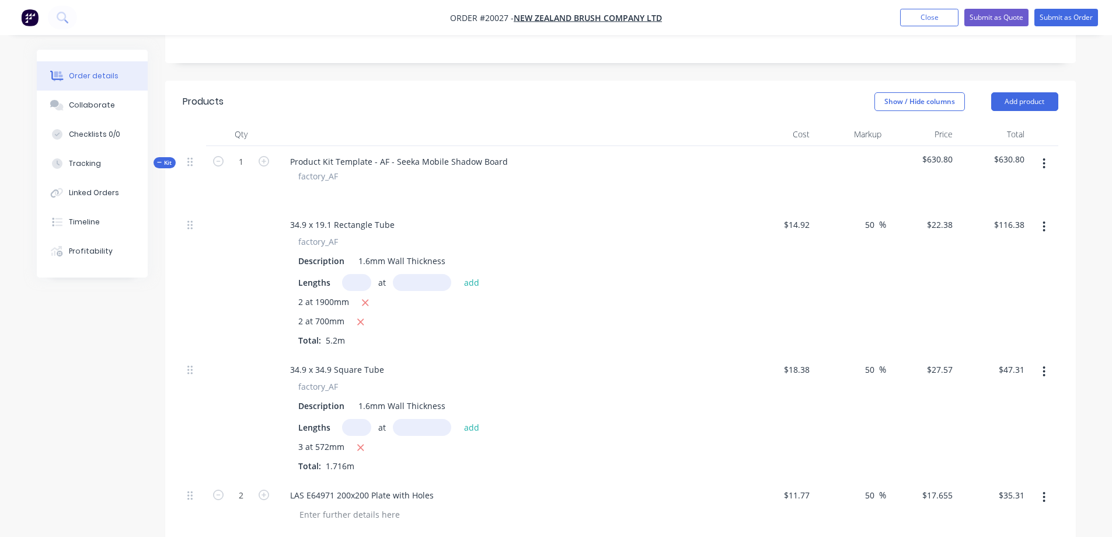
click at [1043, 170] on icon "button" at bounding box center [1044, 163] width 3 height 13
click at [1021, 203] on div "Add product to kit" at bounding box center [1003, 194] width 90 height 17
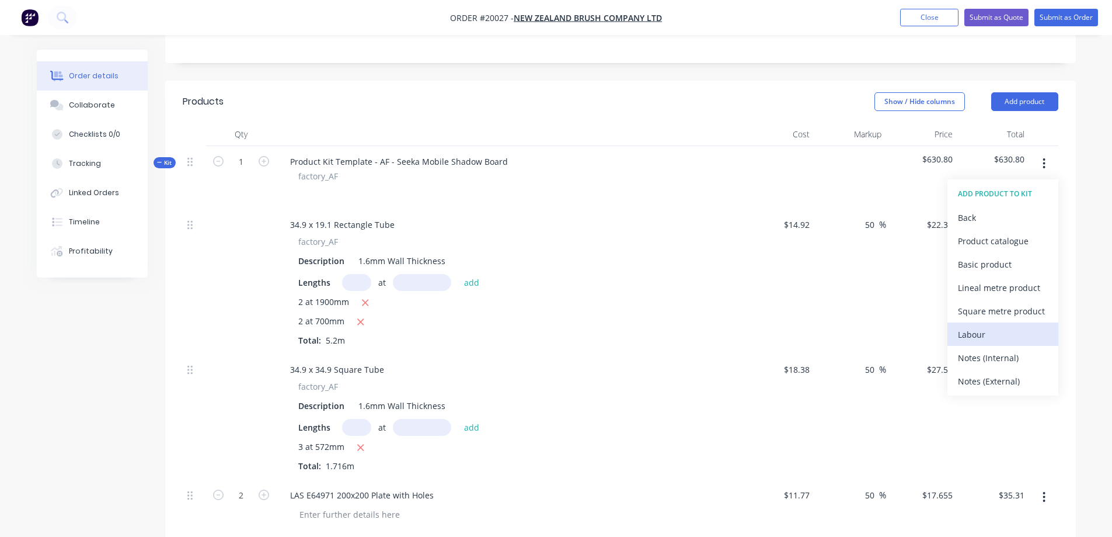
click at [993, 343] on div "Labour" at bounding box center [1003, 334] width 90 height 17
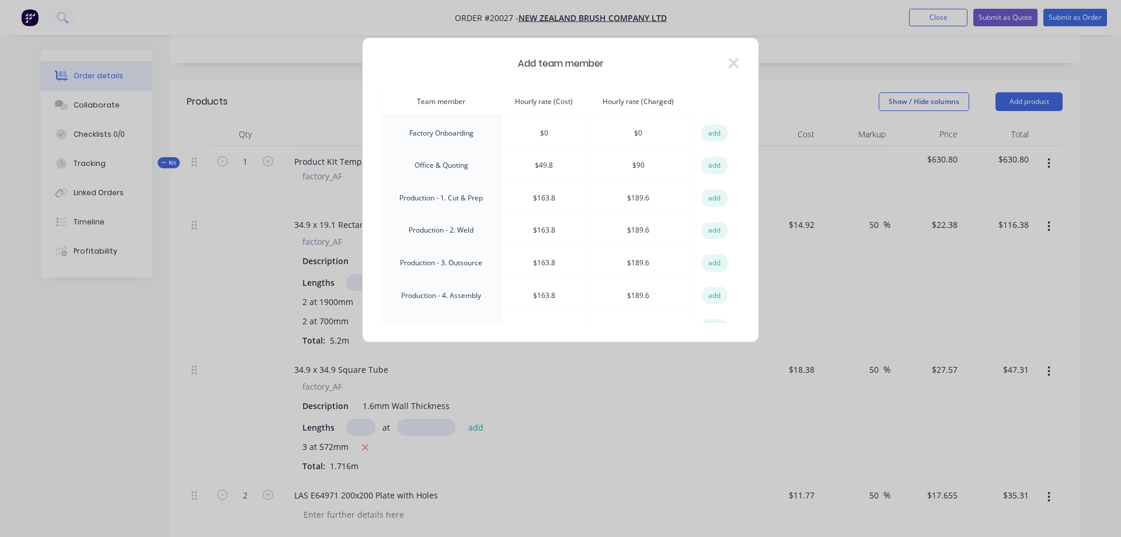
scroll to position [175, 0]
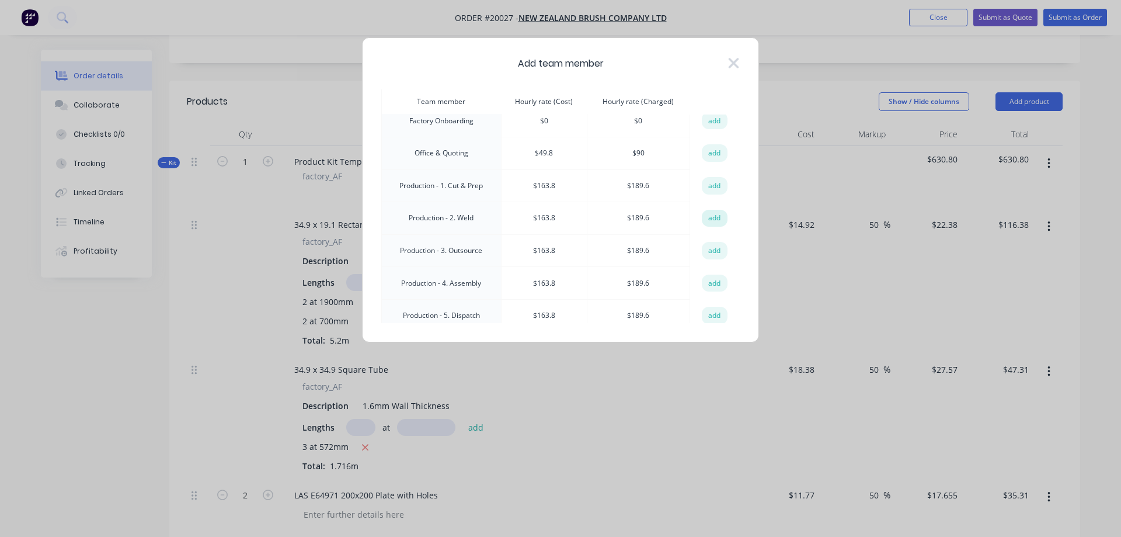
click at [705, 214] on button "add" at bounding box center [715, 219] width 26 height 18
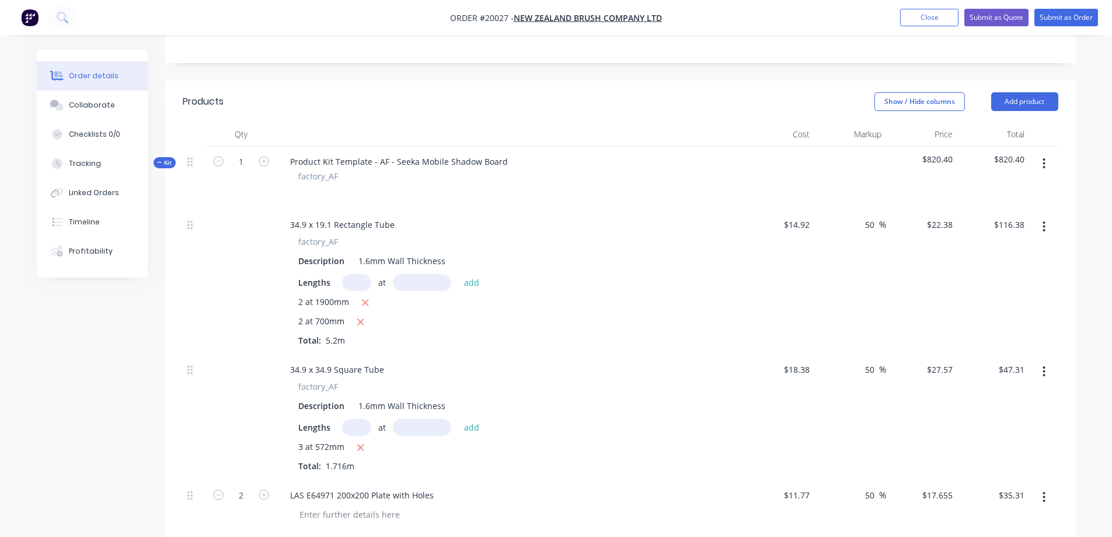
click at [1043, 170] on icon "button" at bounding box center [1044, 163] width 3 height 13
click at [997, 203] on div "Add product to kit" at bounding box center [1003, 194] width 90 height 17
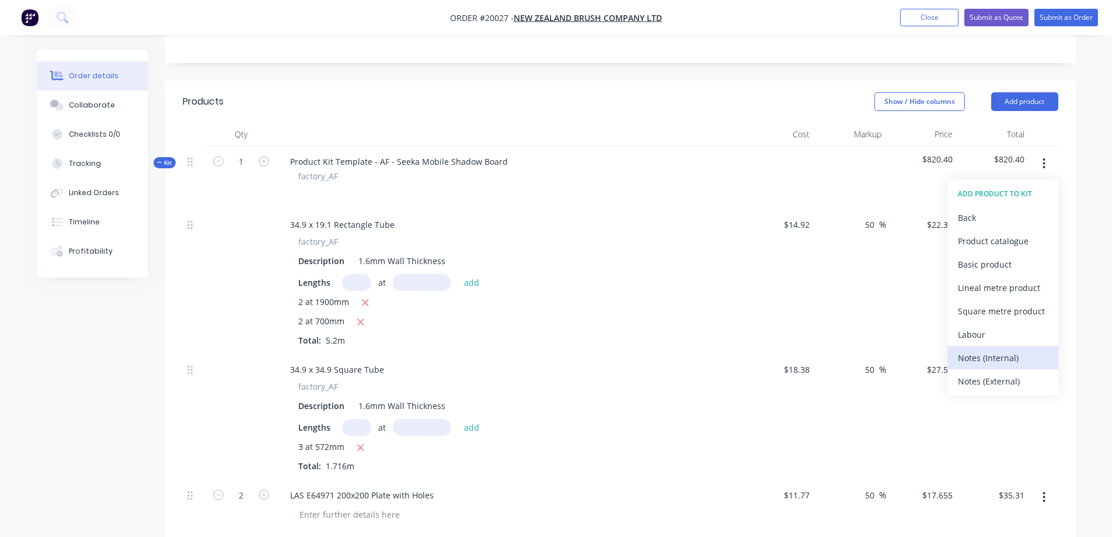
click at [998, 366] on div "Notes (Internal)" at bounding box center [1003, 357] width 90 height 17
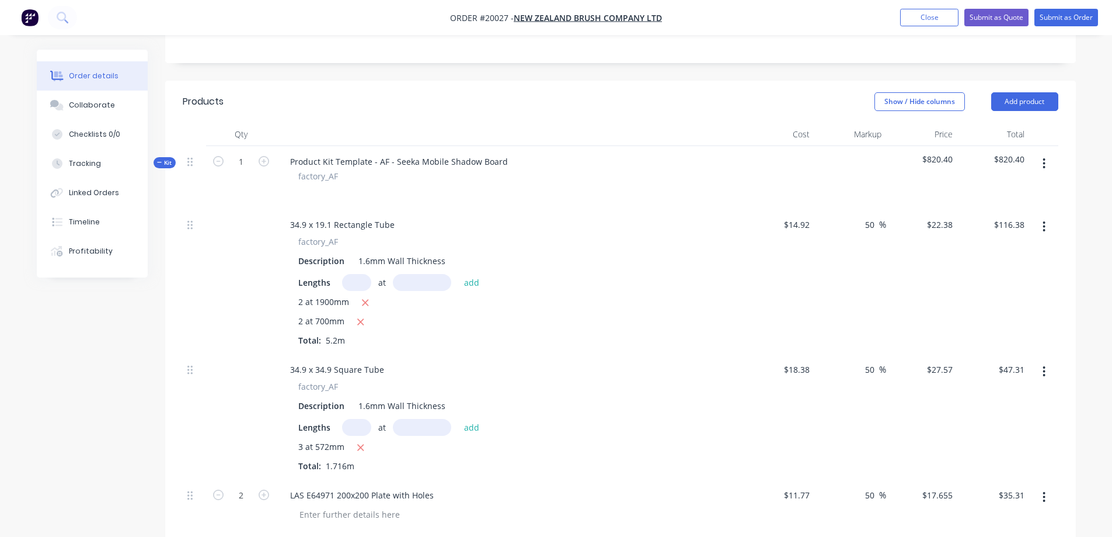
click at [1044, 170] on icon "button" at bounding box center [1044, 163] width 3 height 13
click at [1018, 201] on div "Add product to kit" at bounding box center [1003, 194] width 90 height 17
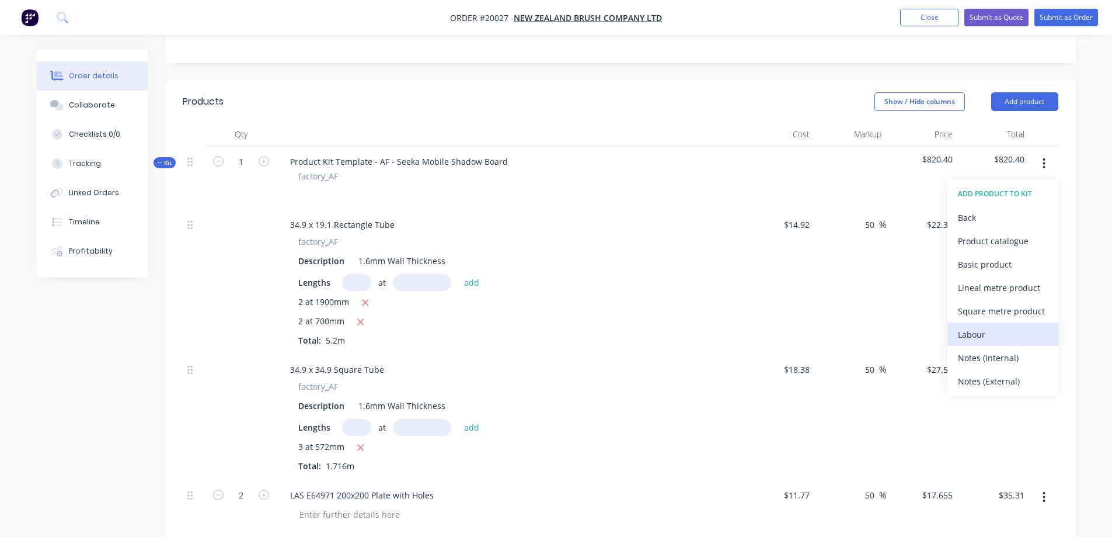
click at [987, 343] on div "Labour" at bounding box center [1003, 334] width 90 height 17
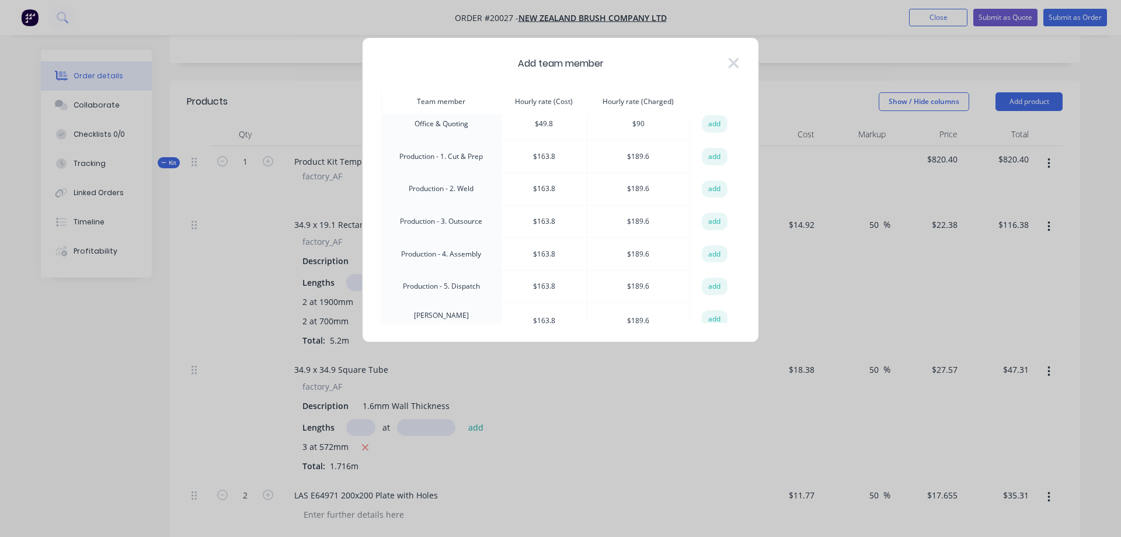
scroll to position [234, 0]
click at [711, 191] on button "add" at bounding box center [715, 192] width 26 height 18
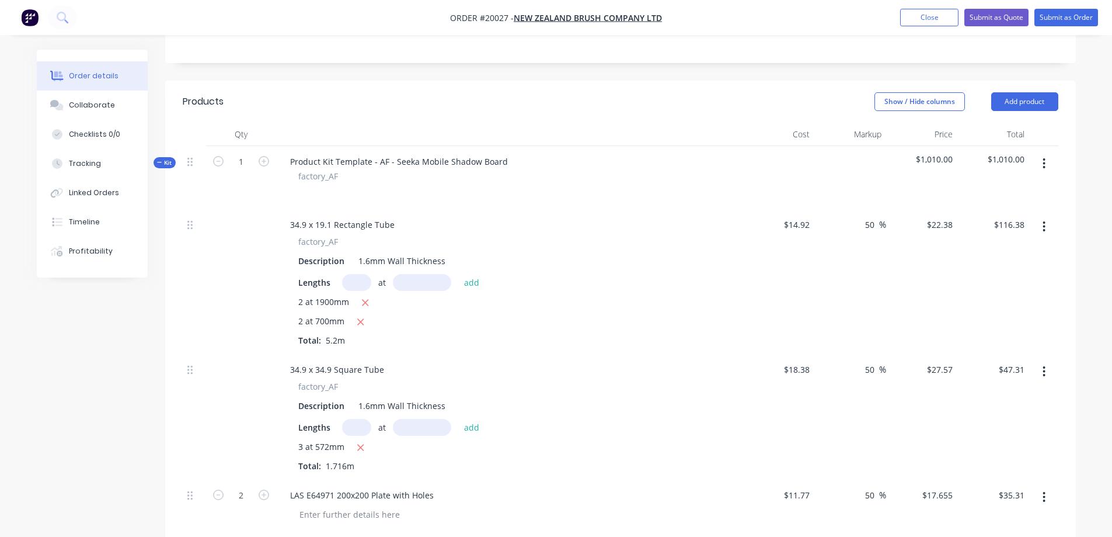
click at [1048, 174] on button "button" at bounding box center [1043, 163] width 27 height 21
click at [1022, 203] on div "Add product to kit" at bounding box center [1003, 194] width 90 height 17
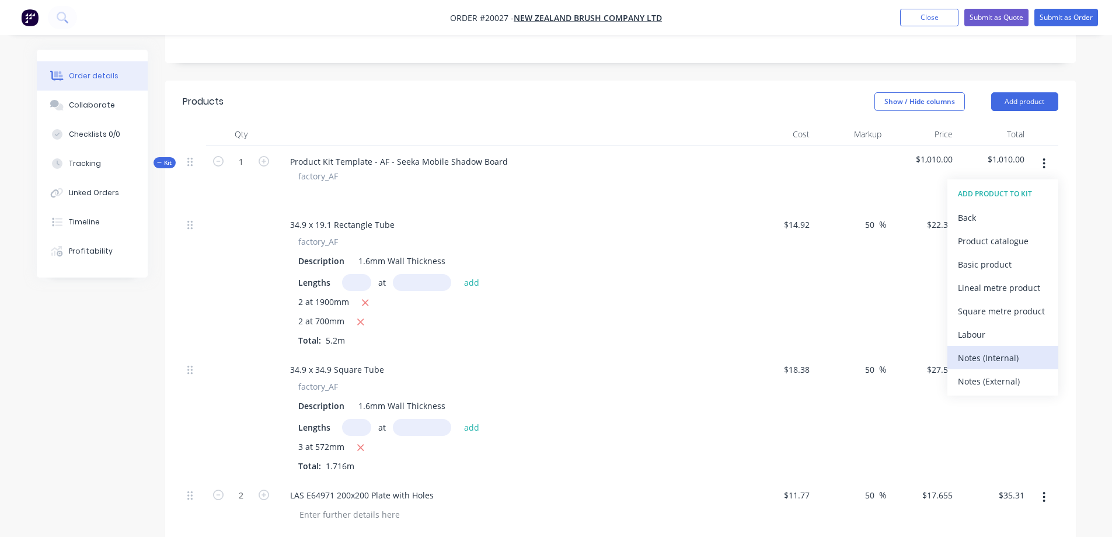
click at [1006, 363] on div "Notes (Internal)" at bounding box center [1003, 357] width 90 height 17
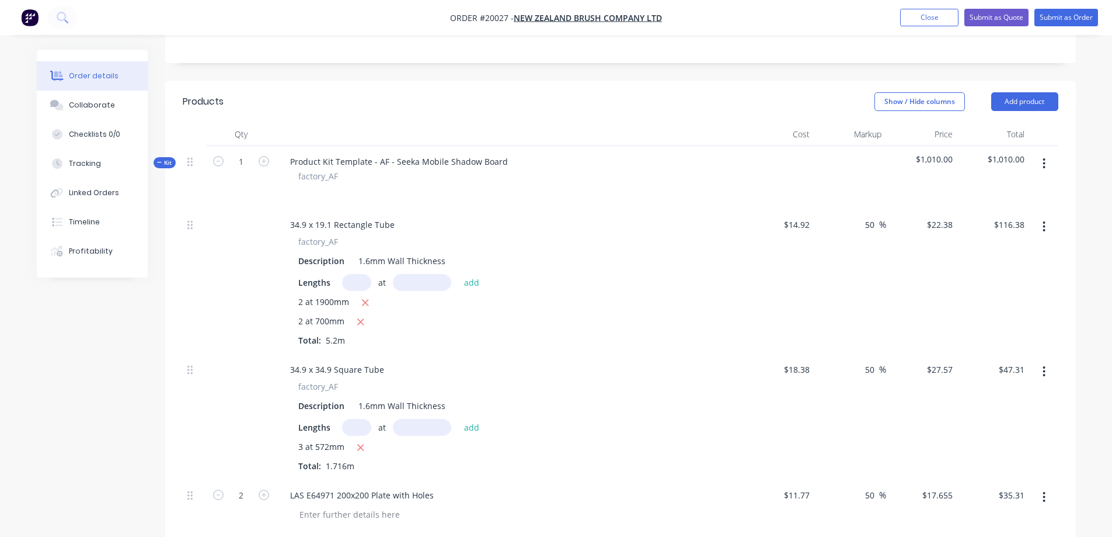
click at [1043, 170] on icon "button" at bounding box center [1044, 163] width 3 height 13
click at [1023, 200] on div "Add product to kit" at bounding box center [1003, 194] width 90 height 17
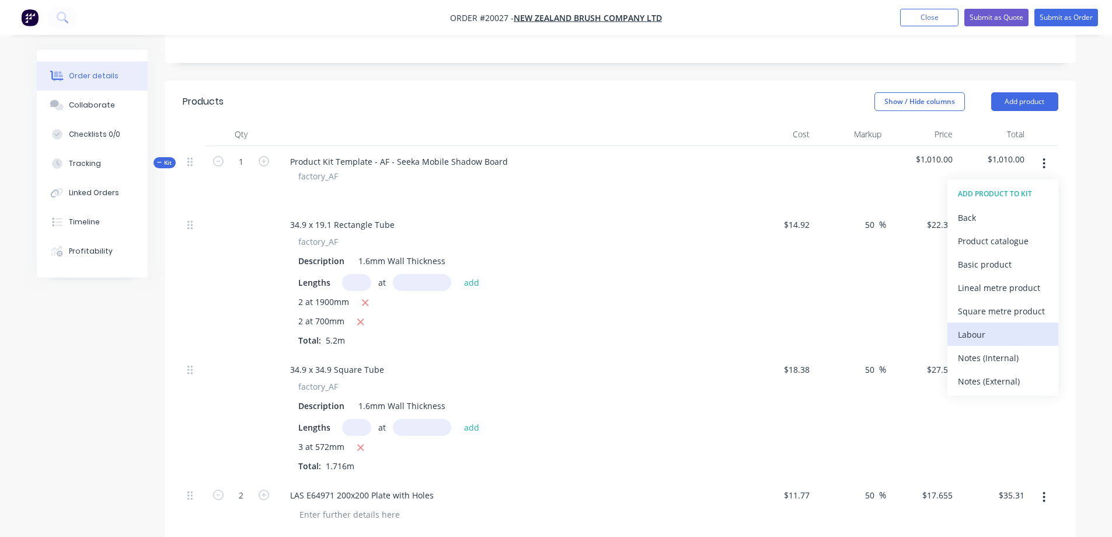
click at [1002, 342] on div "Labour" at bounding box center [1003, 334] width 90 height 17
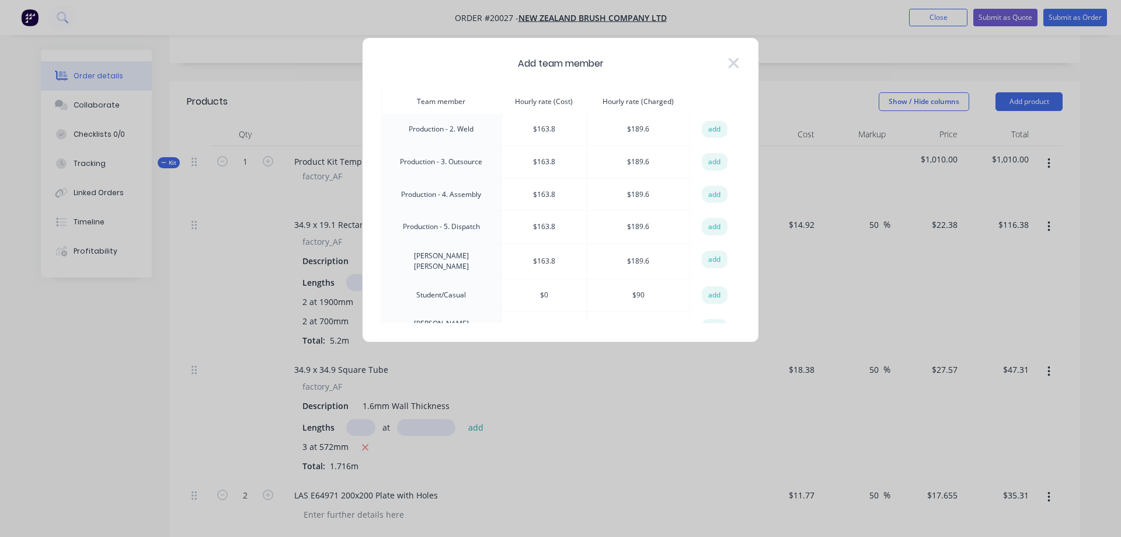
scroll to position [292, 0]
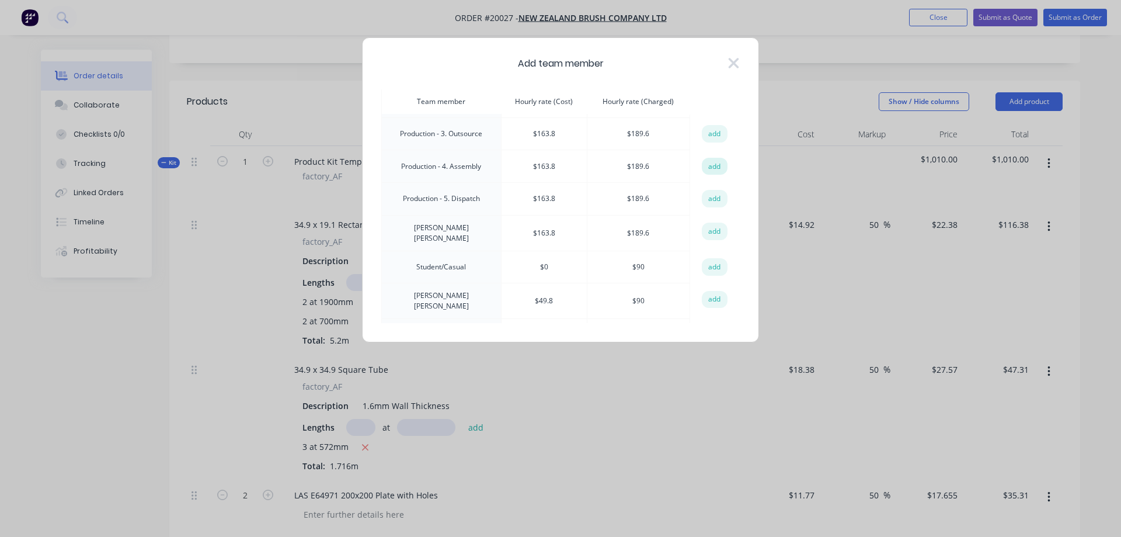
click at [702, 160] on button "add" at bounding box center [715, 167] width 26 height 18
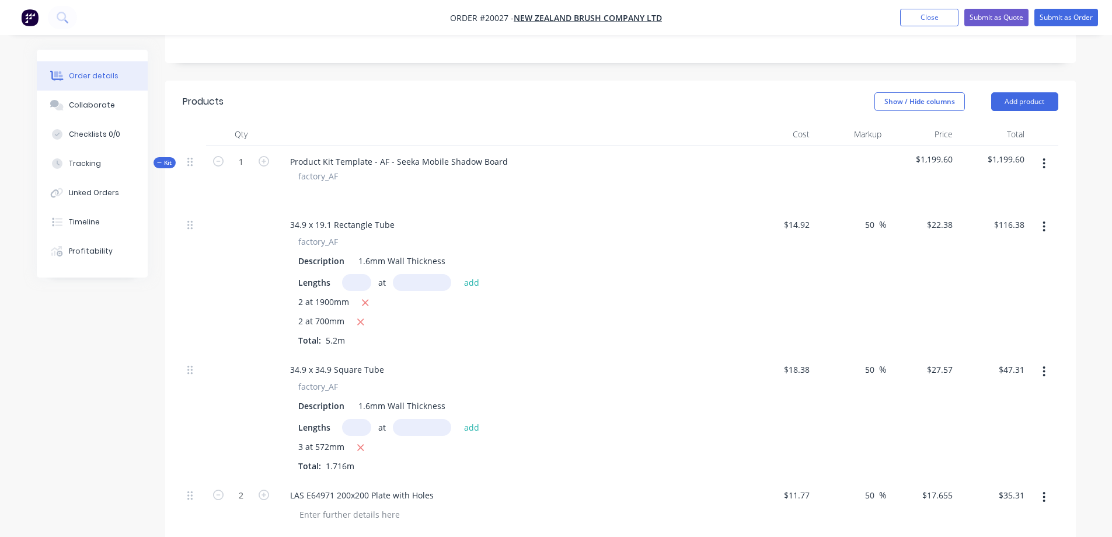
click at [1046, 170] on icon "button" at bounding box center [1044, 163] width 3 height 13
click at [1011, 203] on div "Add product to kit" at bounding box center [1003, 194] width 90 height 17
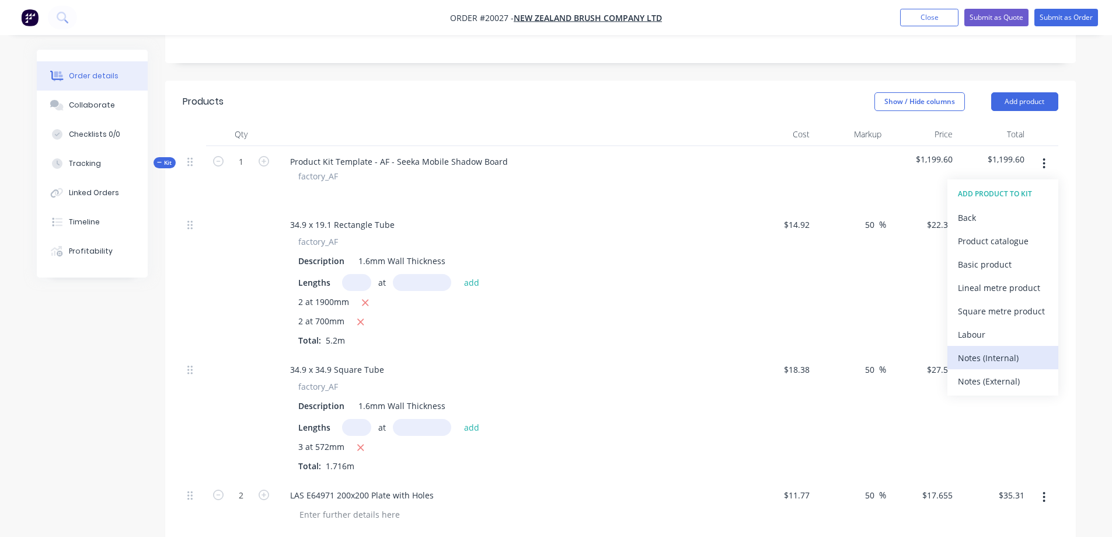
click at [1000, 366] on div "Notes (Internal)" at bounding box center [1003, 357] width 90 height 17
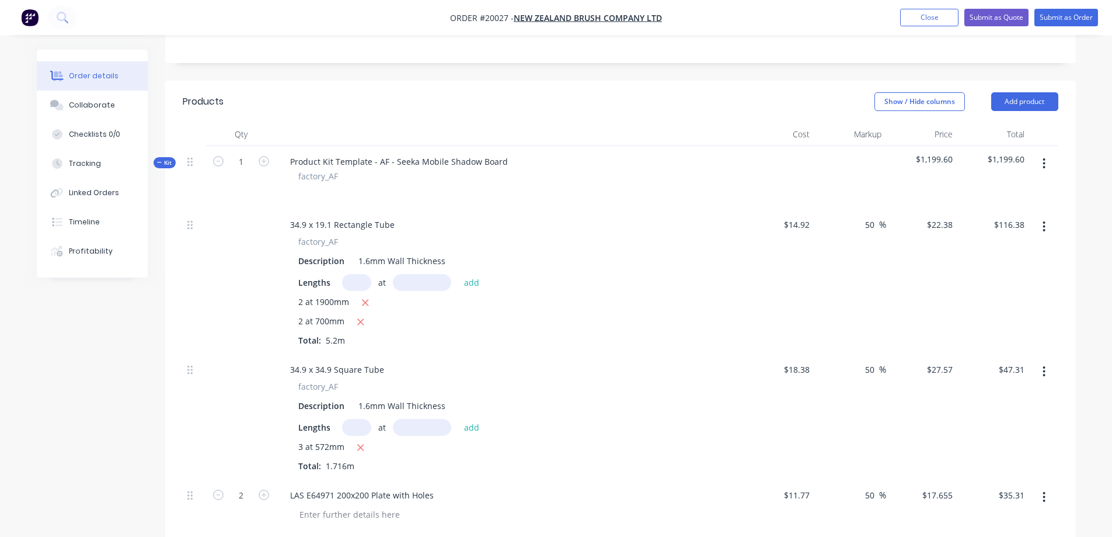
click at [1045, 169] on icon "button" at bounding box center [1044, 163] width 2 height 11
click at [1014, 203] on div "Add product to kit" at bounding box center [1003, 194] width 90 height 17
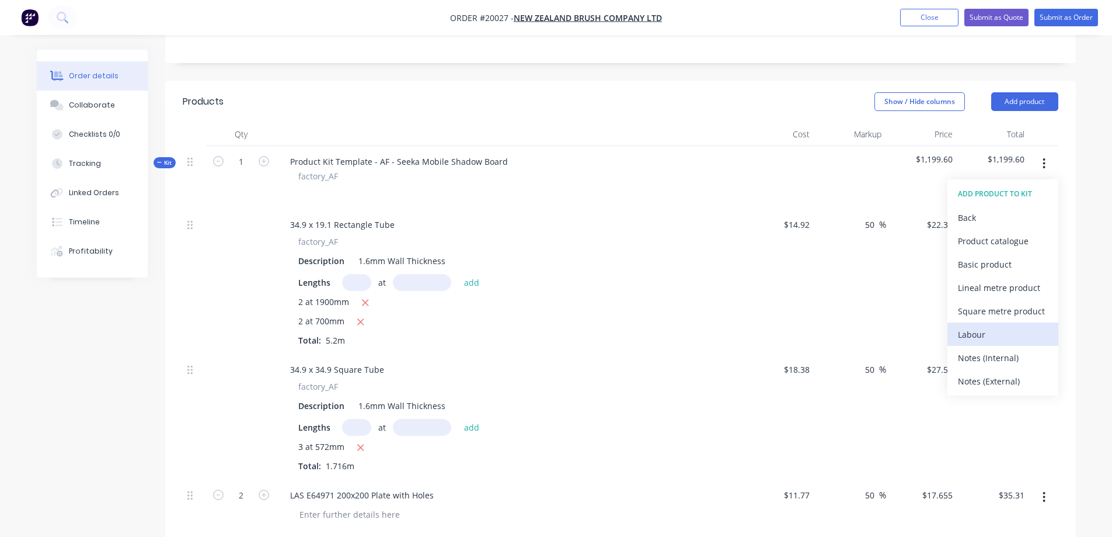
click at [1000, 343] on div "Labour" at bounding box center [1003, 334] width 90 height 17
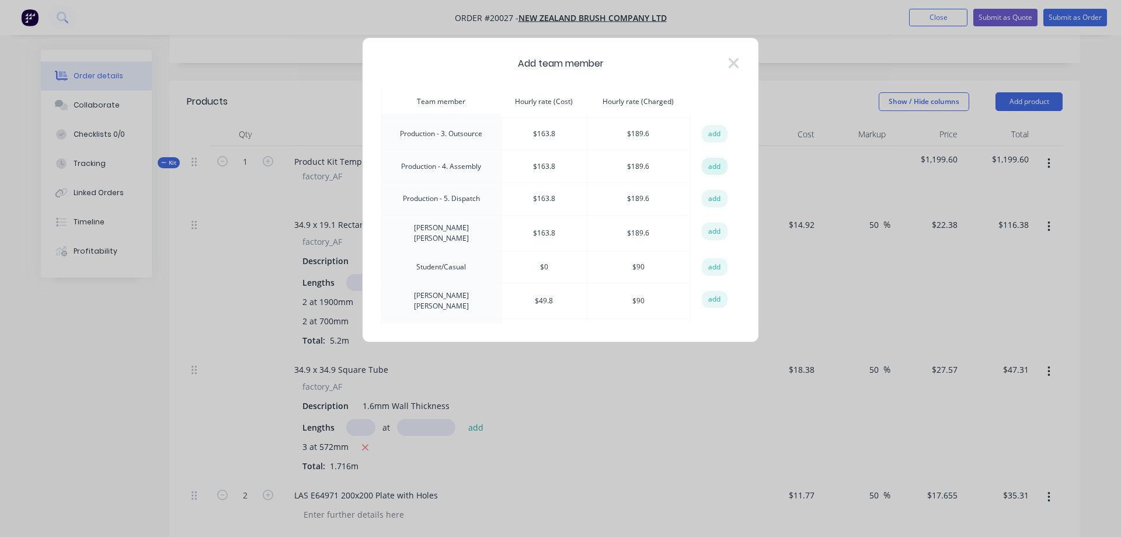
click at [716, 164] on button "add" at bounding box center [715, 167] width 26 height 18
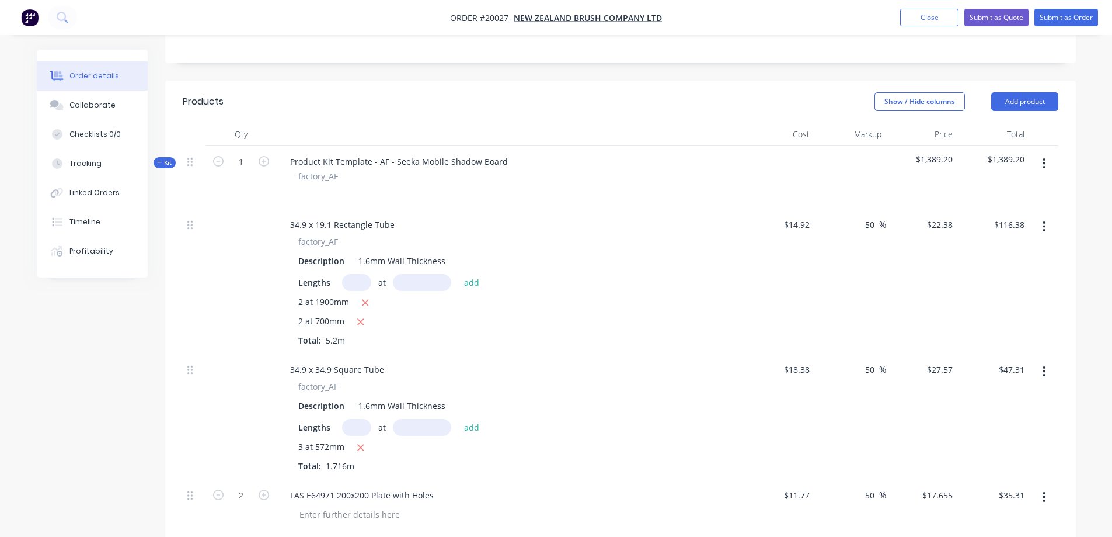
click at [1044, 169] on icon "button" at bounding box center [1044, 163] width 2 height 11
click at [1001, 203] on div "Add product to kit" at bounding box center [1003, 194] width 90 height 17
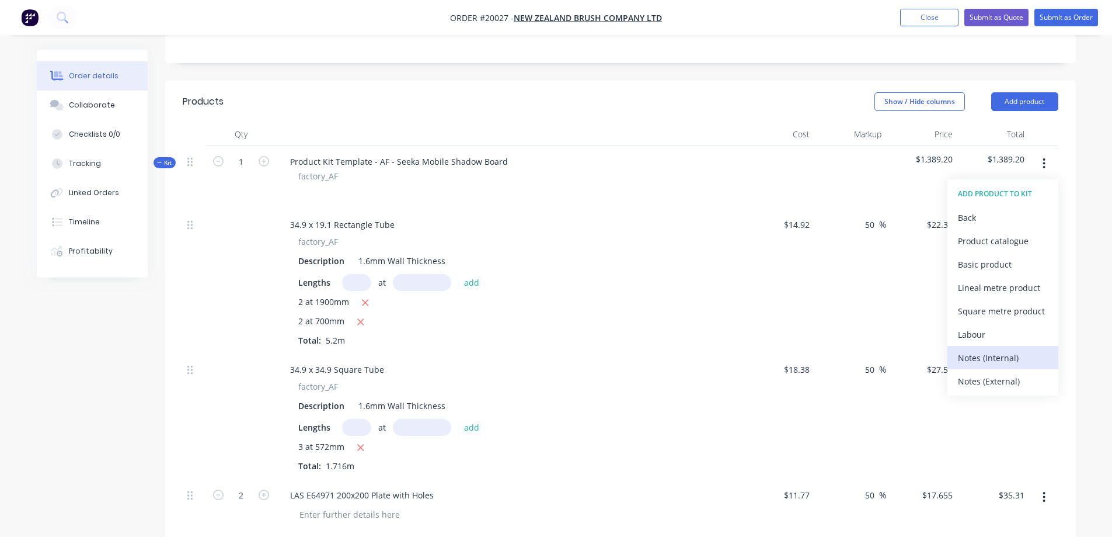
click at [1000, 366] on div "Notes (Internal)" at bounding box center [1003, 357] width 90 height 17
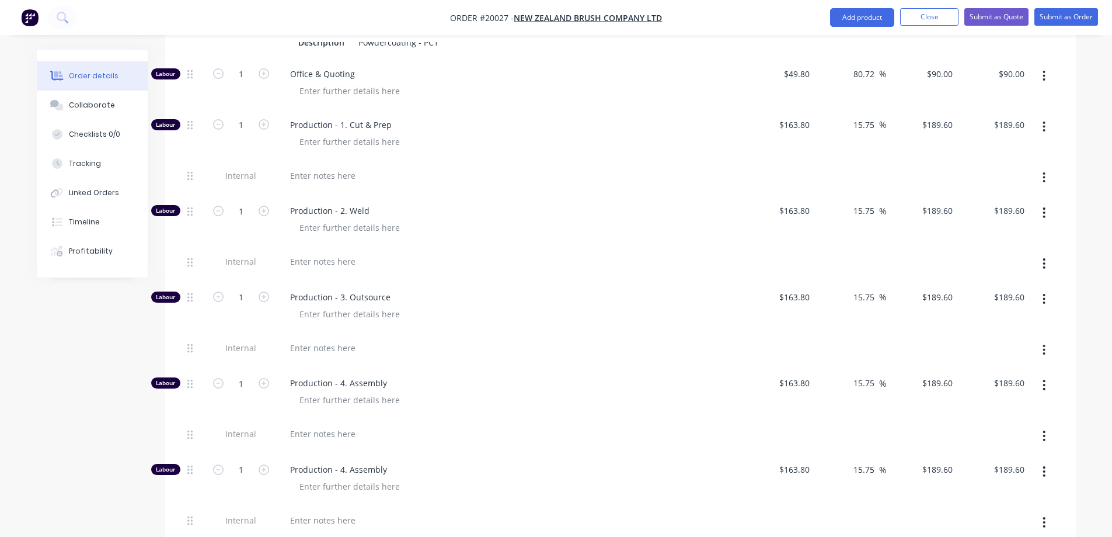
scroll to position [1109, 0]
click at [246, 82] on input "1" at bounding box center [241, 74] width 30 height 18
click at [431, 121] on div "Production - 1. Cut & Prep" at bounding box center [509, 134] width 467 height 51
click at [245, 82] on input "1" at bounding box center [241, 74] width 30 height 18
type input "0.66"
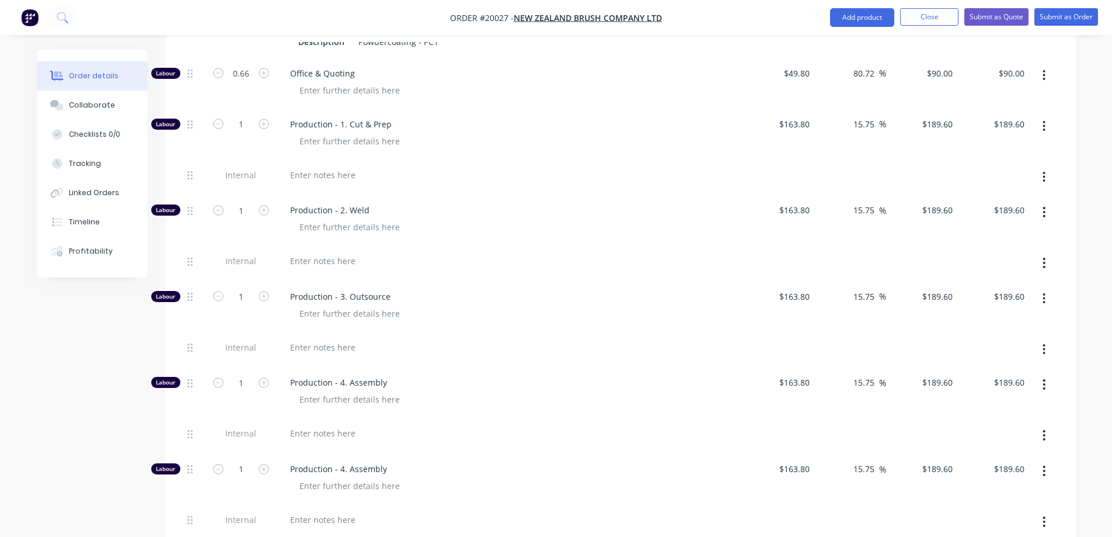
type input "$59.40"
click at [519, 128] on div "Production - 1. Cut & Prep" at bounding box center [509, 134] width 467 height 51
click at [344, 183] on div at bounding box center [323, 174] width 84 height 17
click at [238, 130] on input "1" at bounding box center [241, 125] width 30 height 18
type input "0.35"
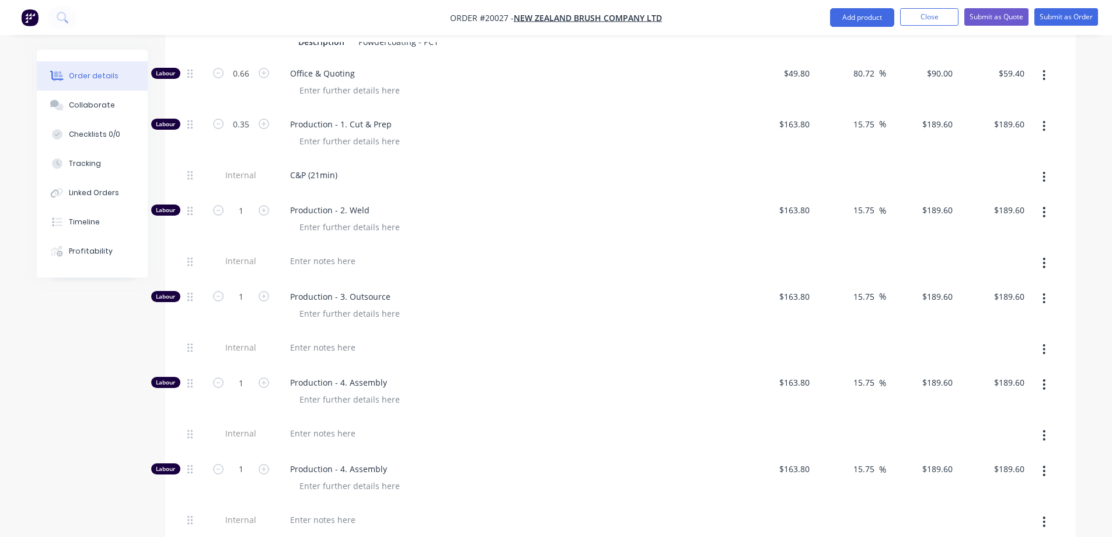
type input "$66.36"
click at [413, 183] on div "C&P (21min)" at bounding box center [510, 174] width 458 height 17
click at [332, 269] on div at bounding box center [323, 260] width 84 height 17
click at [242, 219] on input "1" at bounding box center [241, 210] width 30 height 18
type input "0.93"
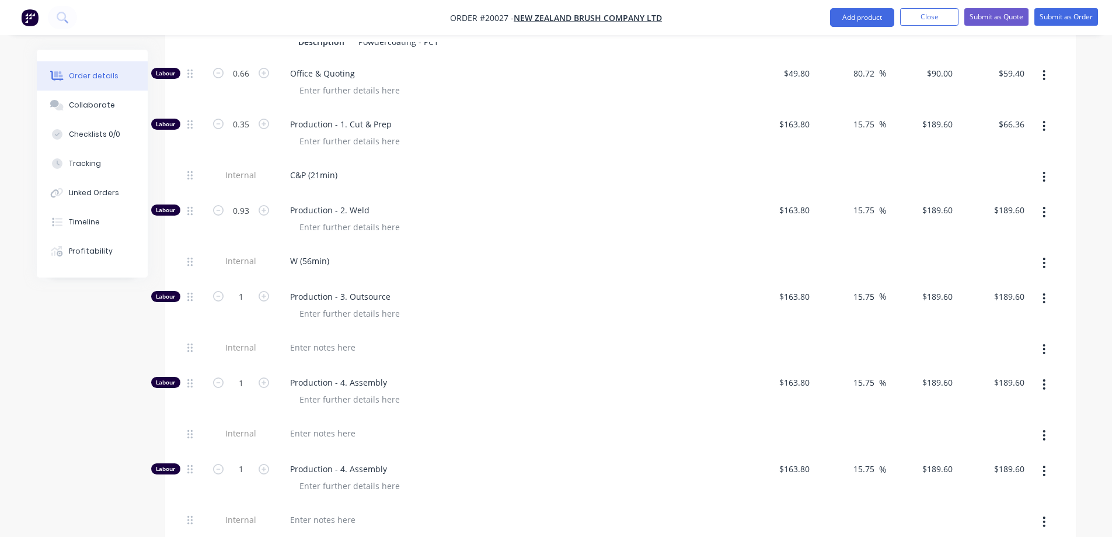
type input "$176.33"
click at [408, 264] on div "W (56min)" at bounding box center [509, 263] width 467 height 36
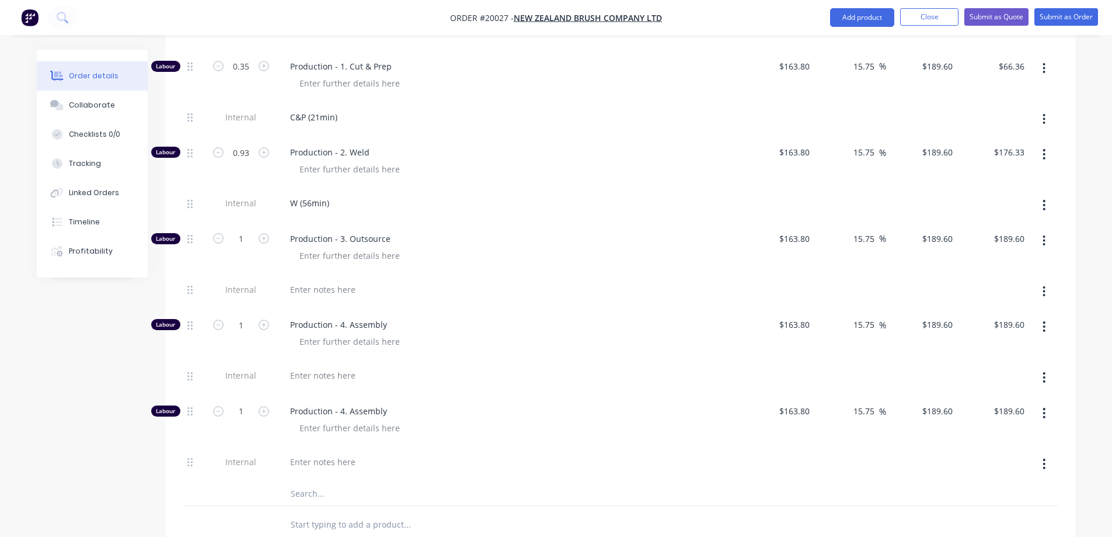
scroll to position [1168, 0]
click at [343, 383] on div at bounding box center [323, 374] width 84 height 17
click at [248, 333] on input "1" at bounding box center [241, 324] width 30 height 18
type input "0.1666"
type input "$31.59"
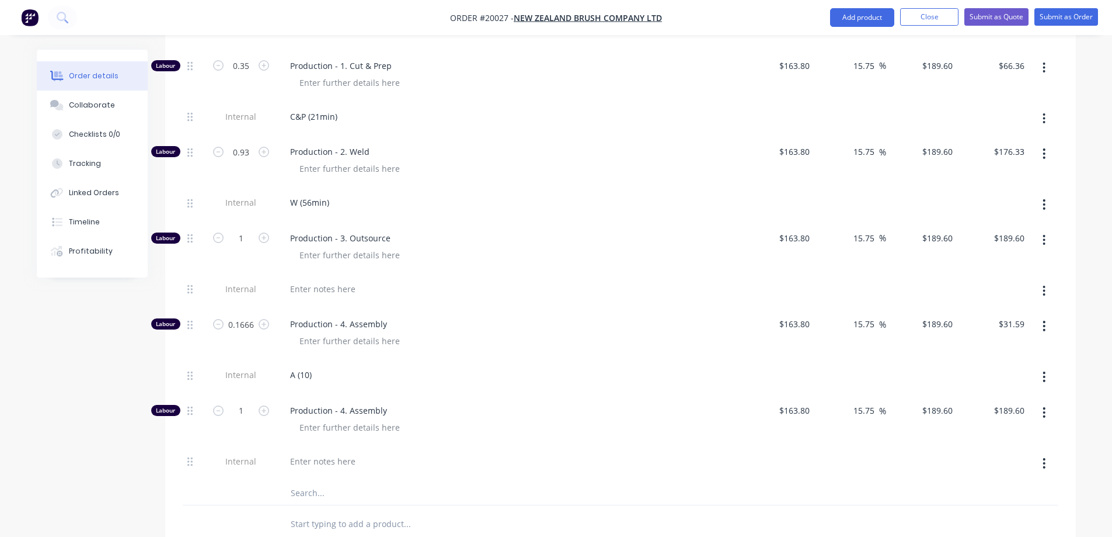
click at [476, 327] on div "Production - 4. Assembly" at bounding box center [509, 333] width 467 height 51
click at [333, 297] on div at bounding box center [323, 288] width 84 height 17
click at [245, 247] on input "1" at bounding box center [241, 238] width 30 height 18
type input "0.1"
type input "$18.96"
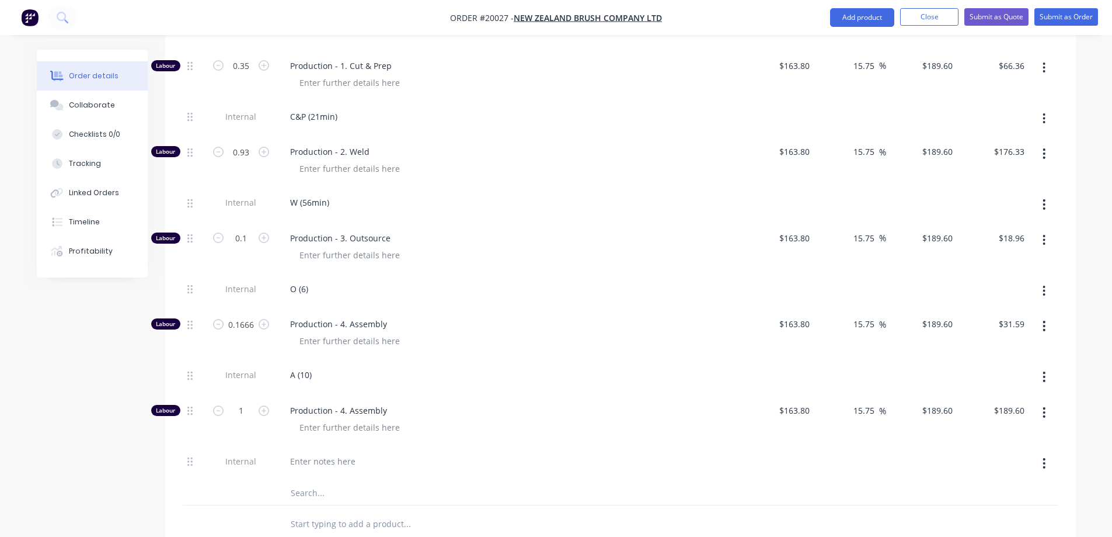
click at [506, 263] on div at bounding box center [514, 254] width 448 height 17
click at [252, 333] on input "0.1666" at bounding box center [241, 324] width 30 height 18
type input "0.16"
type input "$30.34"
click at [436, 383] on div "A (10)" at bounding box center [510, 374] width 458 height 17
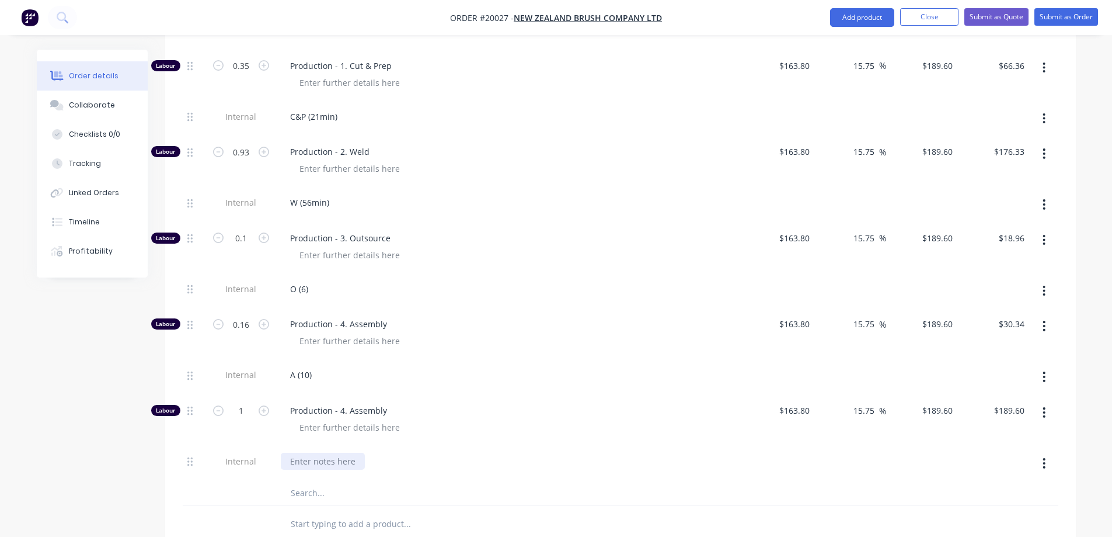
click at [322, 468] on div at bounding box center [323, 460] width 84 height 17
click at [252, 419] on input "1" at bounding box center [241, 411] width 30 height 18
type input "0.23"
type input "$43.61"
click at [474, 469] on div "A RW 15% (14)" at bounding box center [510, 460] width 458 height 17
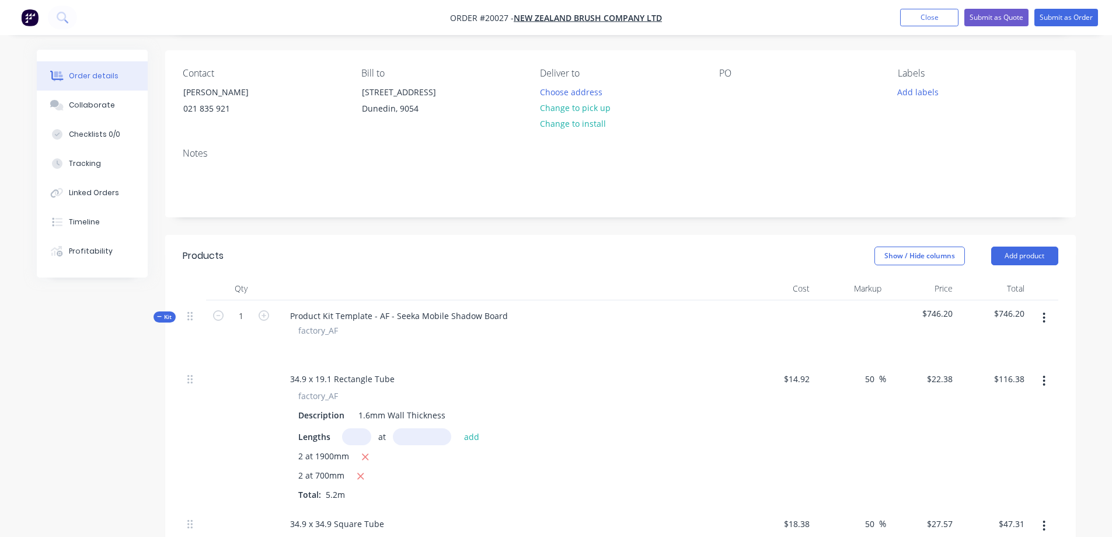
scroll to position [0, 0]
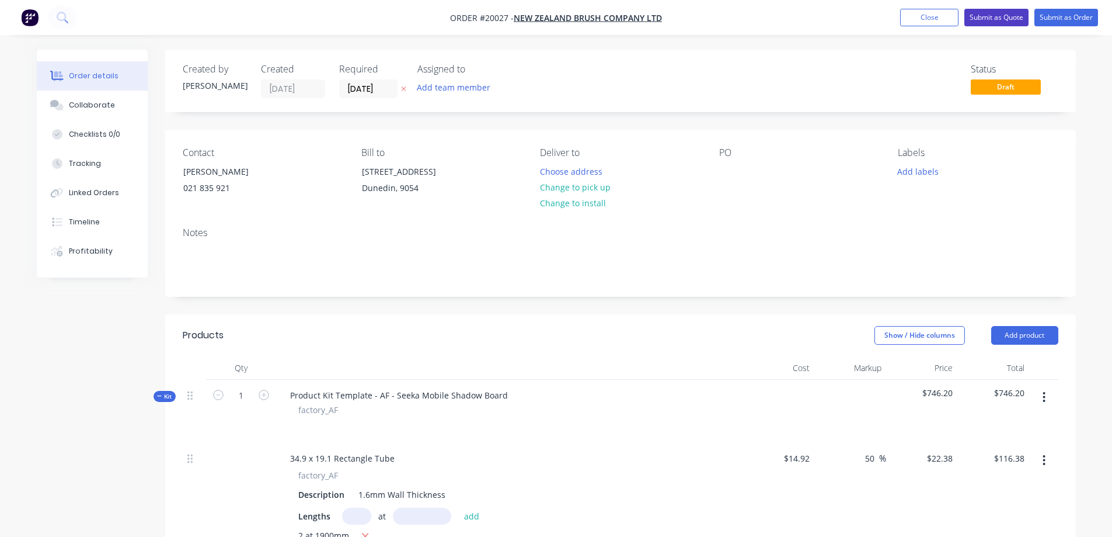
click at [1010, 19] on button "Submit as Quote" at bounding box center [996, 18] width 64 height 18
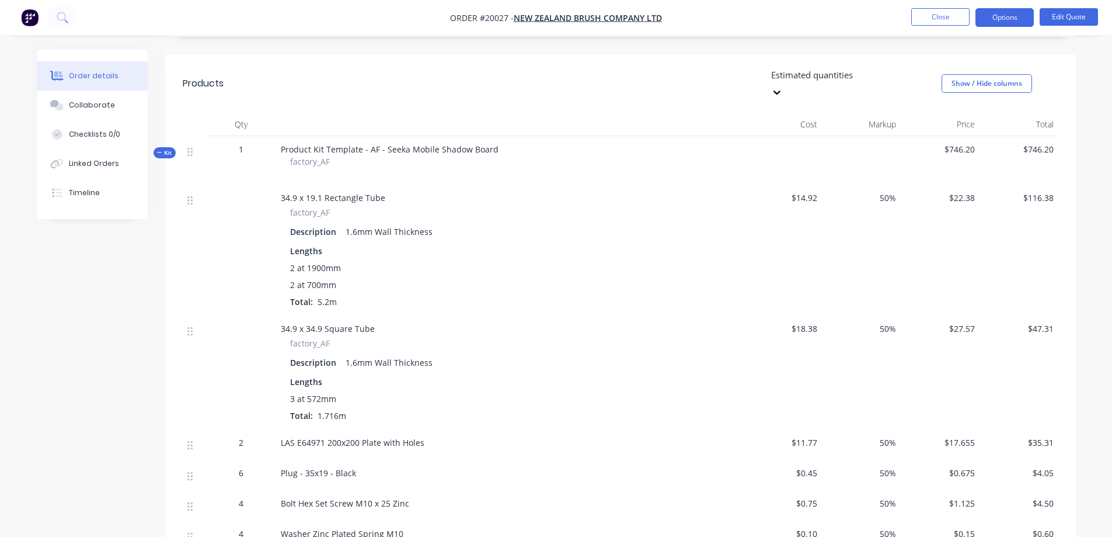
scroll to position [169, 0]
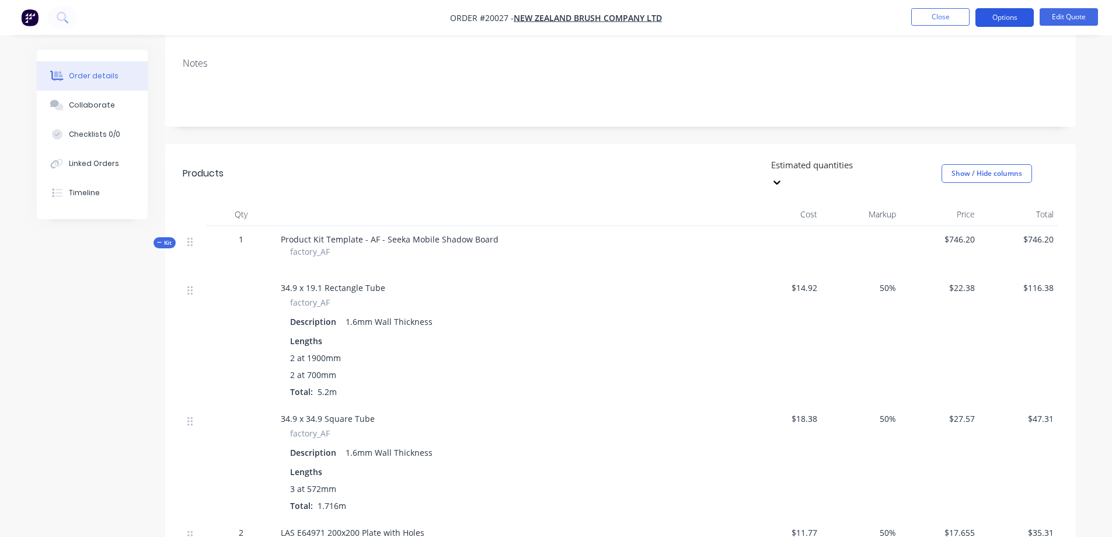
click at [1015, 17] on button "Options" at bounding box center [1005, 17] width 58 height 19
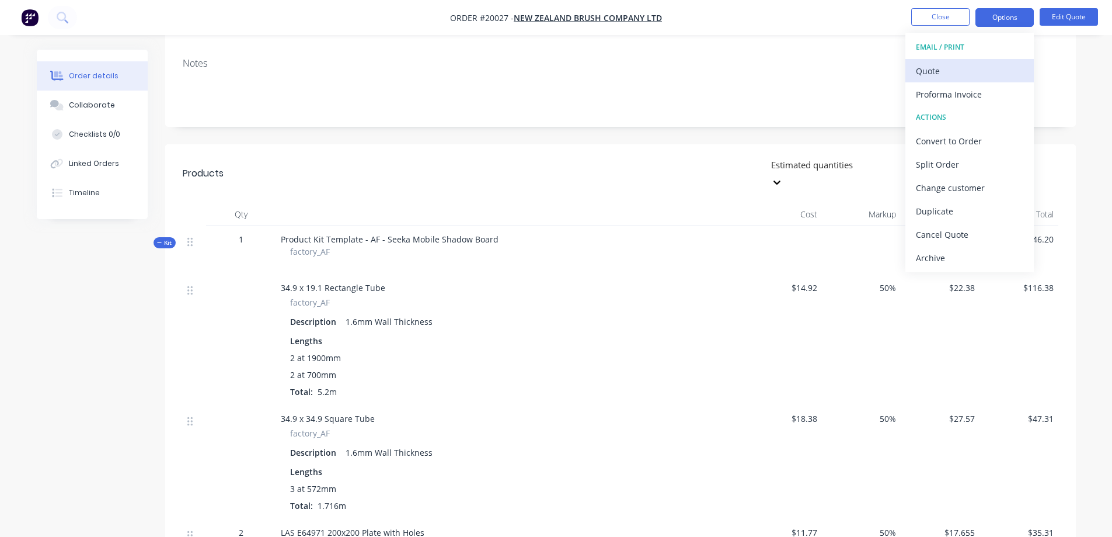
click at [937, 74] on div "Quote" at bounding box center [969, 70] width 107 height 17
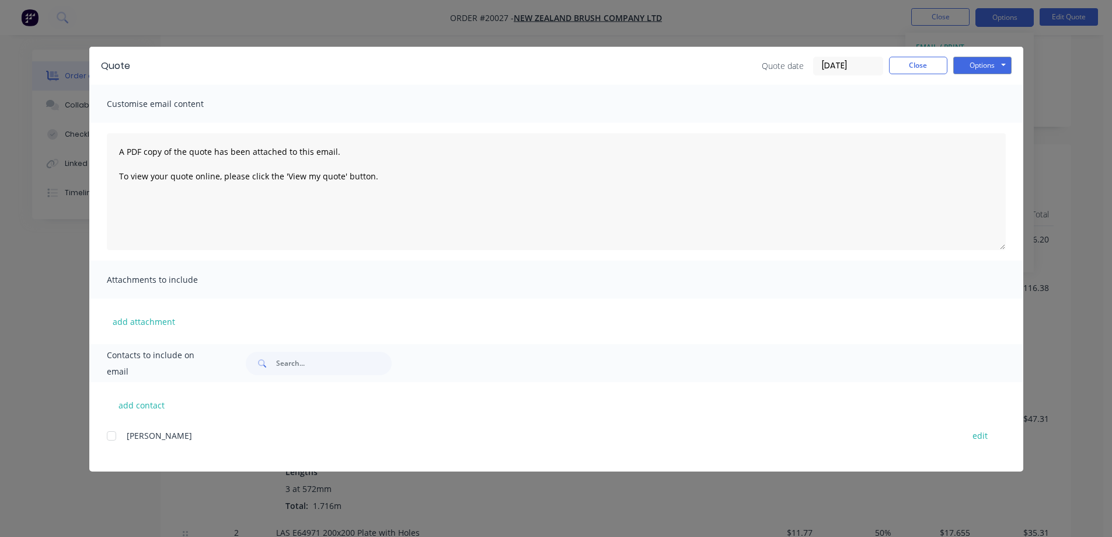
click at [113, 434] on div at bounding box center [111, 435] width 23 height 23
click at [971, 66] on button "Options" at bounding box center [982, 66] width 58 height 18
click at [973, 86] on button "Preview" at bounding box center [990, 85] width 75 height 19
click at [981, 69] on button "Options" at bounding box center [982, 66] width 58 height 18
click at [982, 88] on button "Preview" at bounding box center [990, 85] width 75 height 19
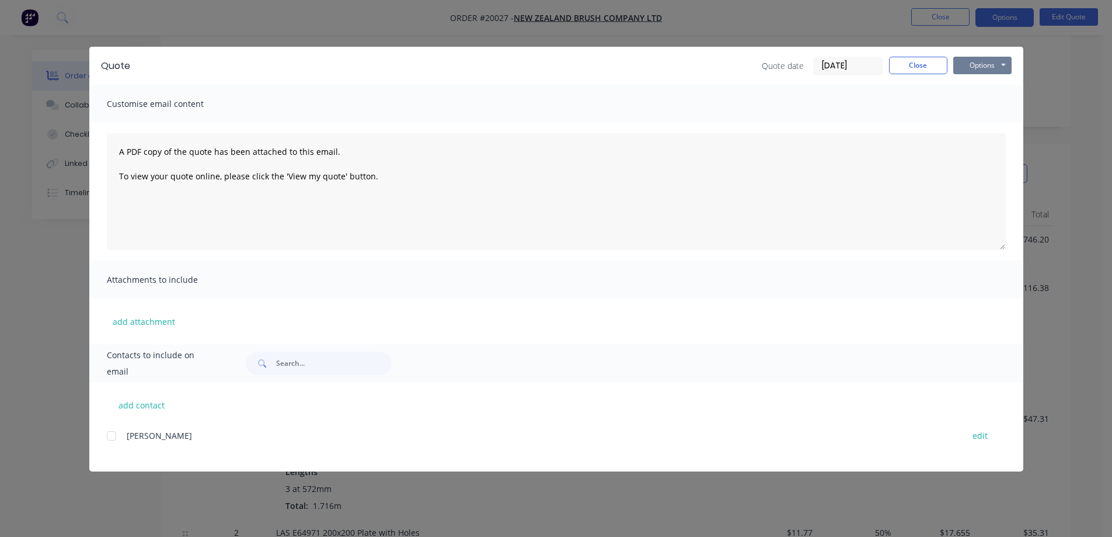
click at [980, 66] on button "Options" at bounding box center [982, 66] width 58 height 18
click at [967, 87] on button "Preview" at bounding box center [990, 85] width 75 height 19
click at [986, 67] on button "Options" at bounding box center [982, 66] width 58 height 18
click at [978, 84] on button "Preview" at bounding box center [990, 85] width 75 height 19
click at [913, 64] on button "Close" at bounding box center [918, 66] width 58 height 18
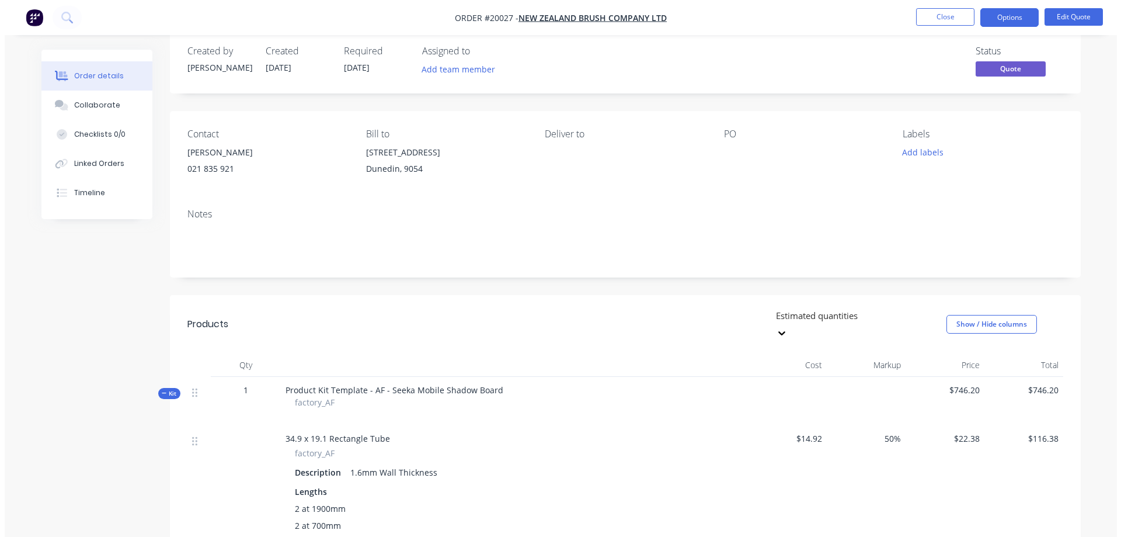
scroll to position [0, 0]
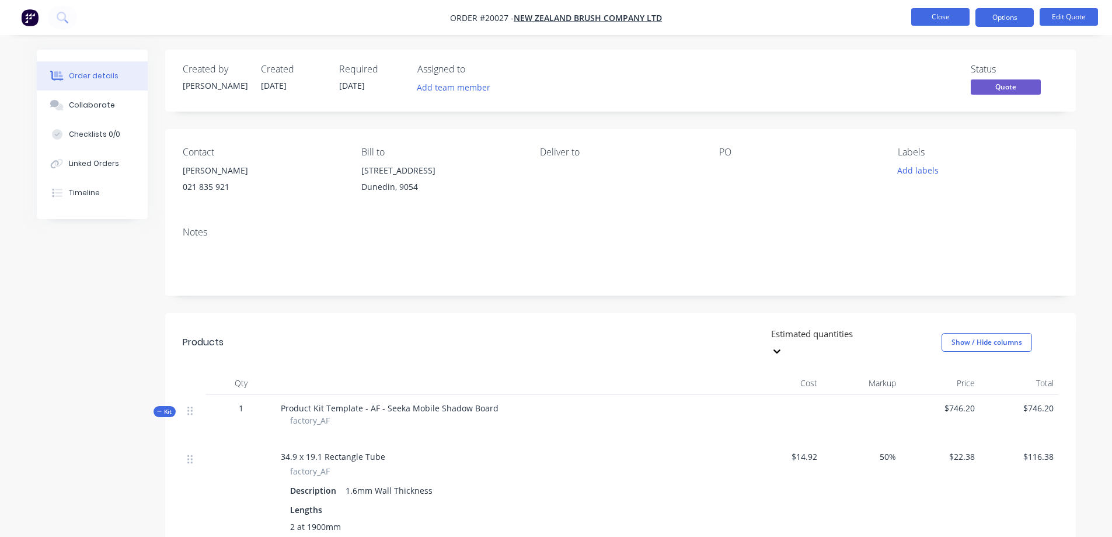
click at [943, 17] on button "Close" at bounding box center [940, 17] width 58 height 18
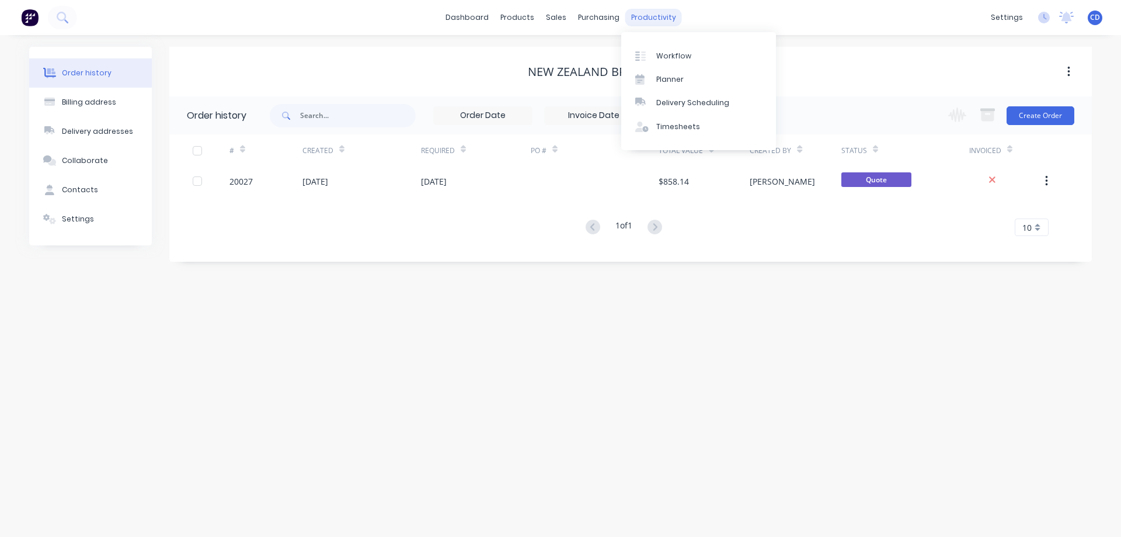
click at [661, 18] on div "productivity" at bounding box center [653, 18] width 57 height 18
click at [466, 16] on link "dashboard" at bounding box center [467, 18] width 55 height 18
